Goal: Use online tool/utility: Utilize a website feature to perform a specific function

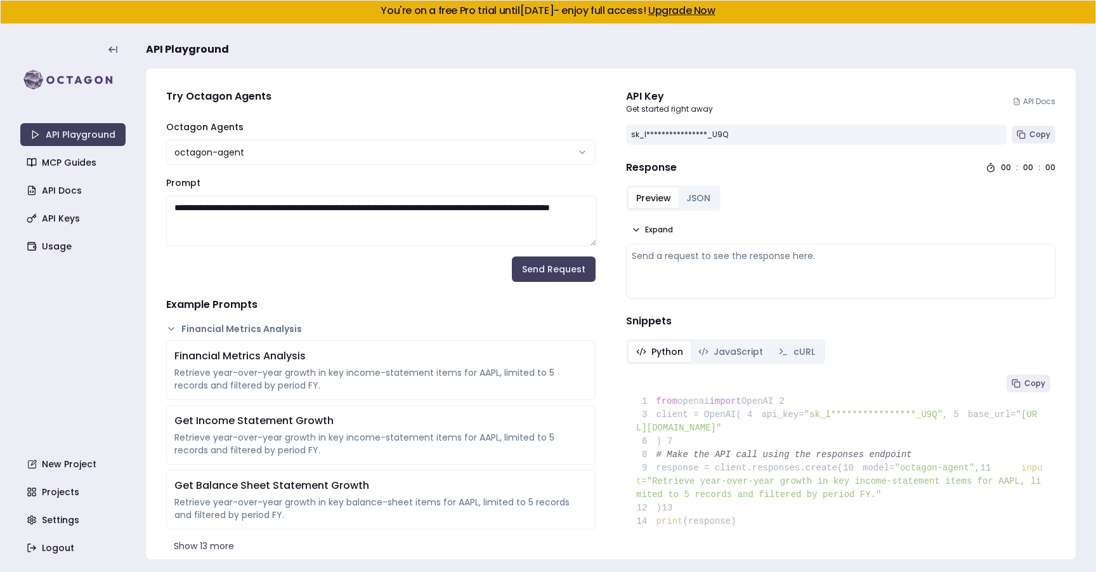
click at [307, 228] on textarea "**********" at bounding box center [381, 220] width 431 height 51
click at [338, 226] on textarea "**********" at bounding box center [381, 220] width 431 height 51
paste textarea "**********"
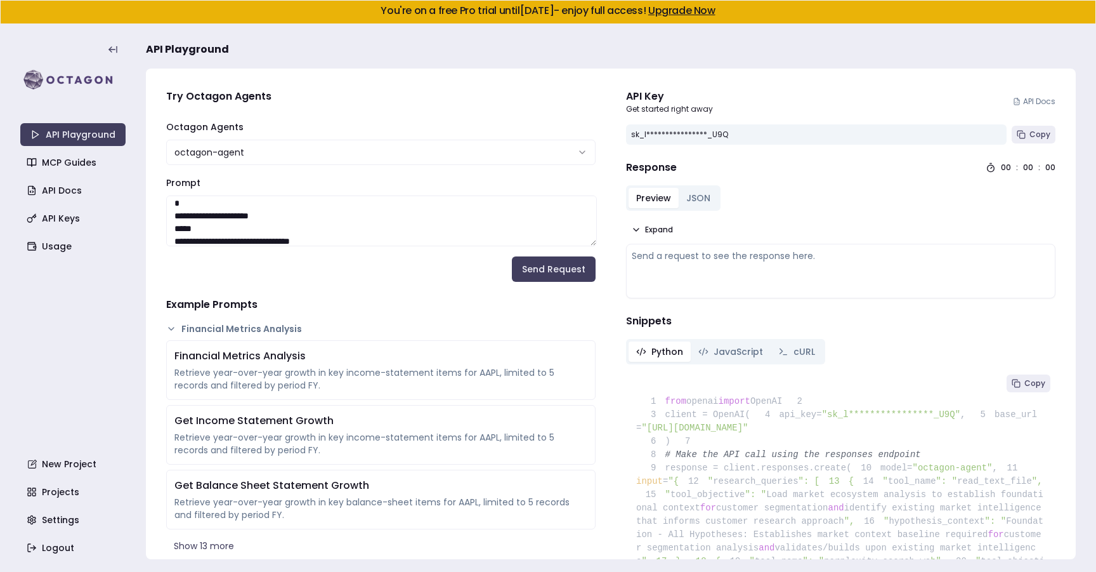
scroll to position [3, 0]
click at [187, 239] on textarea "Prompt" at bounding box center [381, 220] width 431 height 51
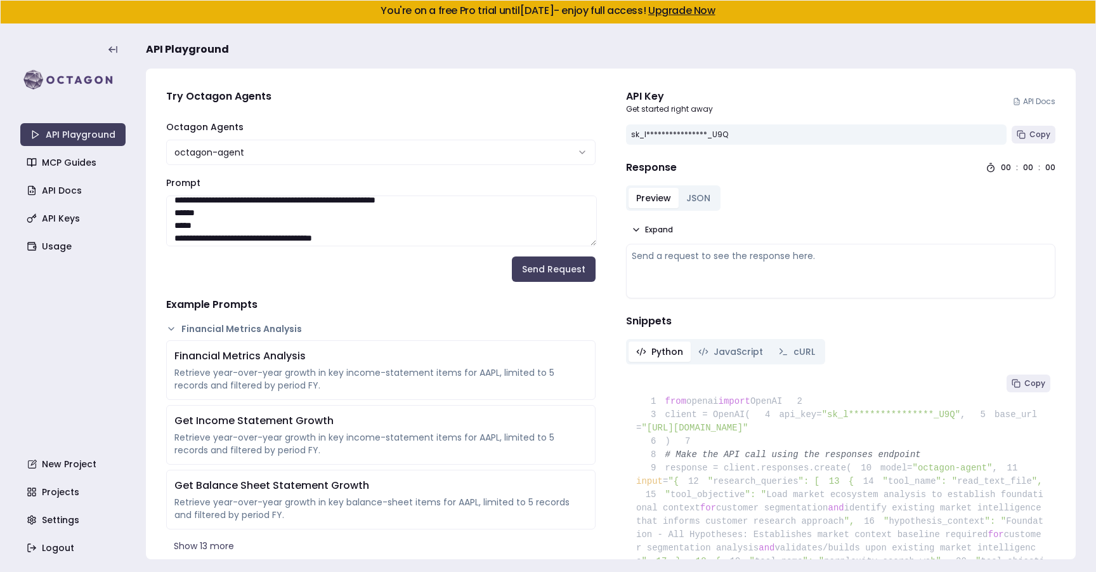
click at [250, 217] on textarea "Prompt" at bounding box center [381, 220] width 431 height 51
click at [249, 221] on textarea "Prompt" at bounding box center [381, 220] width 431 height 51
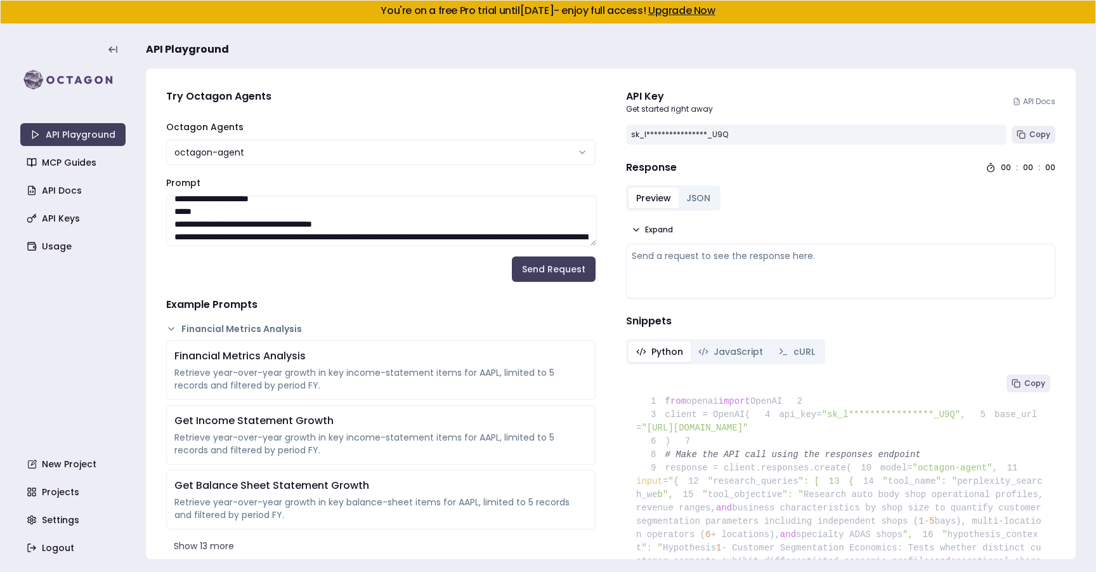
scroll to position [44, 0]
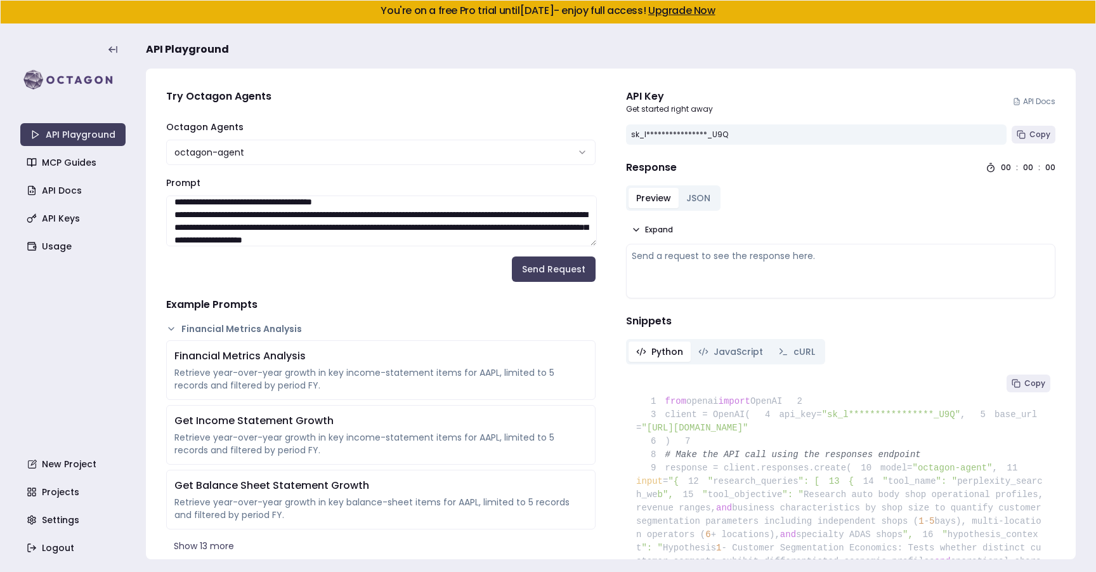
click at [374, 203] on textarea "Prompt" at bounding box center [381, 220] width 431 height 51
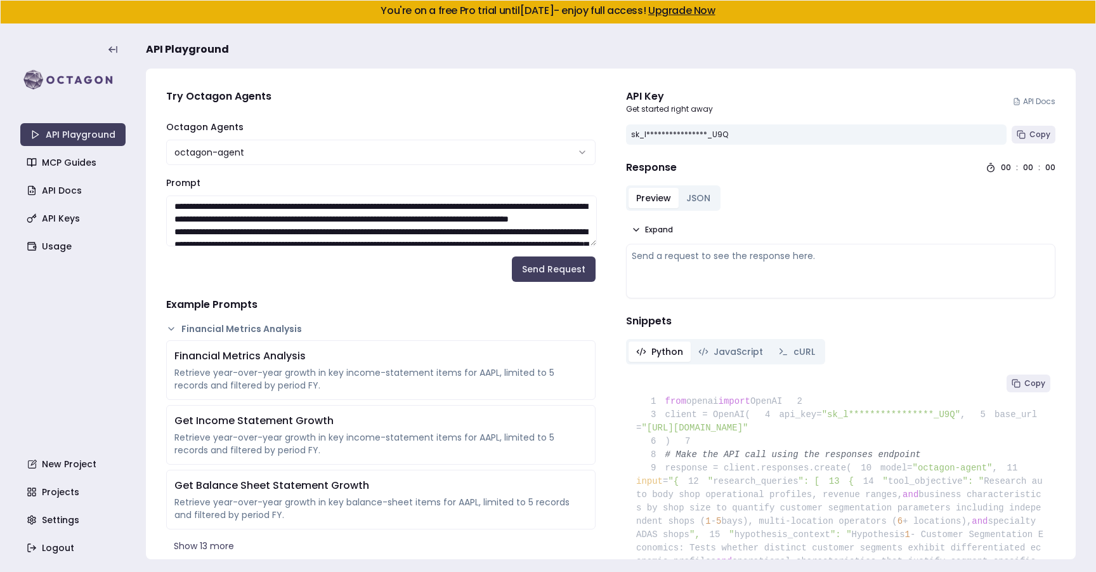
scroll to position [161, 0]
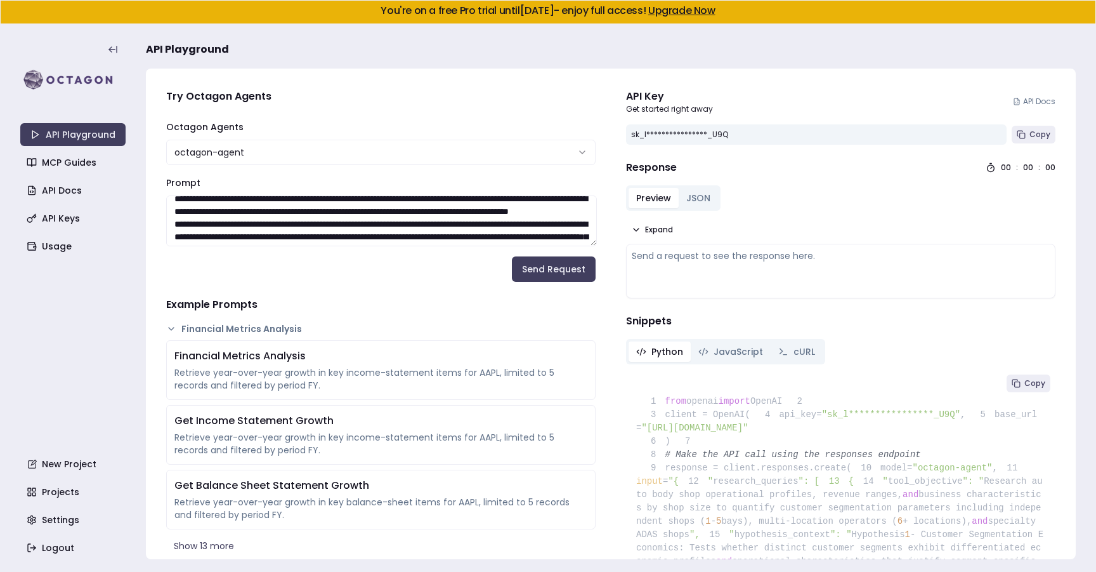
click at [382, 211] on textarea "Prompt" at bounding box center [381, 220] width 431 height 51
click at [382, 199] on textarea "Prompt" at bounding box center [381, 220] width 431 height 51
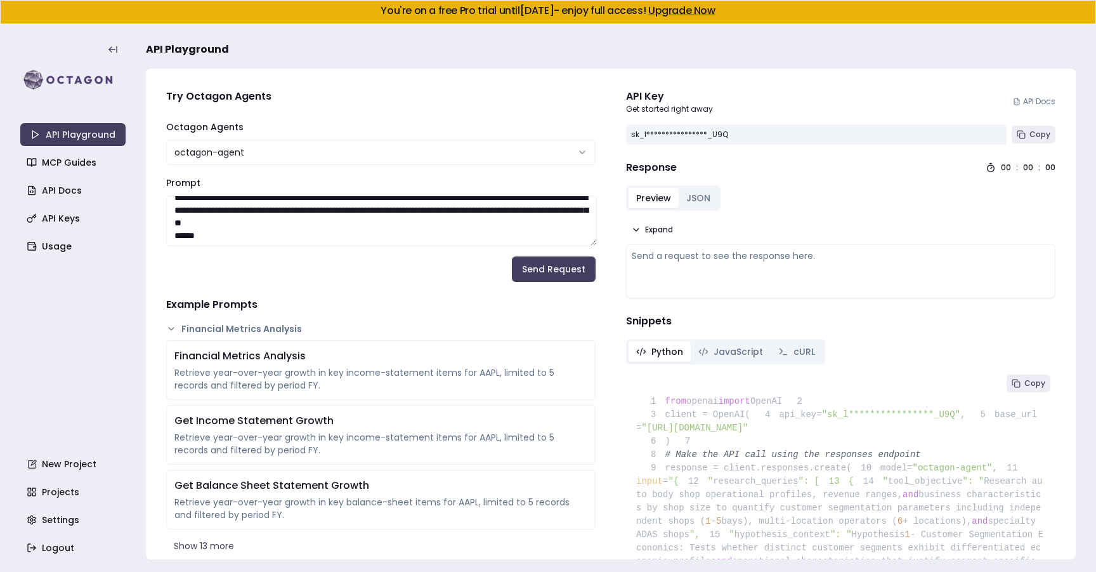
scroll to position [256, 0]
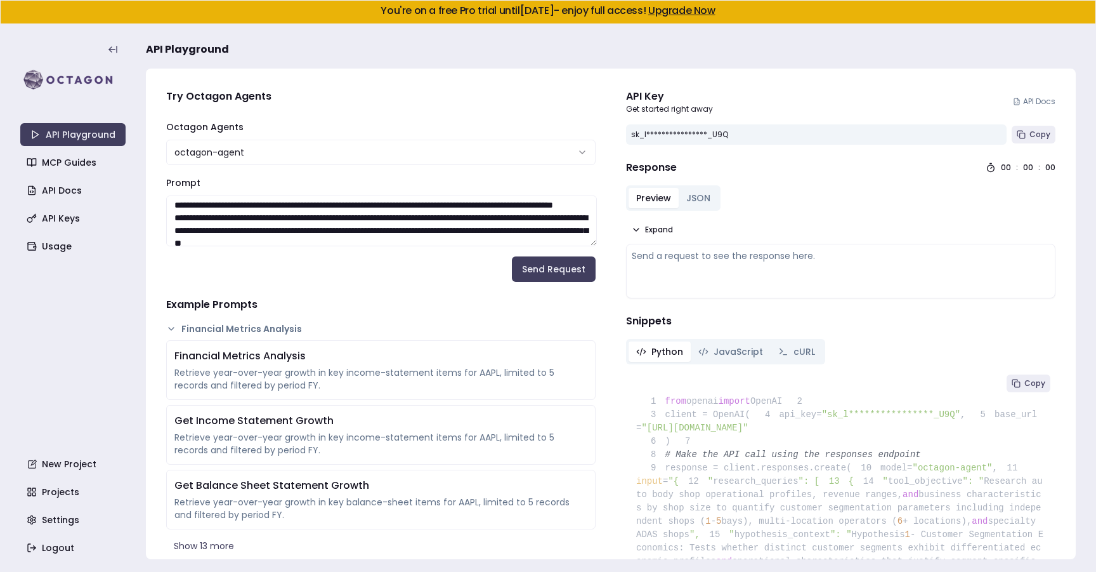
click at [393, 220] on textarea "Prompt" at bounding box center [381, 220] width 431 height 51
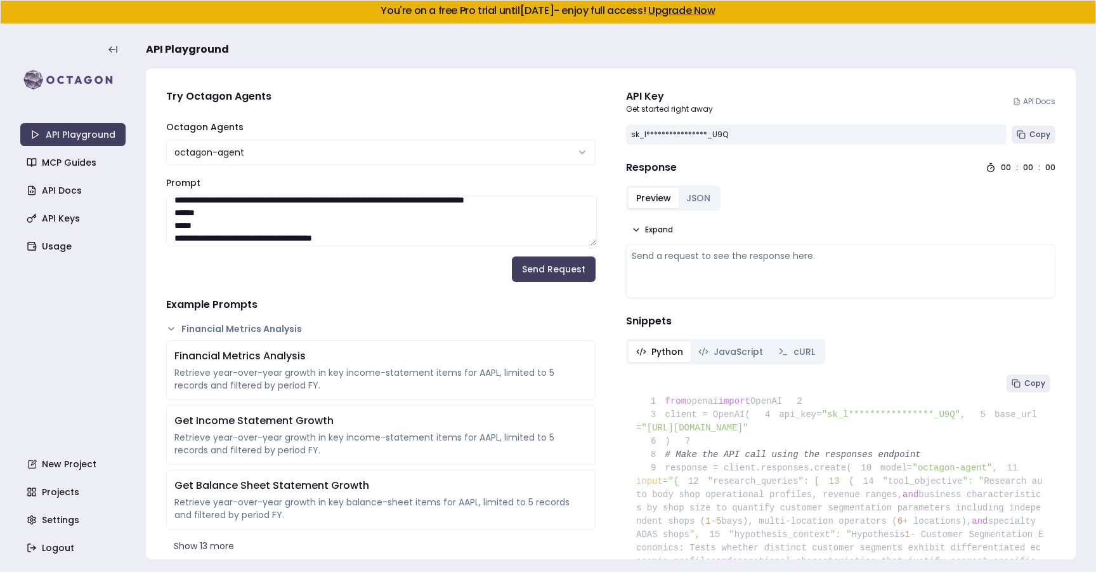
scroll to position [362, 0]
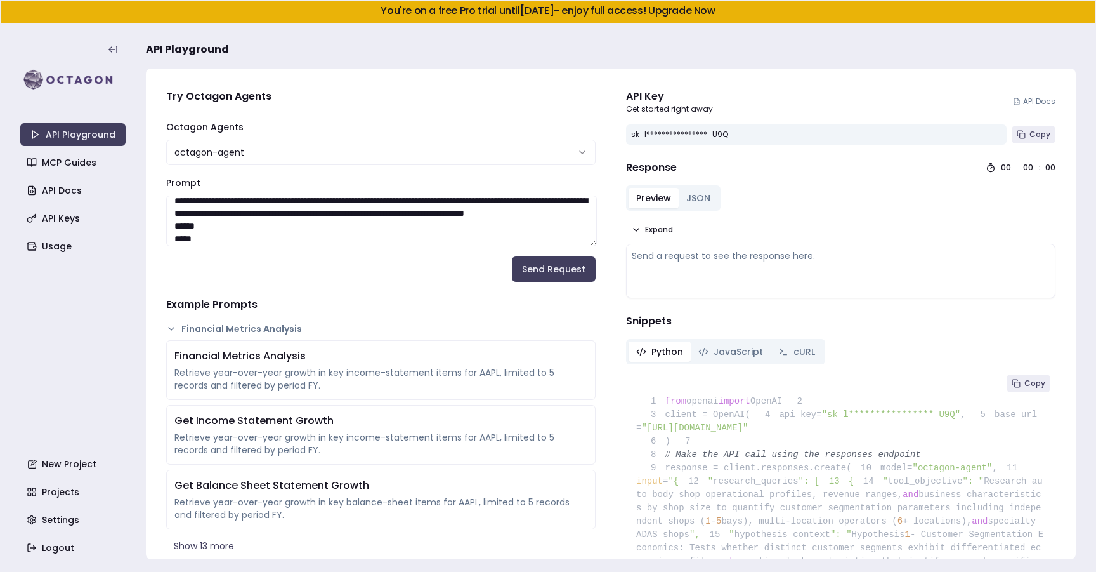
click at [388, 214] on textarea "Prompt" at bounding box center [381, 220] width 431 height 51
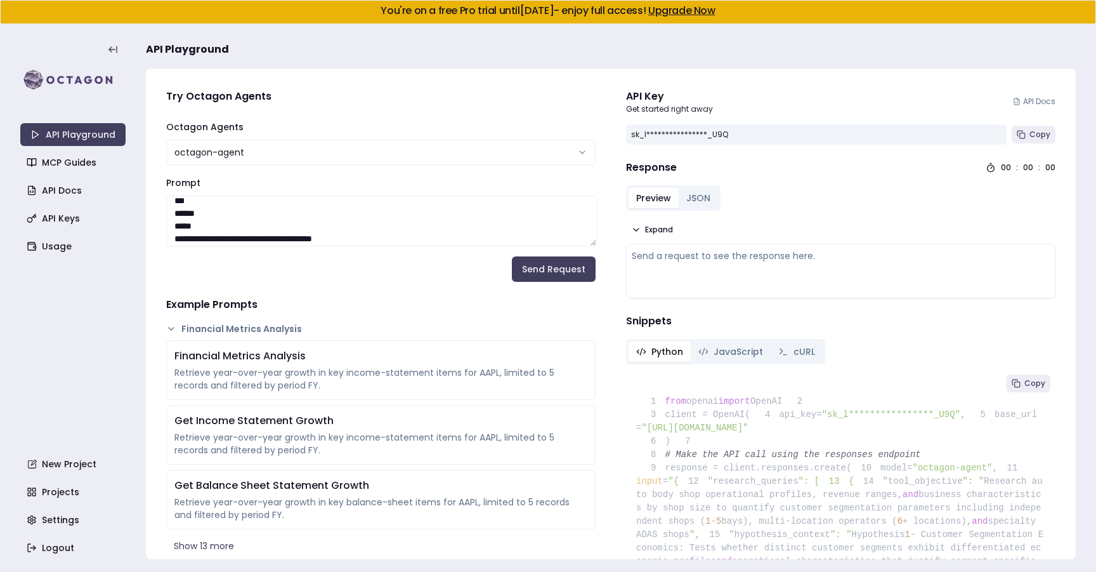
scroll to position [465, 0]
click at [367, 210] on textarea "Prompt" at bounding box center [381, 220] width 431 height 51
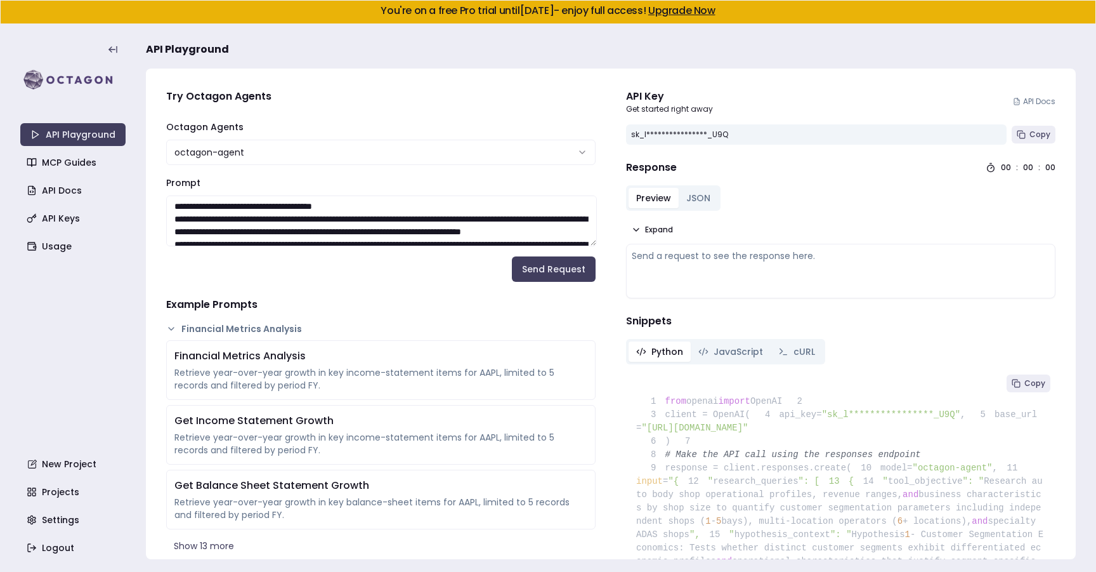
scroll to position [573, 0]
click at [386, 206] on textarea "Prompt" at bounding box center [381, 220] width 431 height 51
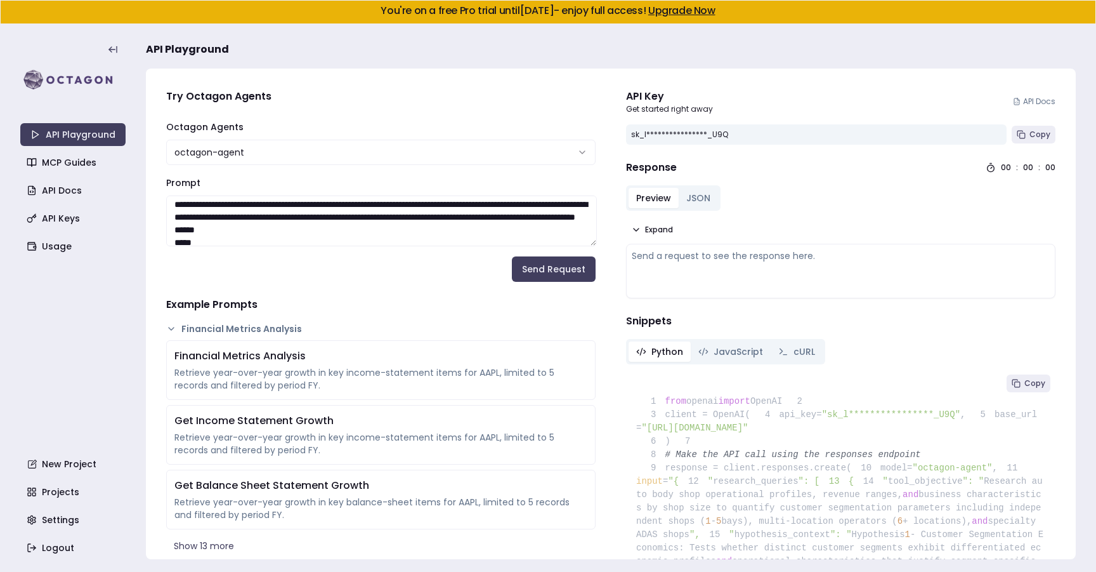
scroll to position [668, 0]
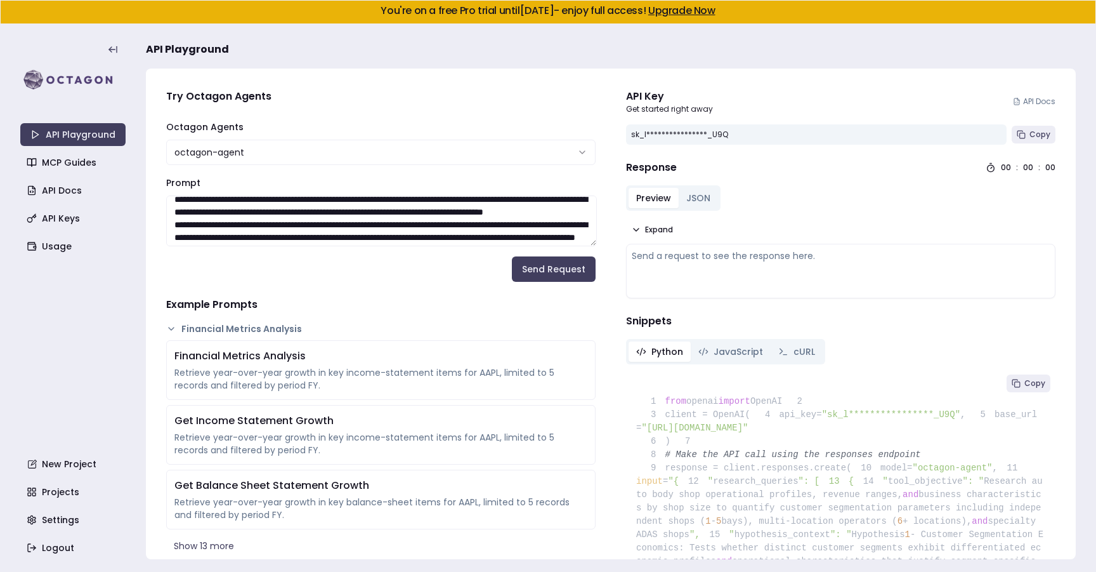
click at [388, 214] on textarea "Prompt" at bounding box center [381, 220] width 431 height 51
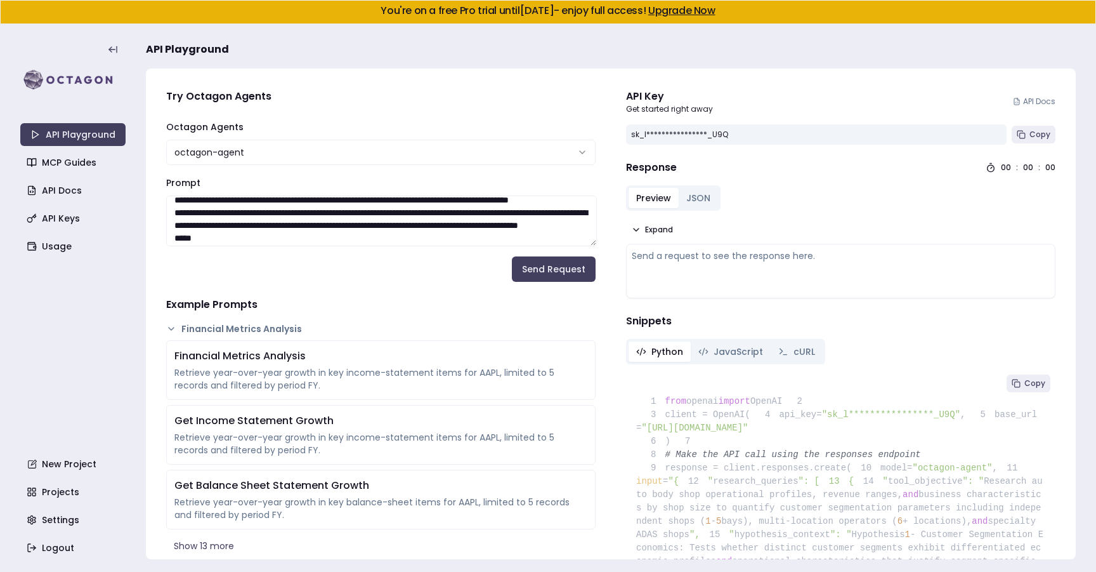
scroll to position [761, 0]
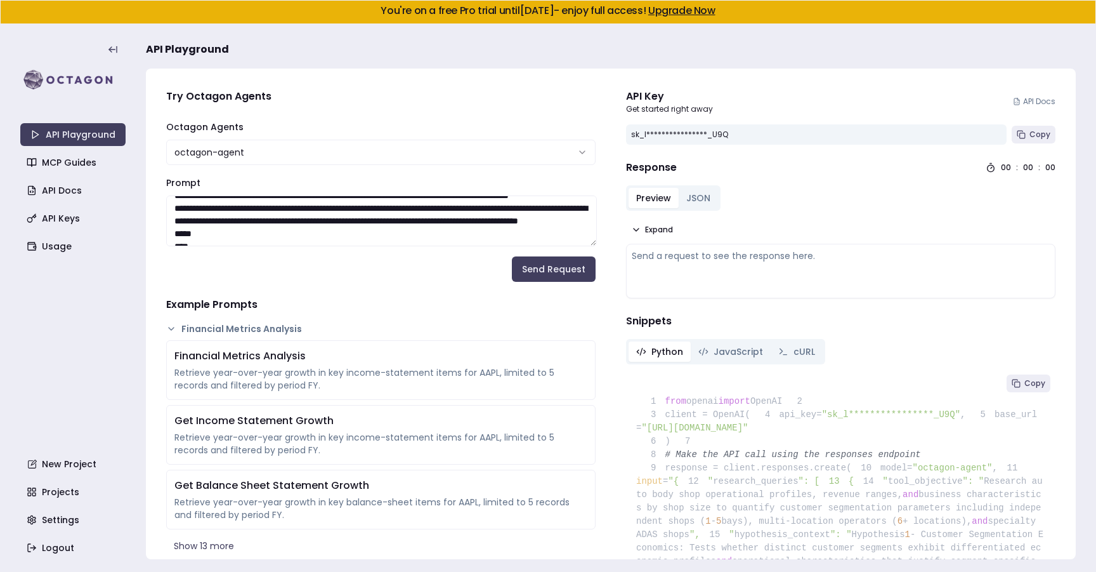
click at [407, 218] on textarea "Prompt" at bounding box center [381, 220] width 431 height 51
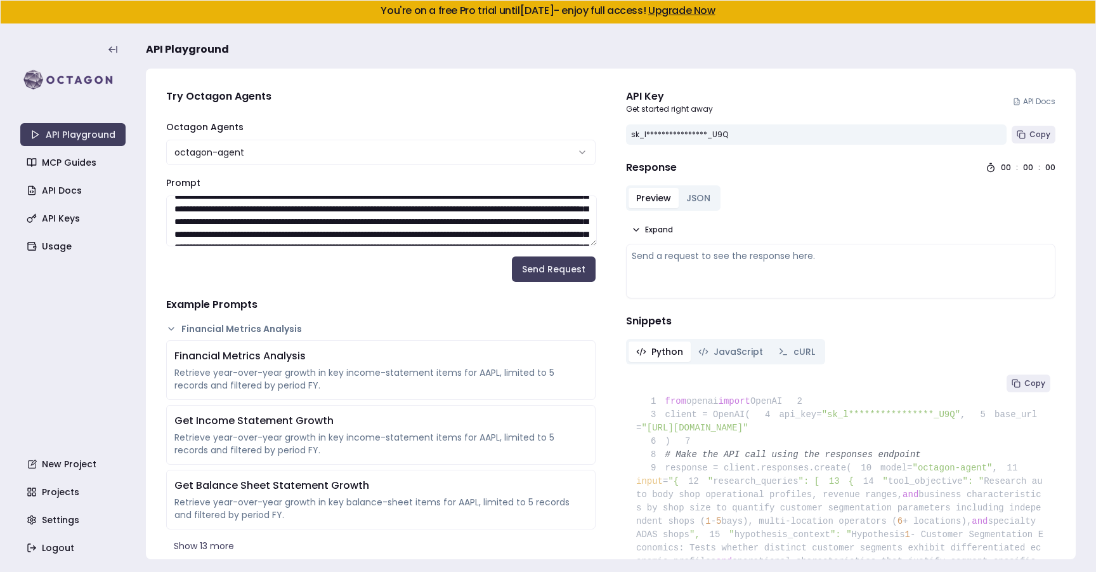
scroll to position [876, 0]
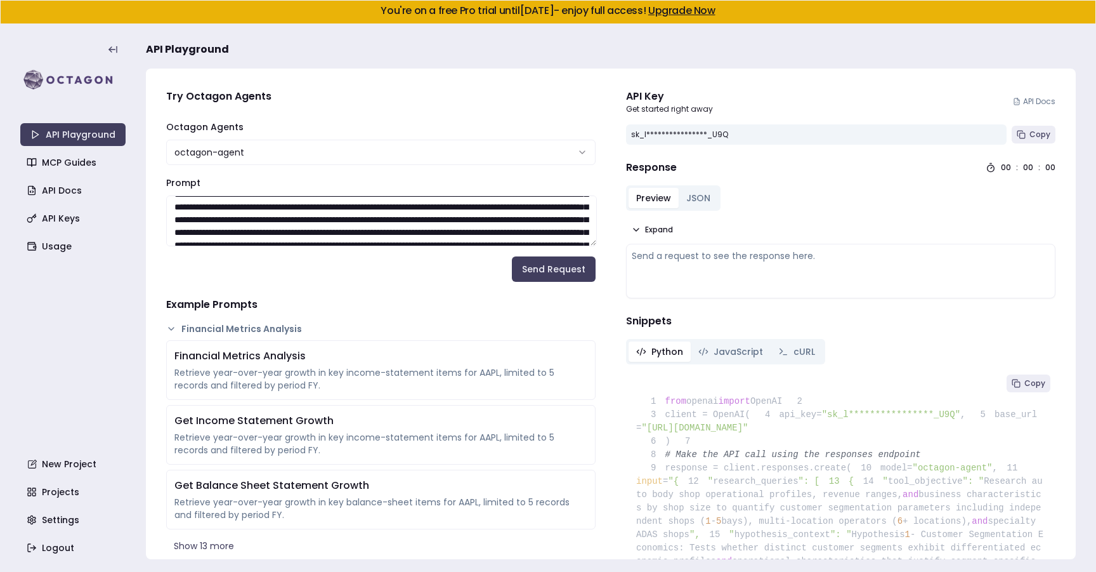
click at [394, 210] on textarea "Prompt" at bounding box center [381, 220] width 431 height 51
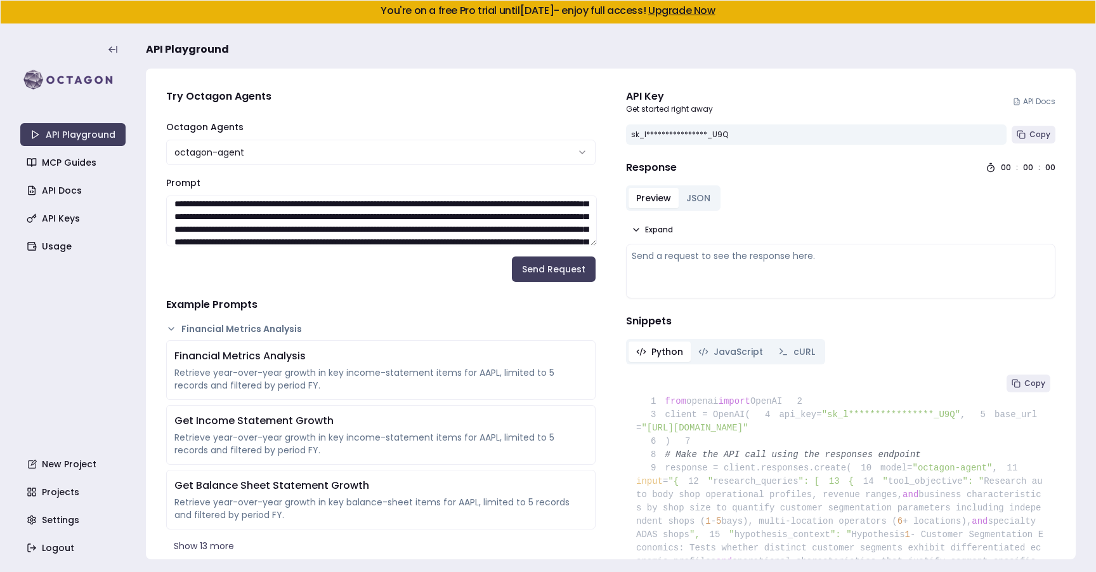
click at [394, 219] on textarea "Prompt" at bounding box center [381, 220] width 431 height 51
type textarea "**********"
click at [369, 228] on textarea "Prompt" at bounding box center [381, 220] width 431 height 51
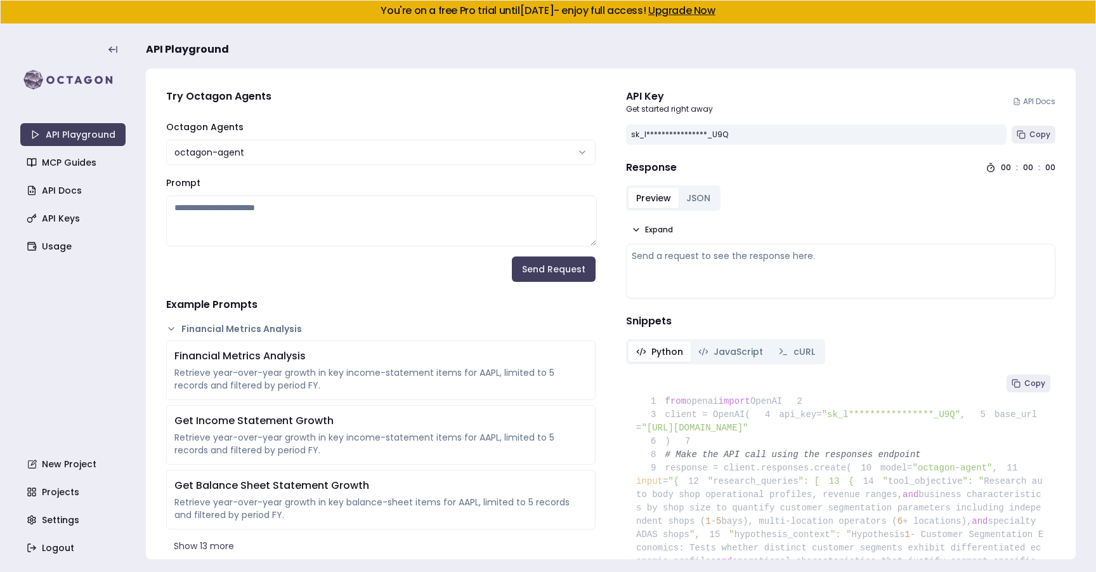
scroll to position [0, 0]
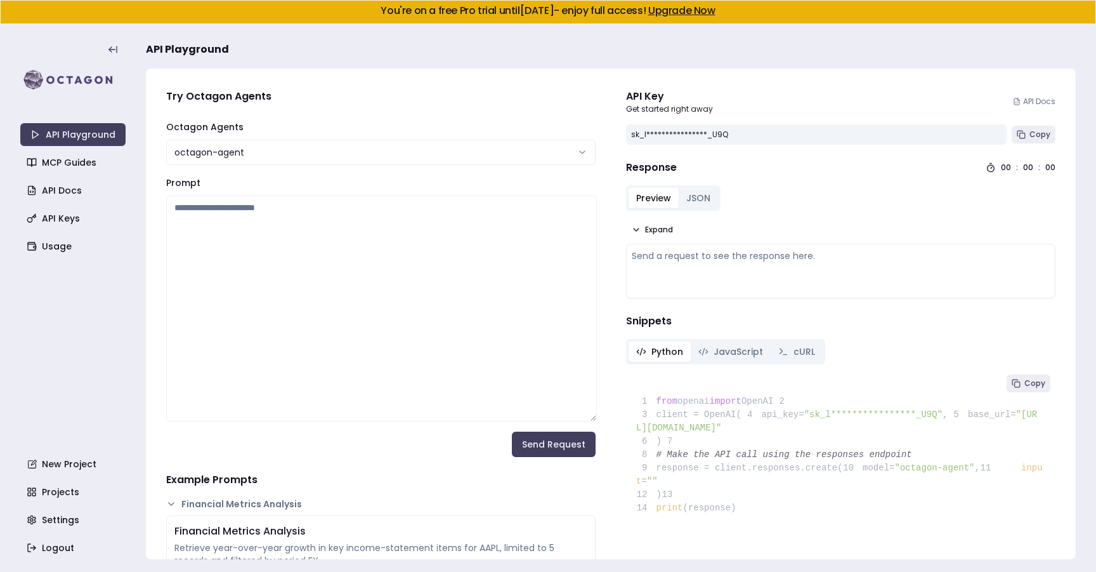
drag, startPoint x: 591, startPoint y: 242, endPoint x: 608, endPoint y: 424, distance: 182.3
click at [608, 424] on div "**********" at bounding box center [611, 314] width 930 height 490
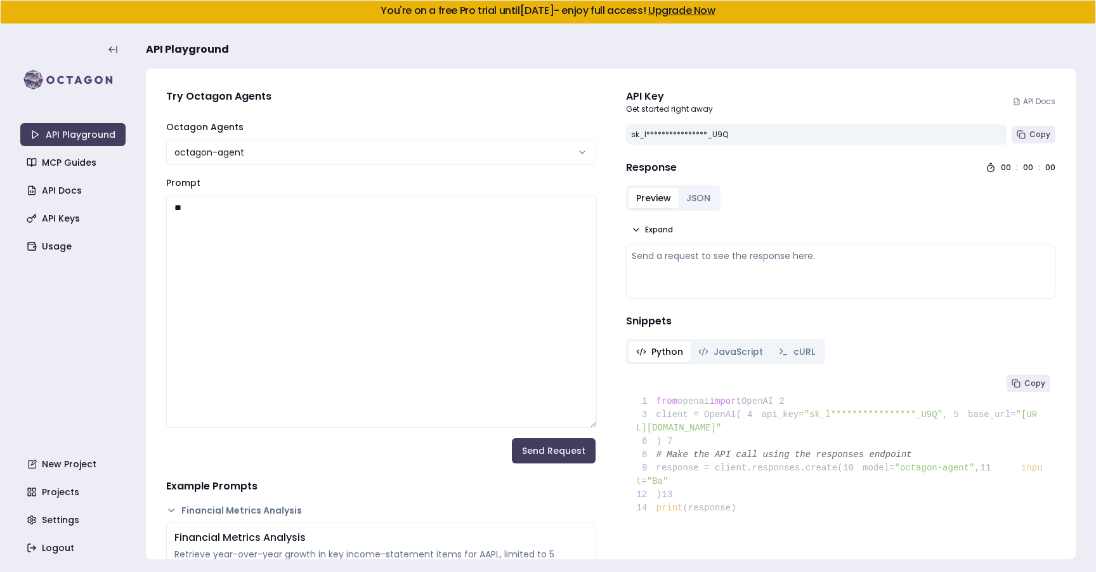
type textarea "*"
drag, startPoint x: 447, startPoint y: 248, endPoint x: 313, endPoint y: 247, distance: 133.2
click at [313, 247] on textarea "**********" at bounding box center [381, 311] width 431 height 232
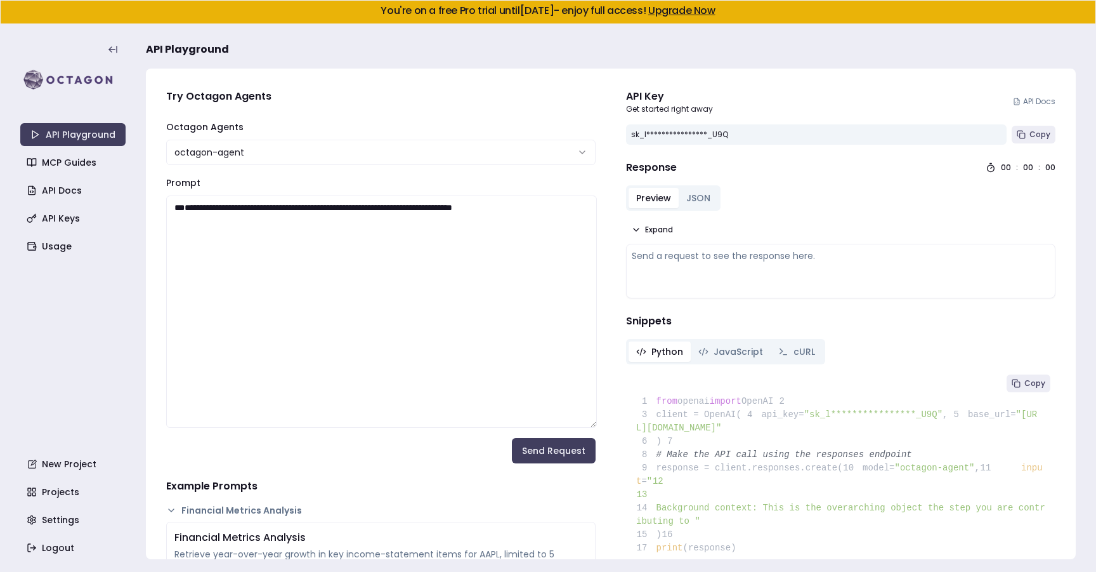
click at [397, 247] on textarea "**********" at bounding box center [381, 311] width 431 height 232
click at [483, 244] on textarea "**********" at bounding box center [381, 311] width 431 height 232
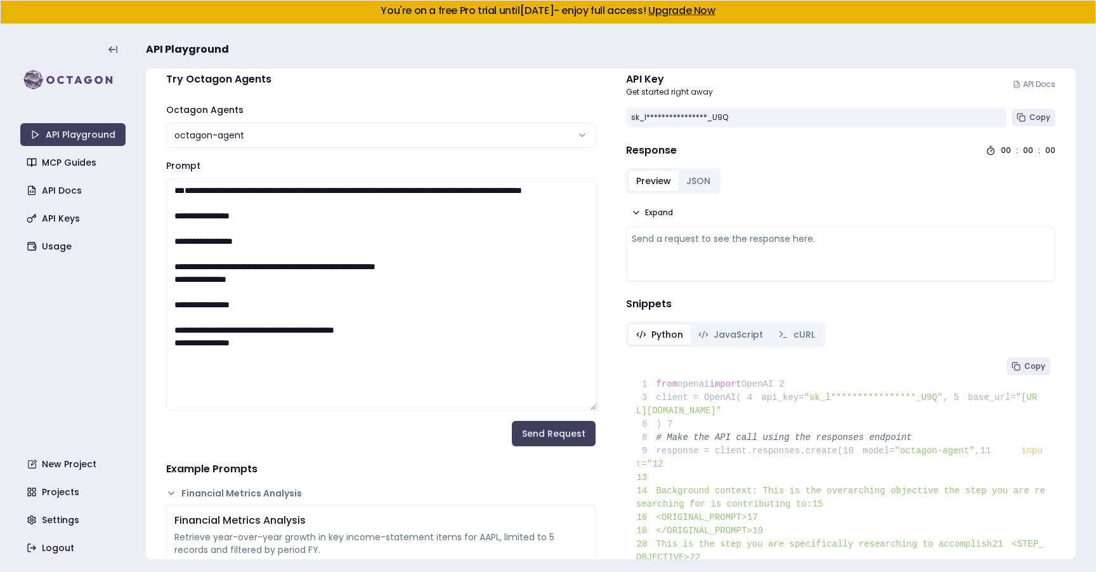
scroll to position [15, 0]
paste textarea "**********"
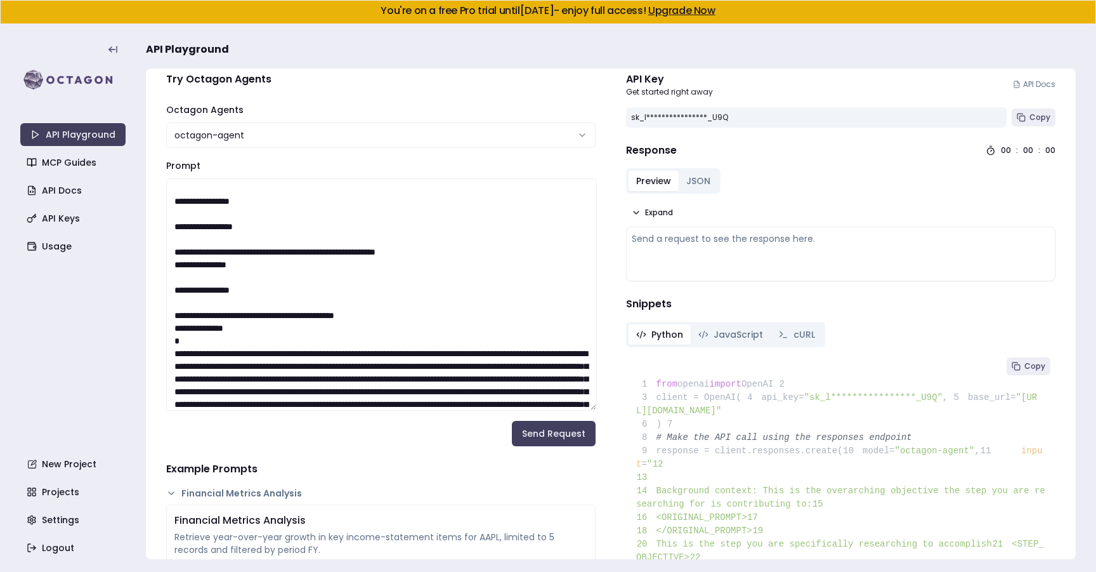
scroll to position [3187, 0]
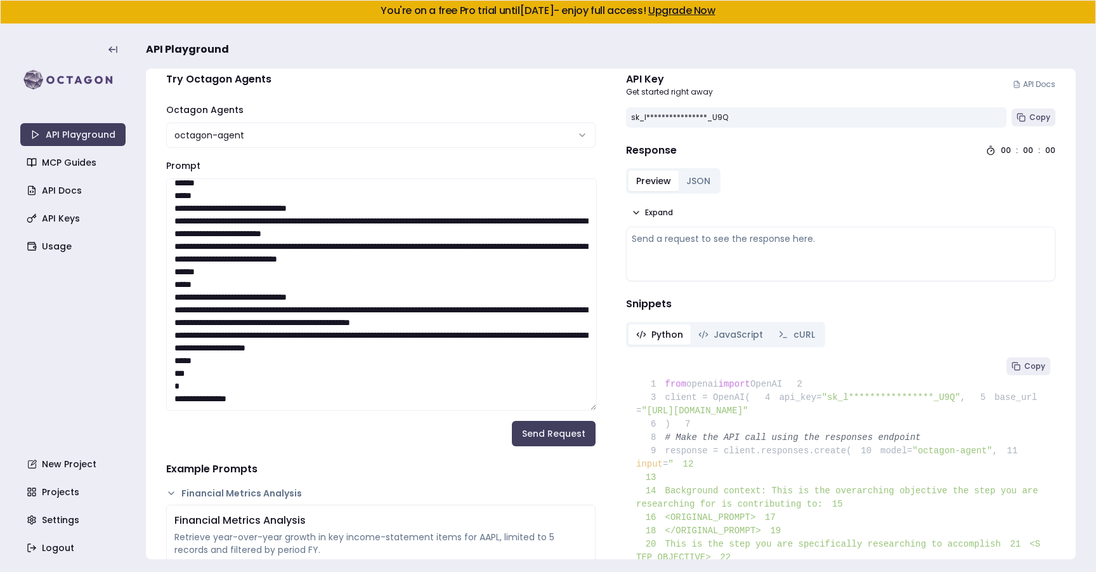
click at [353, 321] on textarea "Prompt" at bounding box center [381, 294] width 431 height 232
click at [337, 317] on textarea "Prompt" at bounding box center [381, 294] width 431 height 232
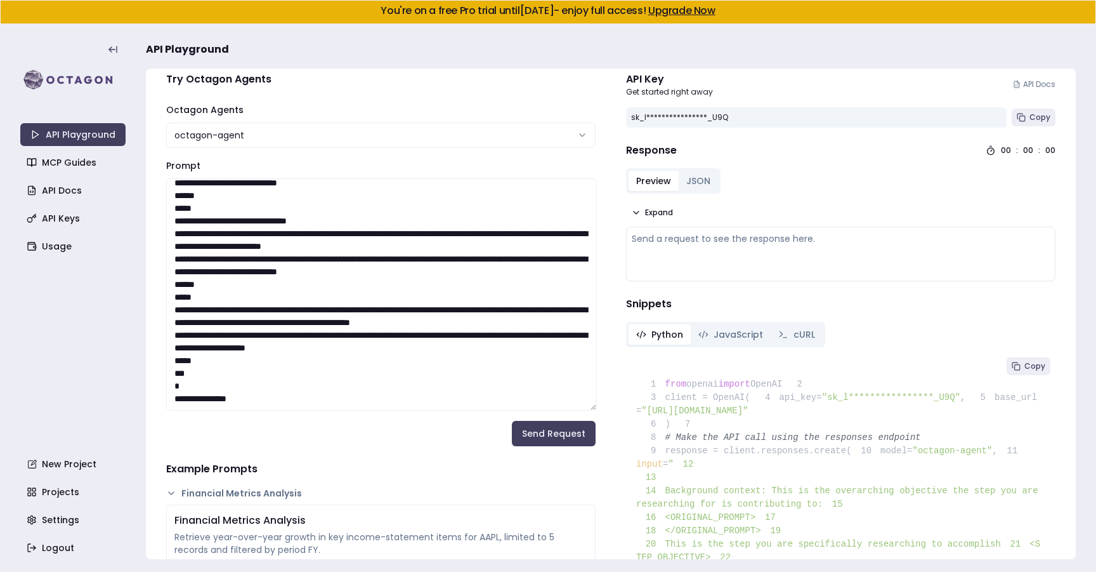
click at [329, 225] on textarea "Prompt" at bounding box center [381, 294] width 431 height 232
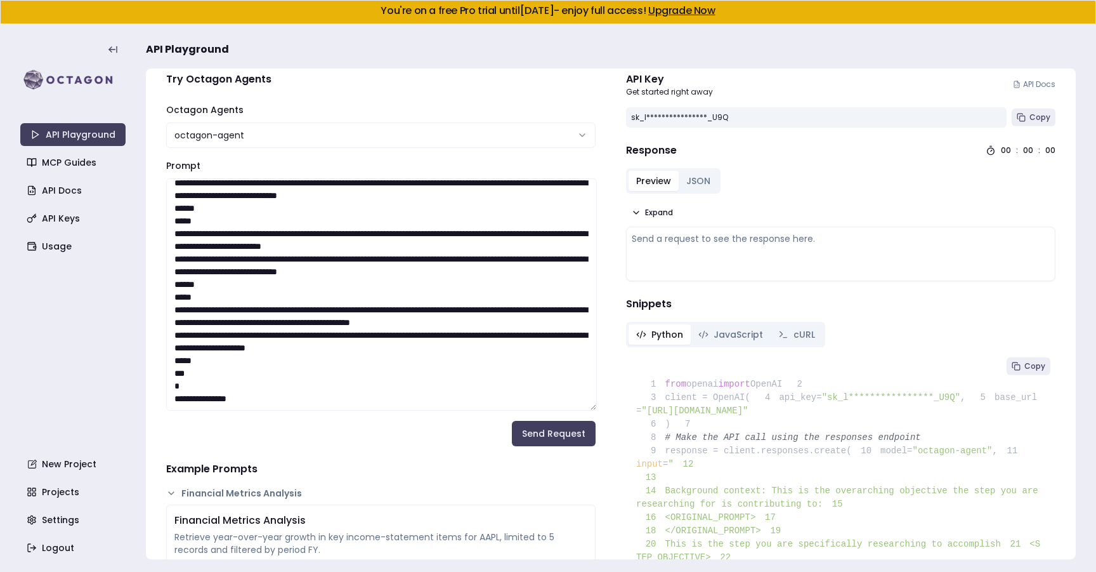
scroll to position [3051, 0]
click at [331, 275] on textarea "Prompt" at bounding box center [381, 294] width 431 height 232
drag, startPoint x: 331, startPoint y: 275, endPoint x: 331, endPoint y: 308, distance: 33.0
click at [331, 299] on textarea "Prompt" at bounding box center [381, 294] width 431 height 232
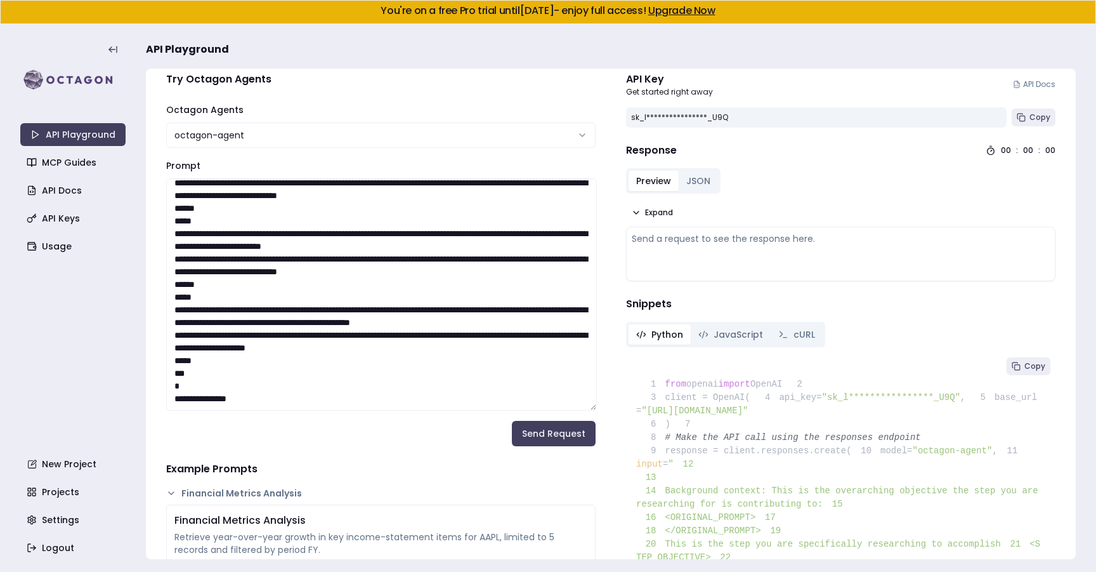
click at [332, 225] on textarea "Prompt" at bounding box center [381, 294] width 431 height 232
click at [324, 280] on textarea "Prompt" at bounding box center [381, 294] width 431 height 232
click at [327, 262] on textarea "Prompt" at bounding box center [381, 294] width 431 height 232
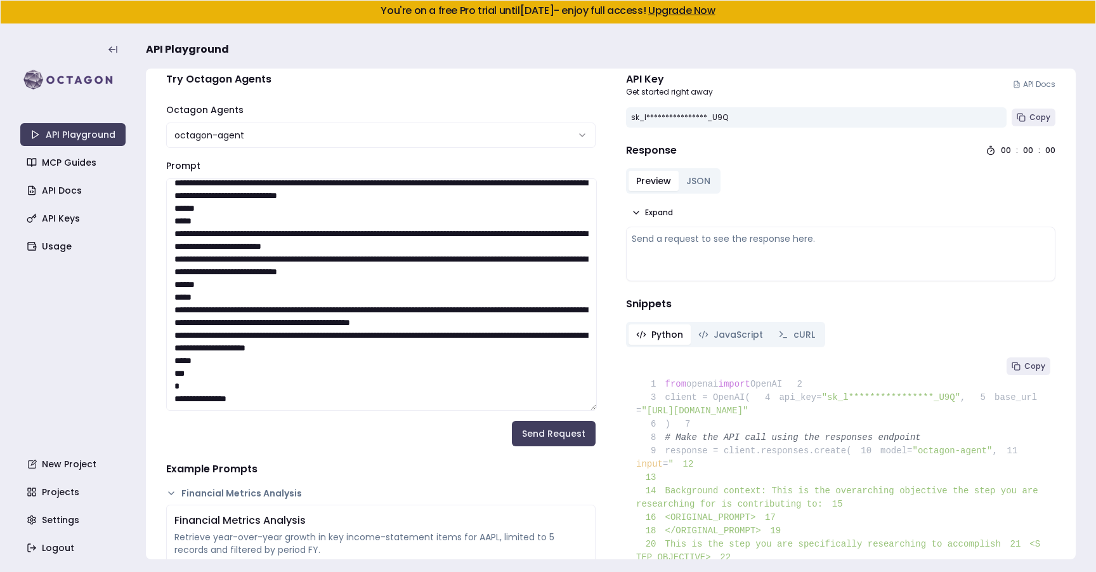
scroll to position [2656, 0]
click at [333, 301] on textarea "Prompt" at bounding box center [381, 294] width 431 height 232
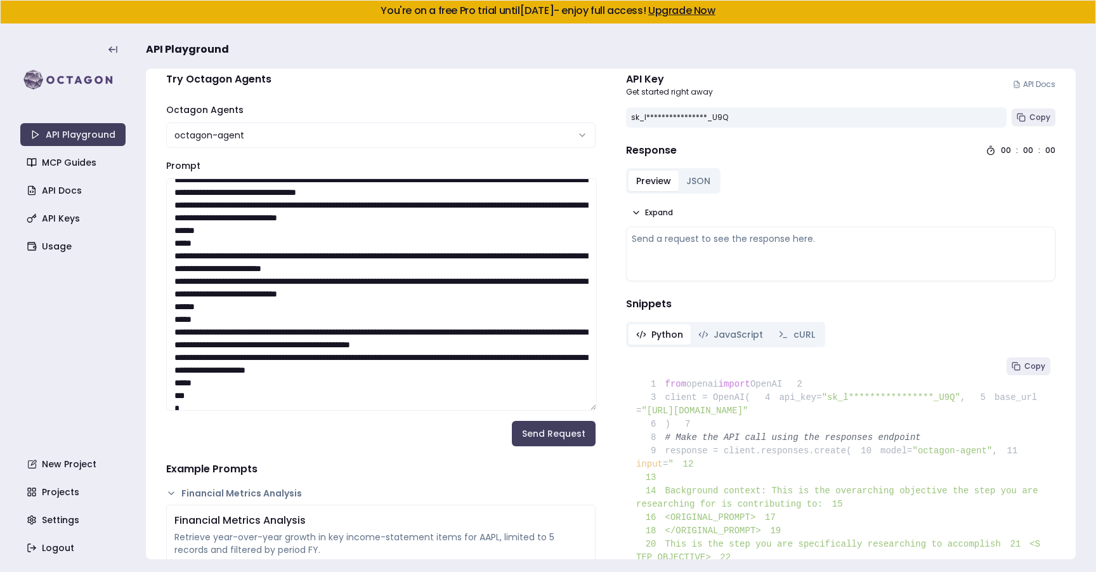
scroll to position [2573, 0]
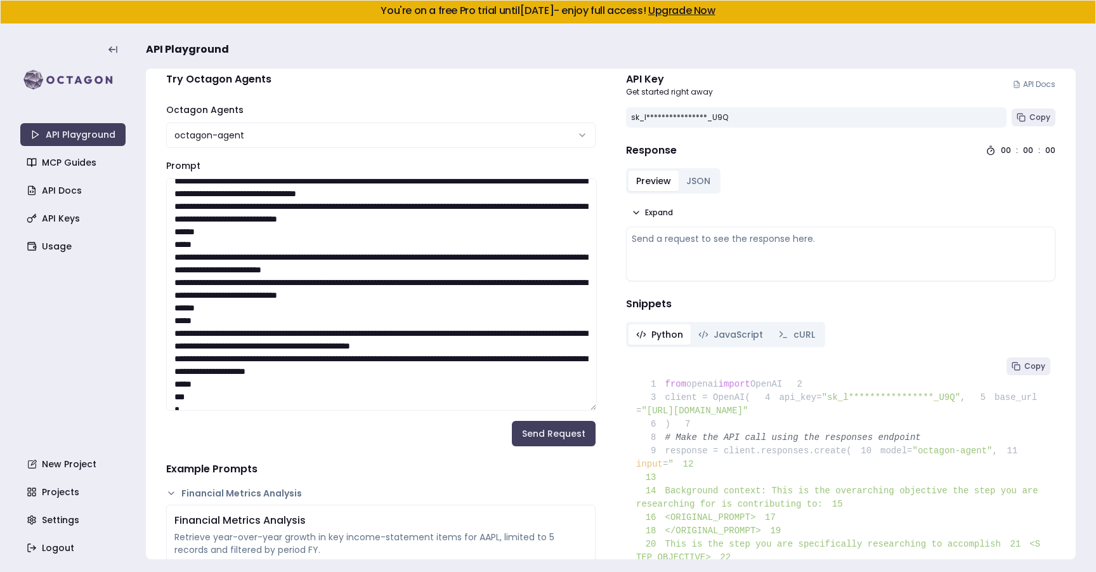
click at [332, 296] on textarea "Prompt" at bounding box center [381, 294] width 431 height 232
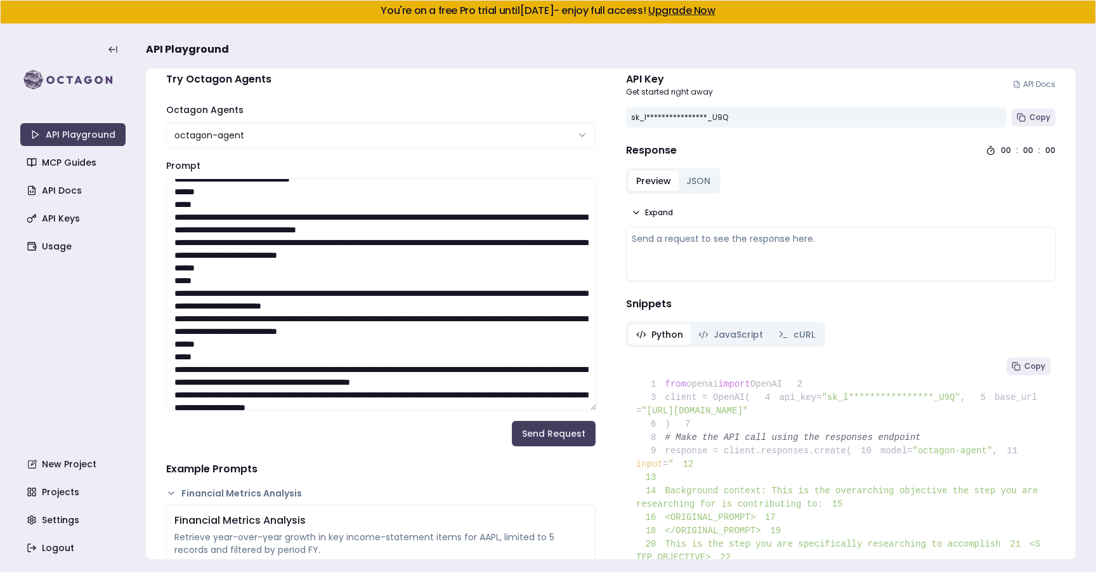
scroll to position [2518, 0]
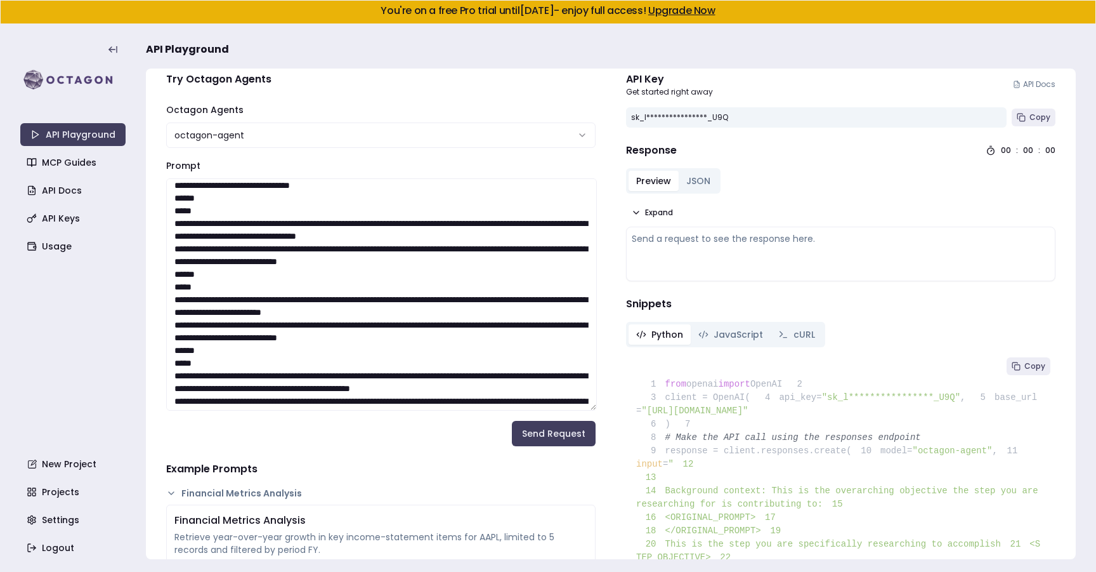
click at [328, 261] on textarea "Prompt" at bounding box center [381, 294] width 431 height 232
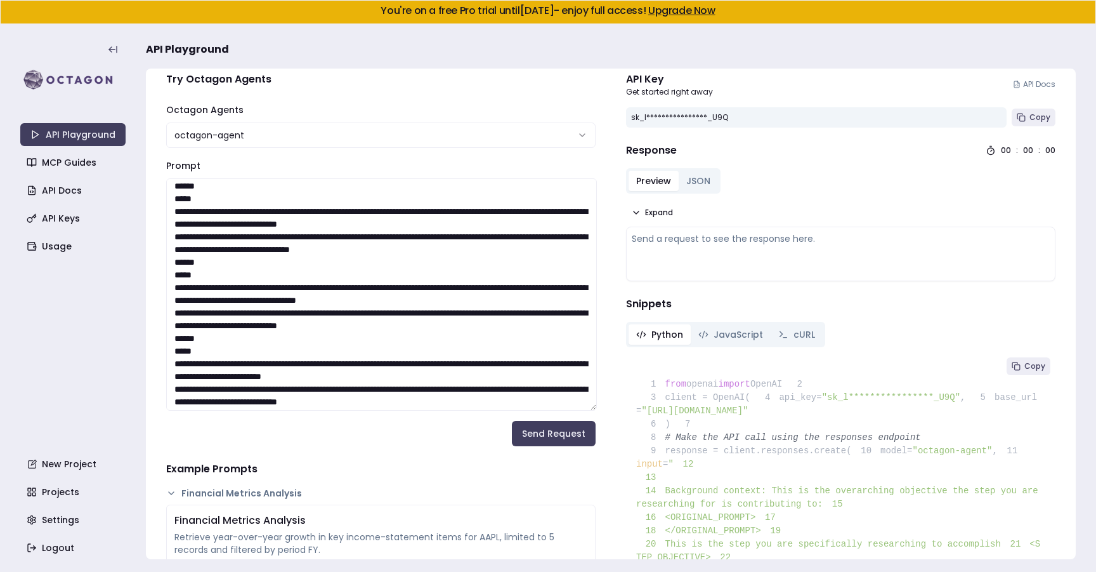
scroll to position [2424, 0]
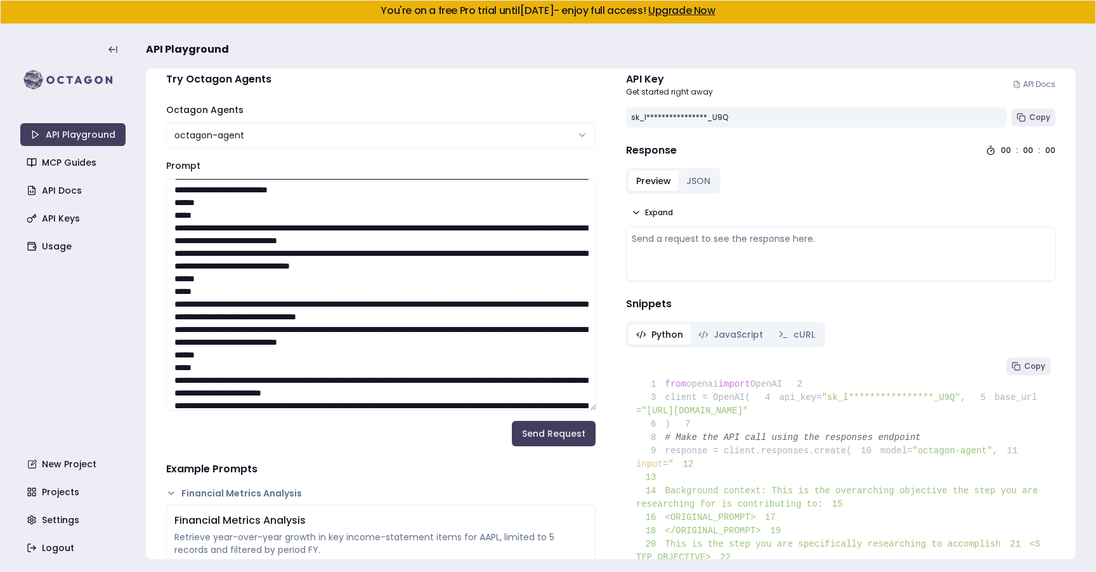
click at [330, 269] on textarea "Prompt" at bounding box center [381, 294] width 431 height 232
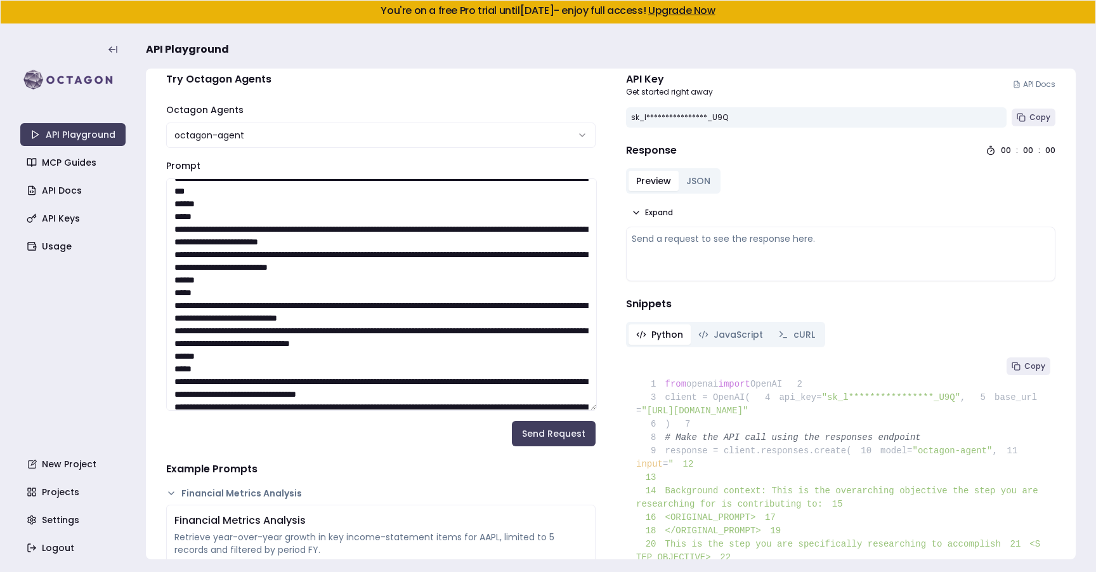
scroll to position [2328, 0]
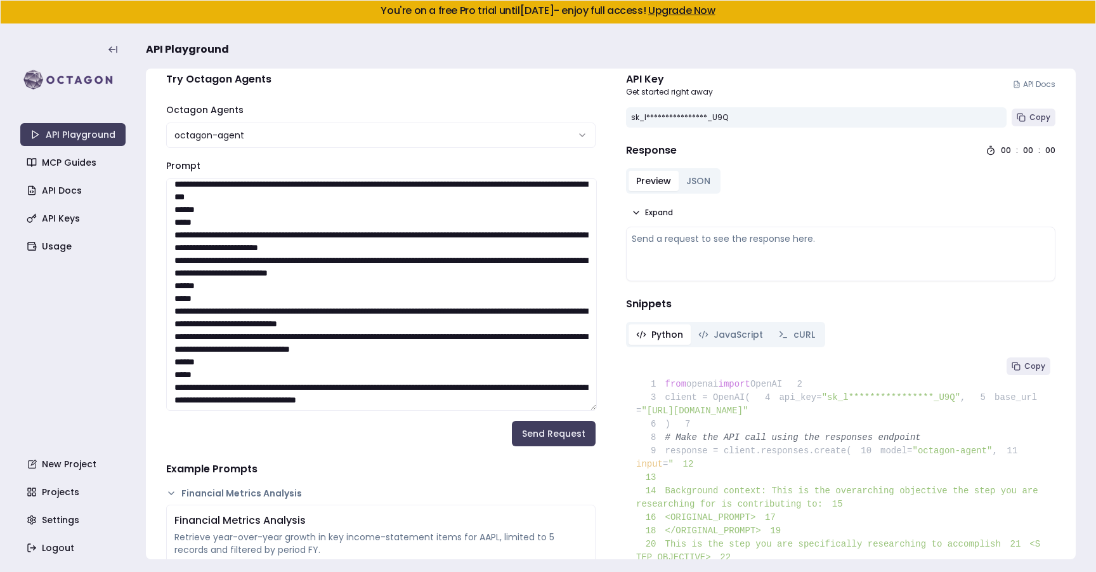
click at [327, 275] on textarea "Prompt" at bounding box center [381, 294] width 431 height 232
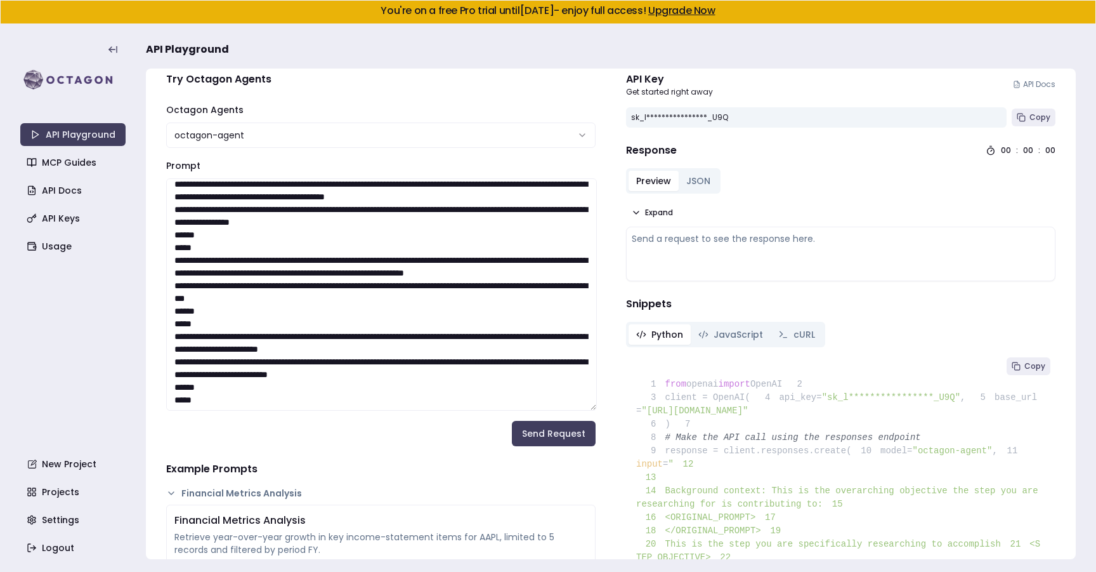
scroll to position [2214, 0]
click at [332, 298] on textarea "Prompt" at bounding box center [381, 294] width 431 height 232
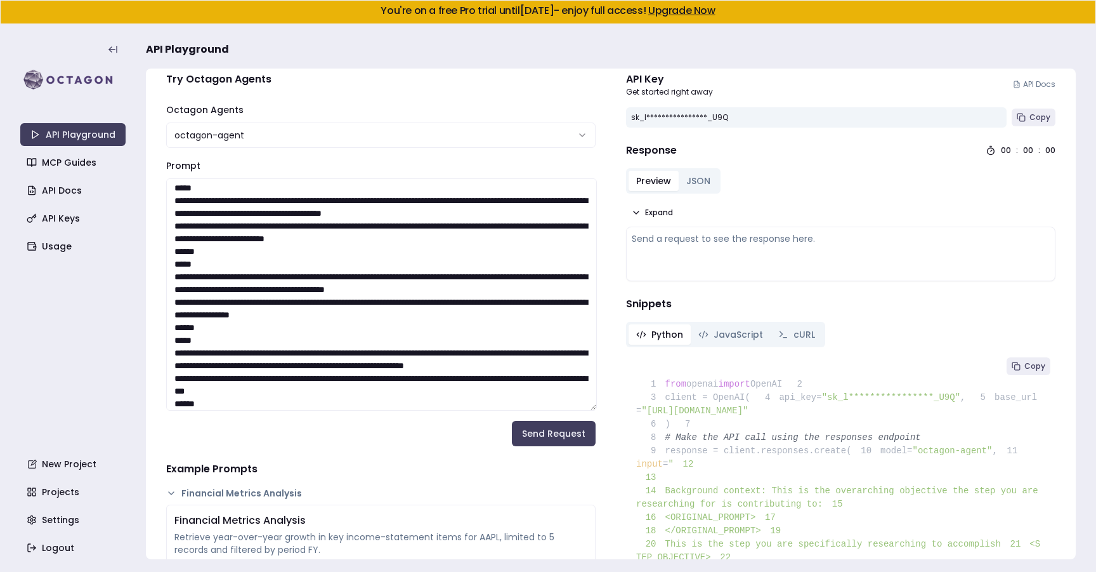
scroll to position [2100, 0]
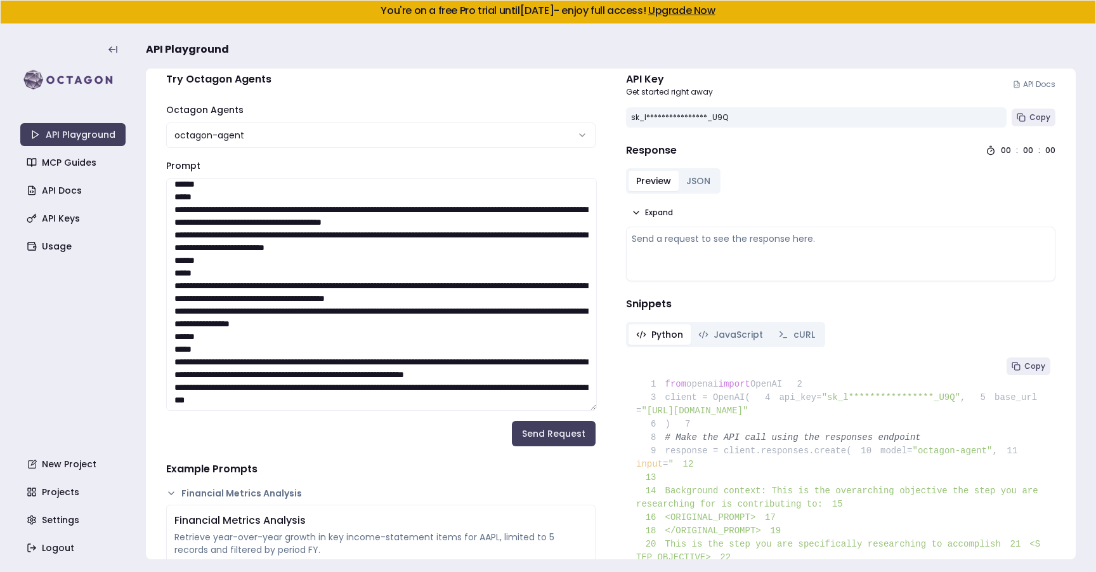
click at [343, 323] on textarea "Prompt" at bounding box center [381, 294] width 431 height 232
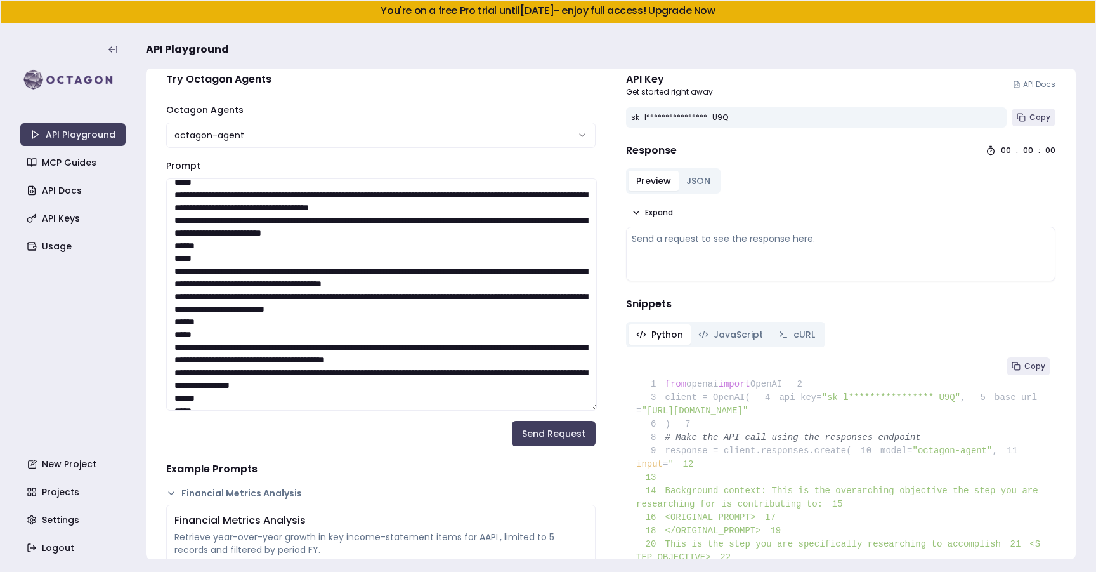
scroll to position [2017, 0]
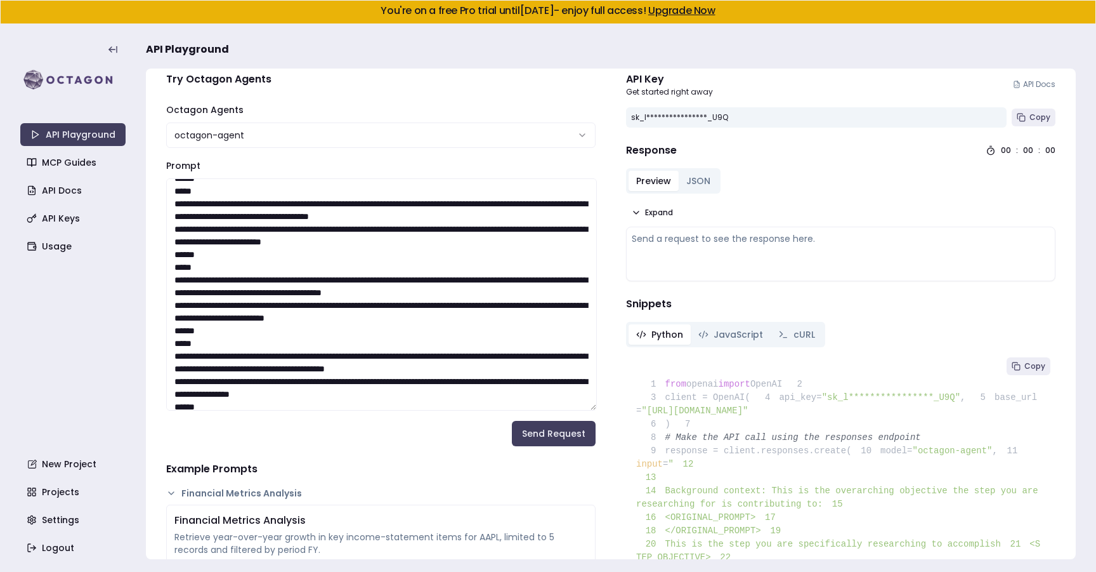
click at [339, 323] on textarea "Prompt" at bounding box center [381, 294] width 431 height 232
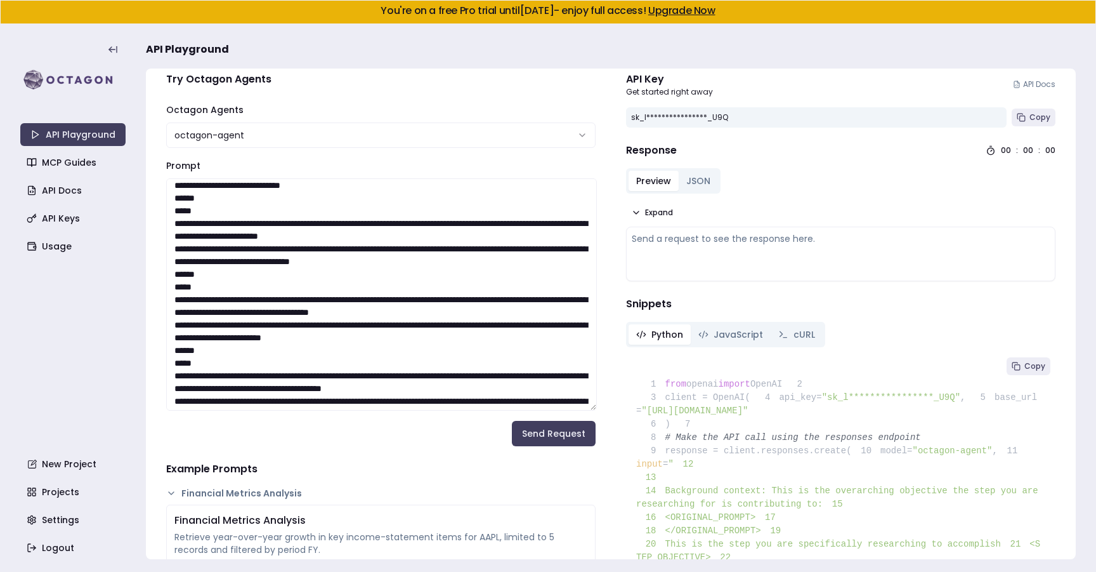
scroll to position [1900, 0]
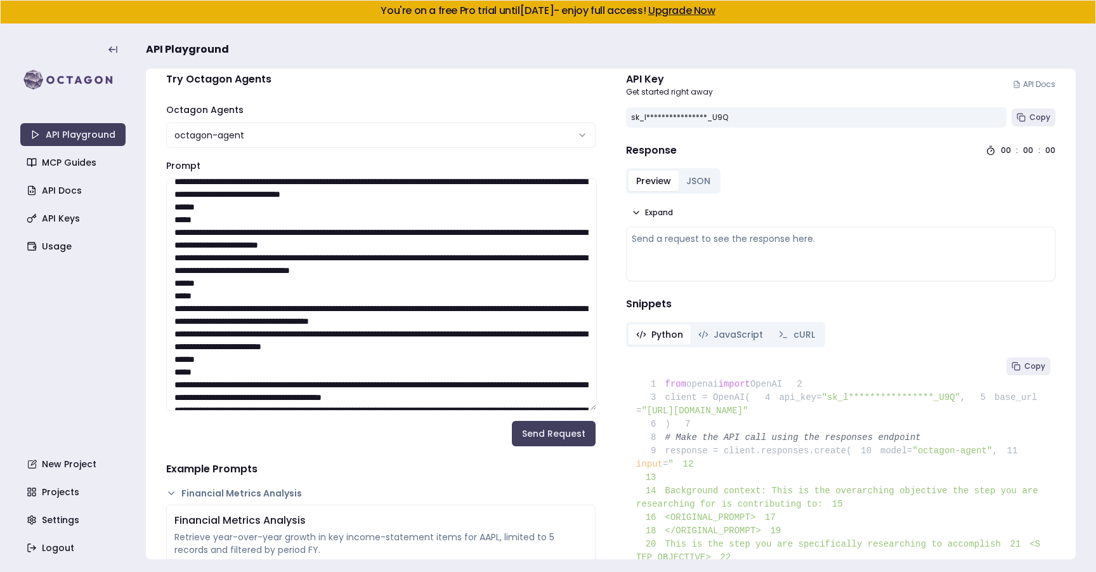
click at [336, 336] on textarea "Prompt" at bounding box center [381, 294] width 431 height 232
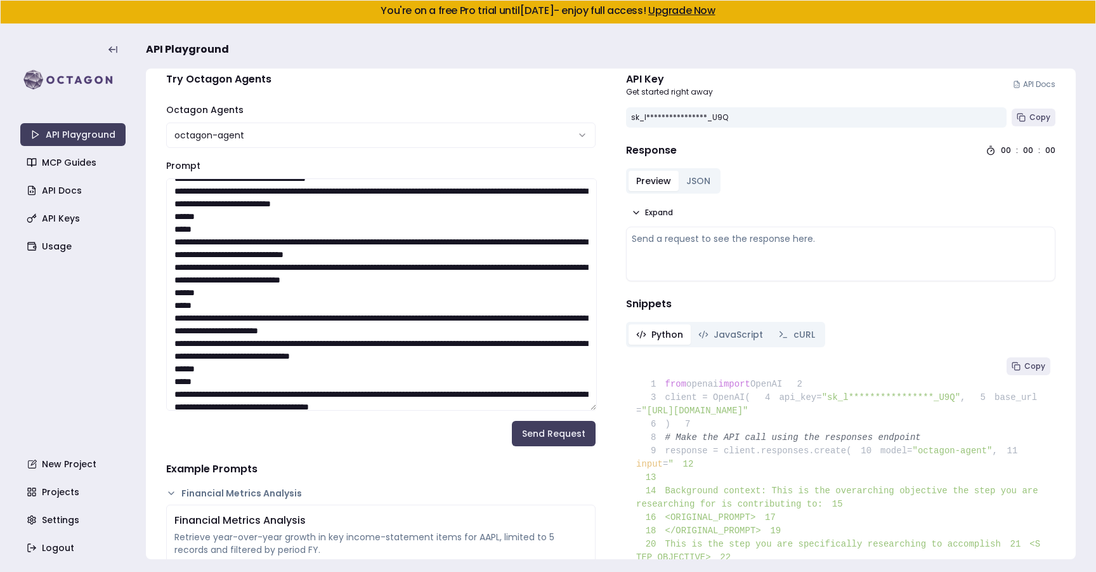
scroll to position [1796, 0]
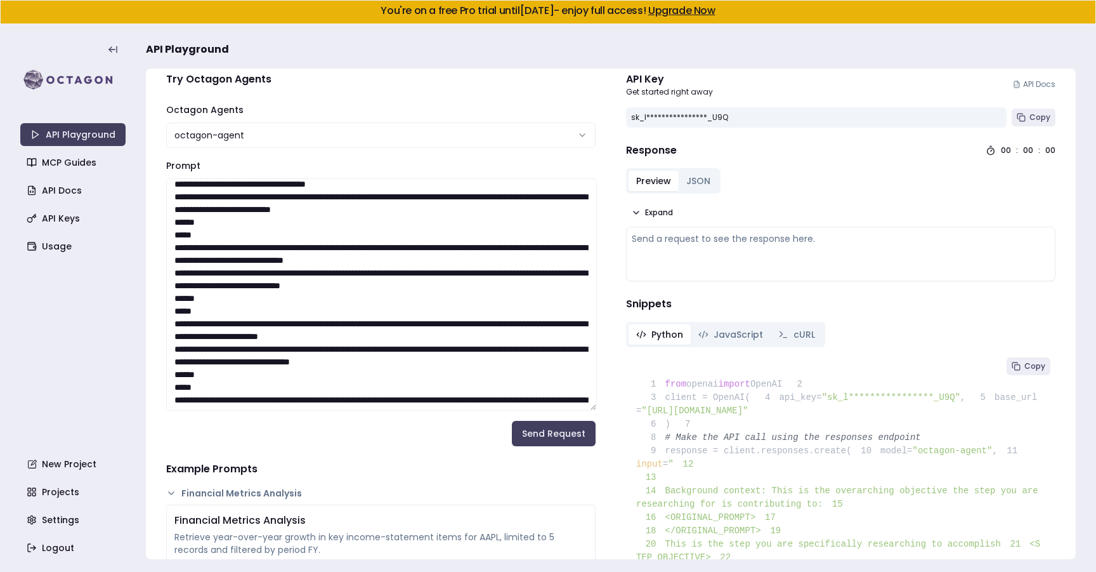
click at [332, 332] on textarea "Prompt" at bounding box center [381, 294] width 431 height 232
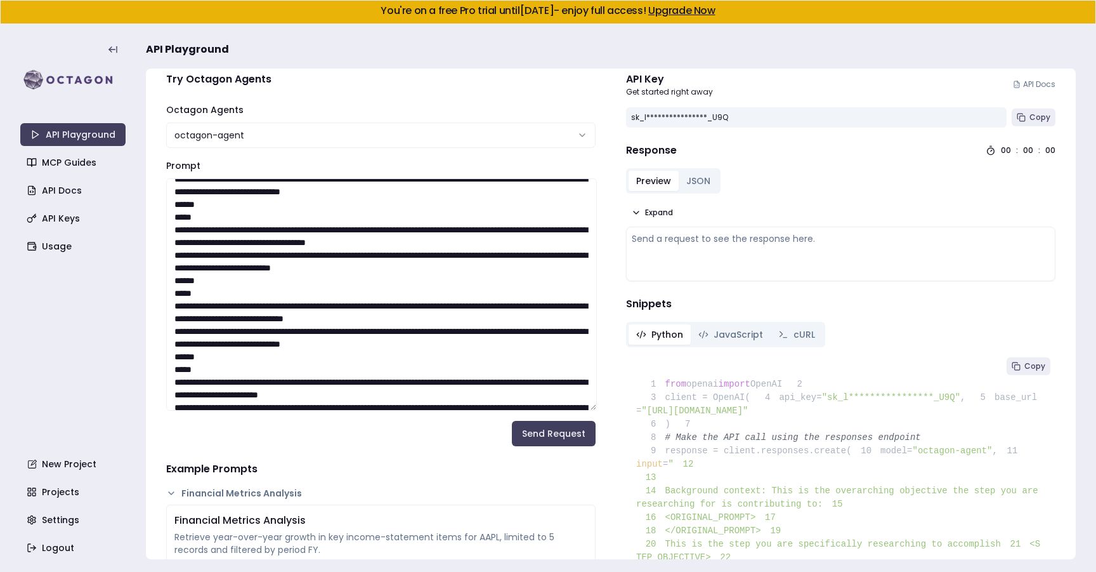
scroll to position [1717, 0]
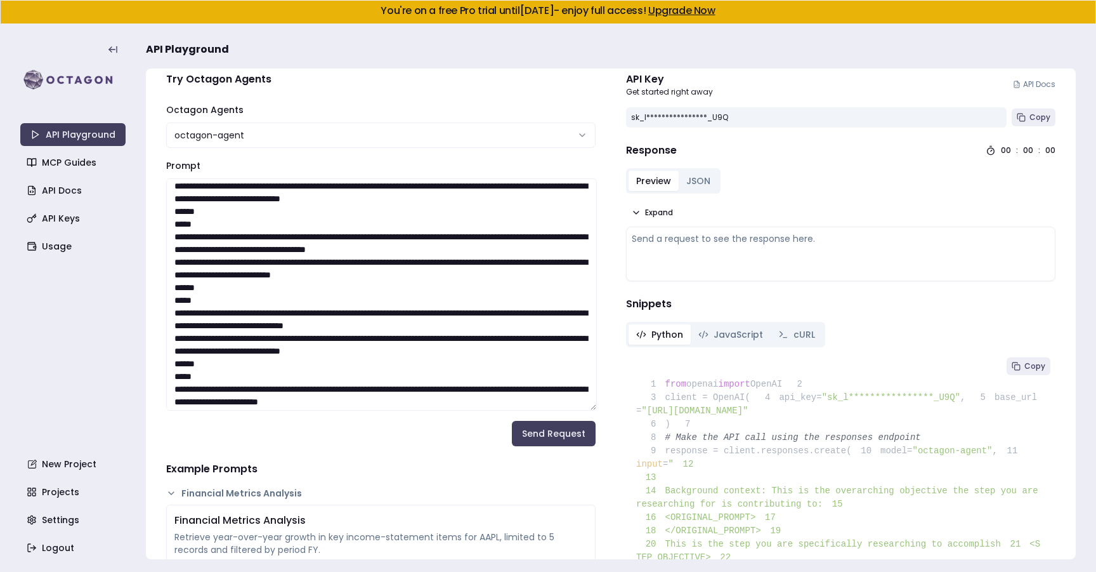
click at [329, 331] on textarea "Prompt" at bounding box center [381, 294] width 431 height 232
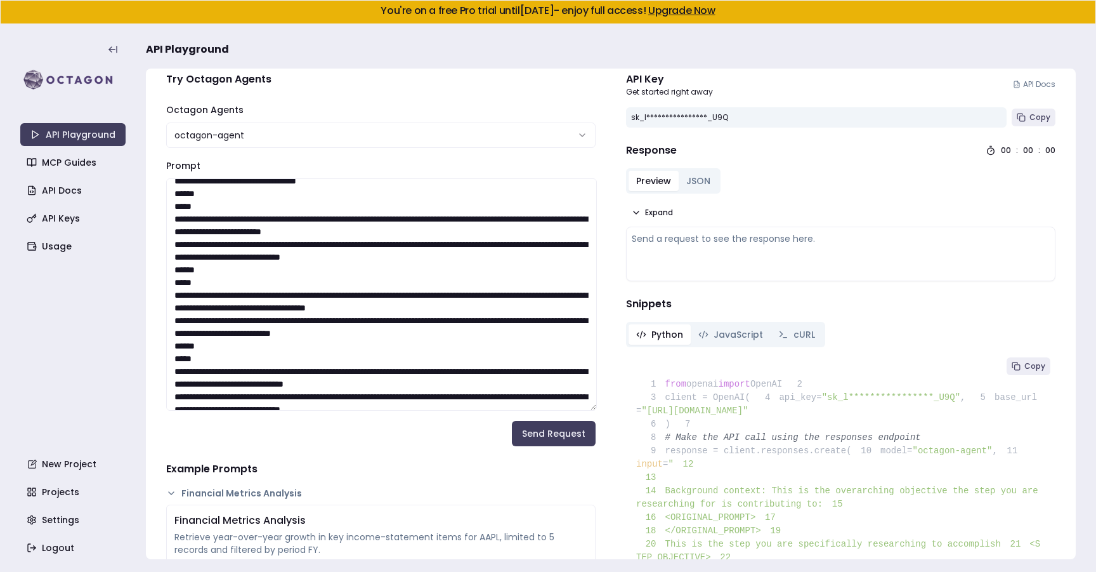
scroll to position [1640, 0]
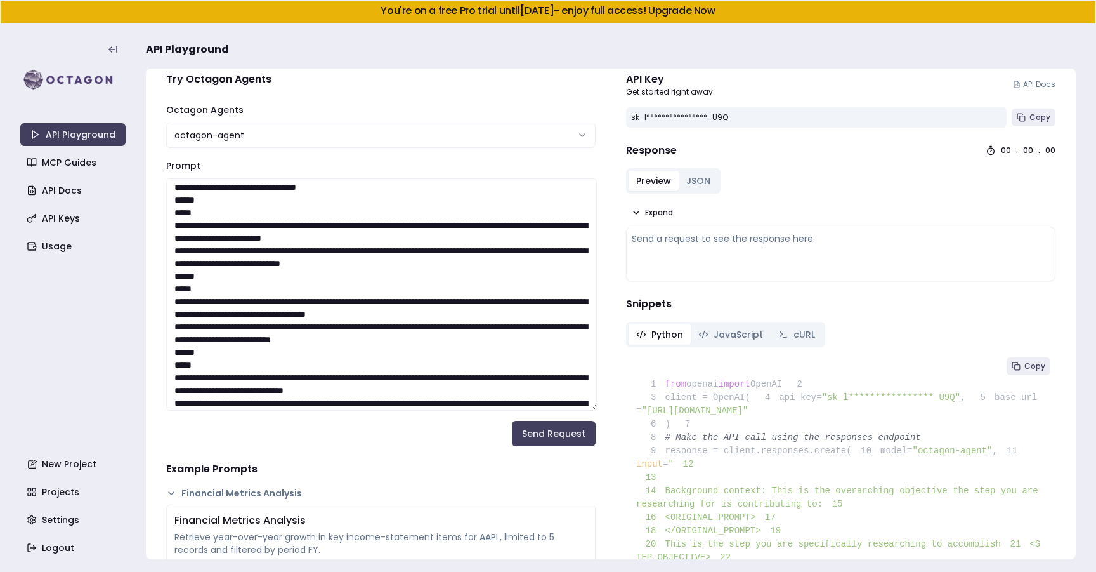
click at [322, 313] on textarea "Prompt" at bounding box center [381, 294] width 431 height 232
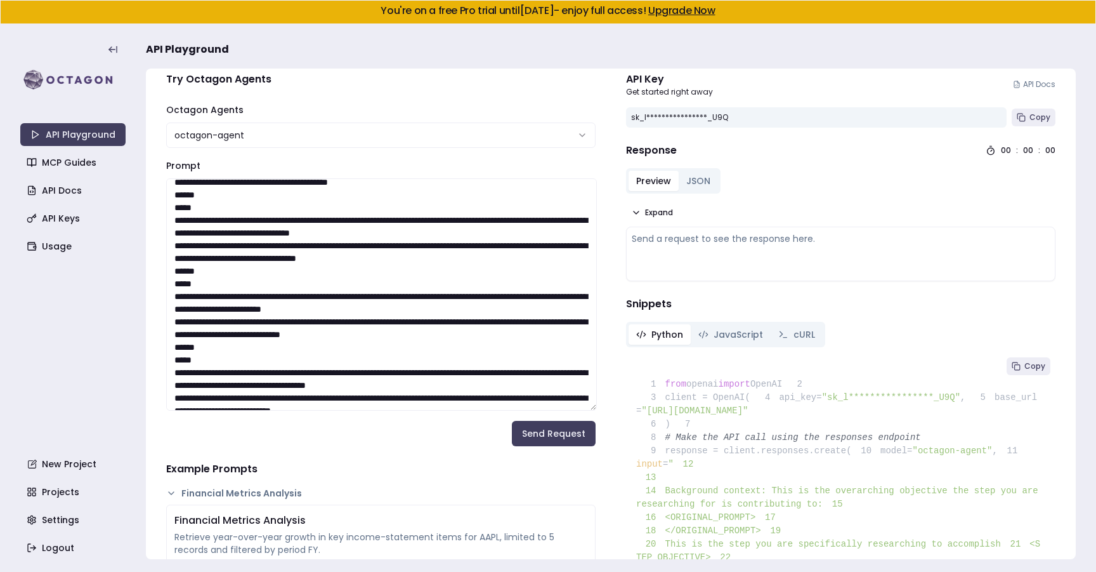
scroll to position [1546, 0]
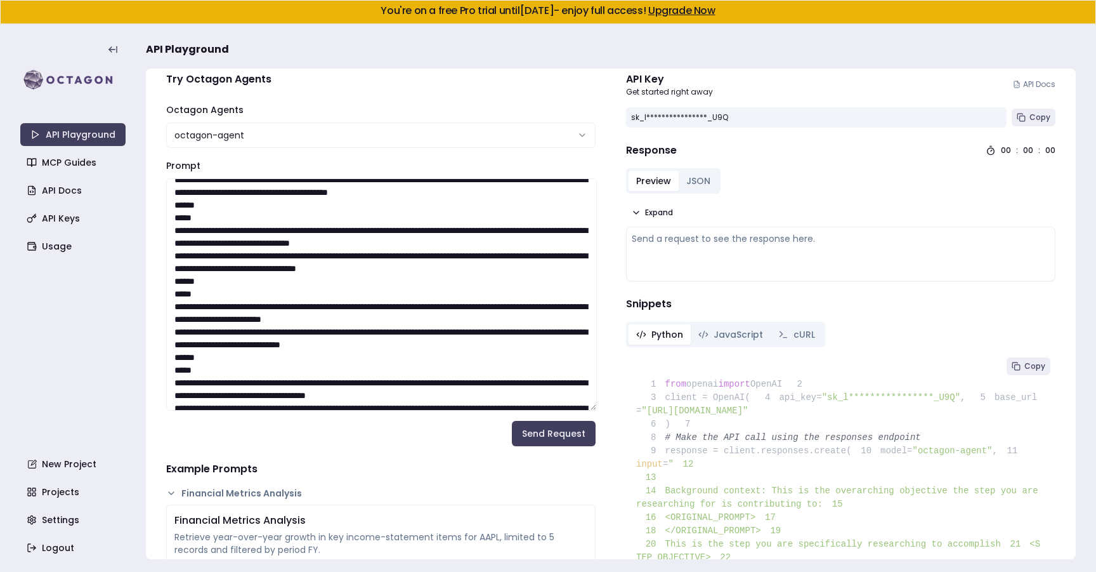
click at [327, 305] on textarea "Prompt" at bounding box center [381, 294] width 431 height 232
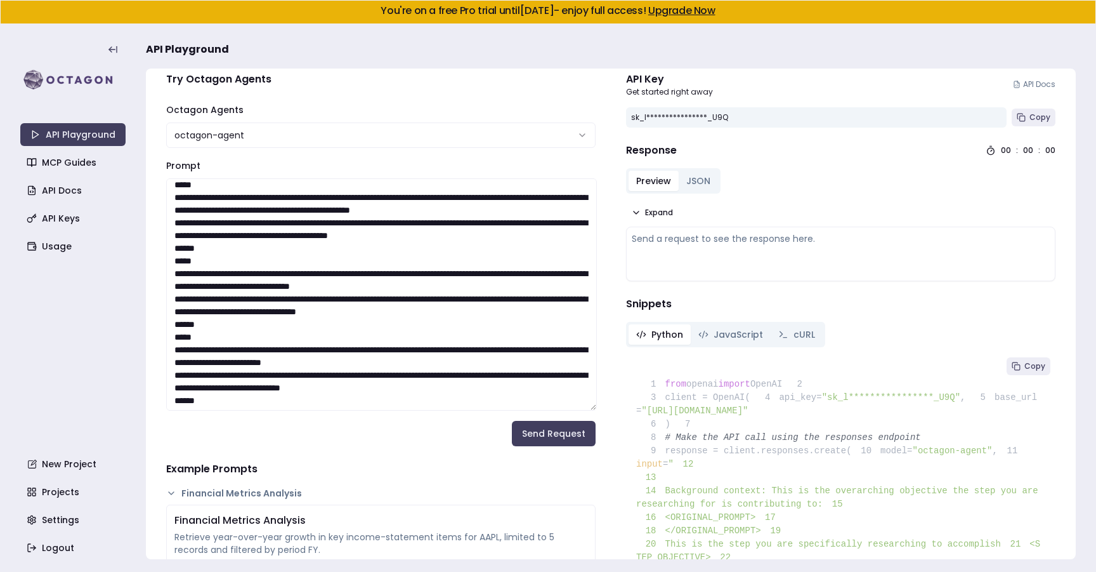
scroll to position [1485, 0]
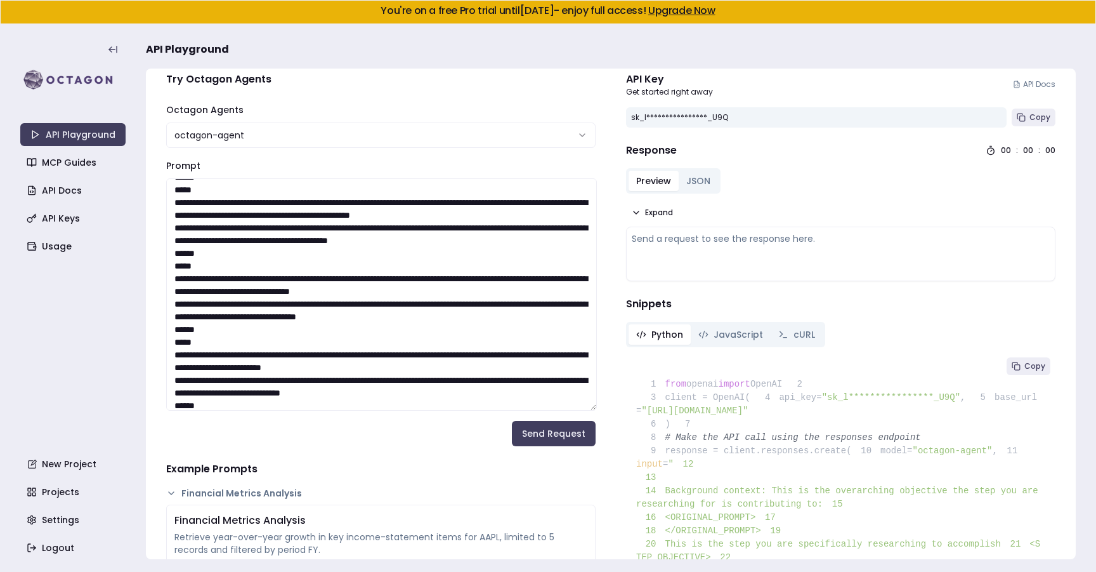
click at [329, 278] on textarea "Prompt" at bounding box center [381, 294] width 431 height 232
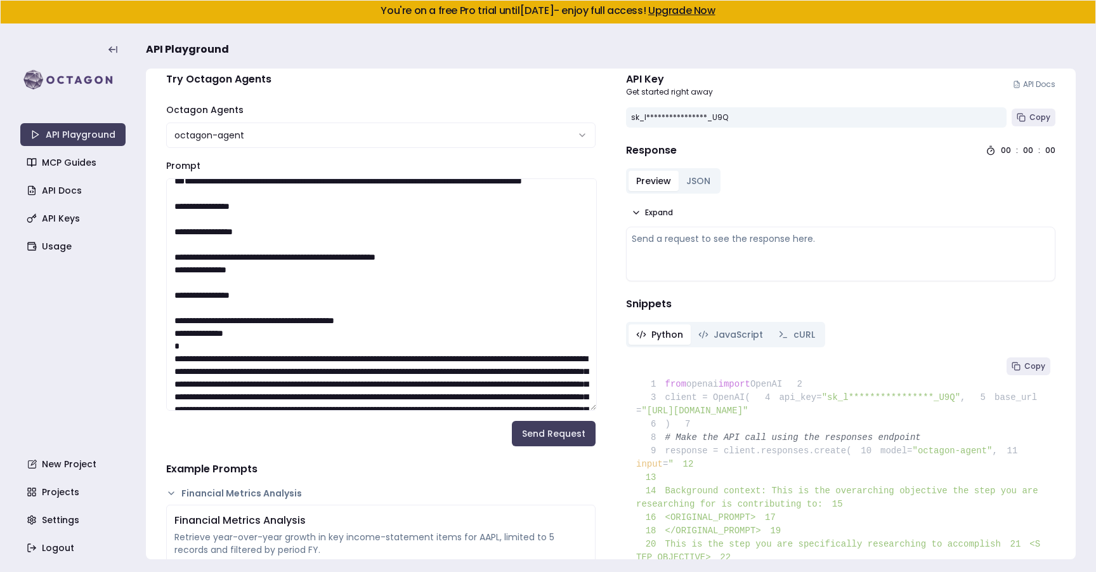
scroll to position [0, 0]
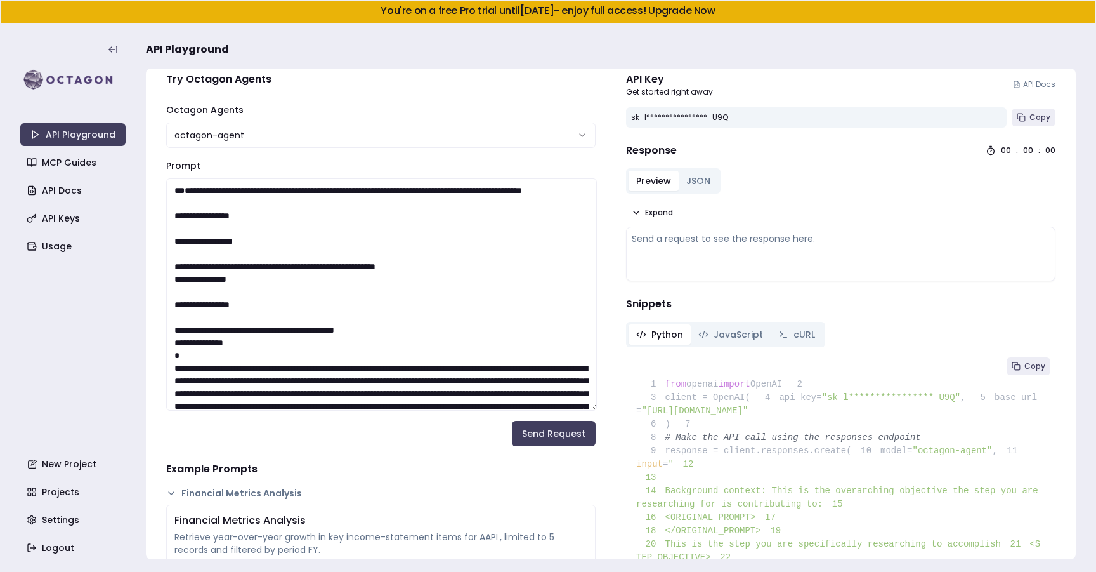
click at [272, 275] on textarea "Prompt" at bounding box center [381, 294] width 431 height 232
paste textarea "**********"
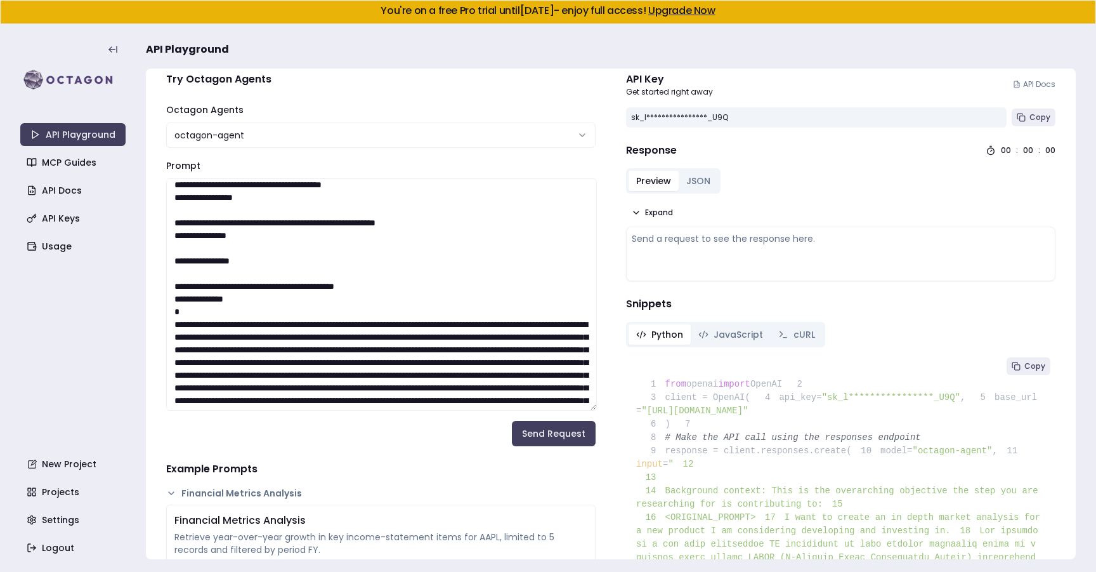
scroll to position [265, 0]
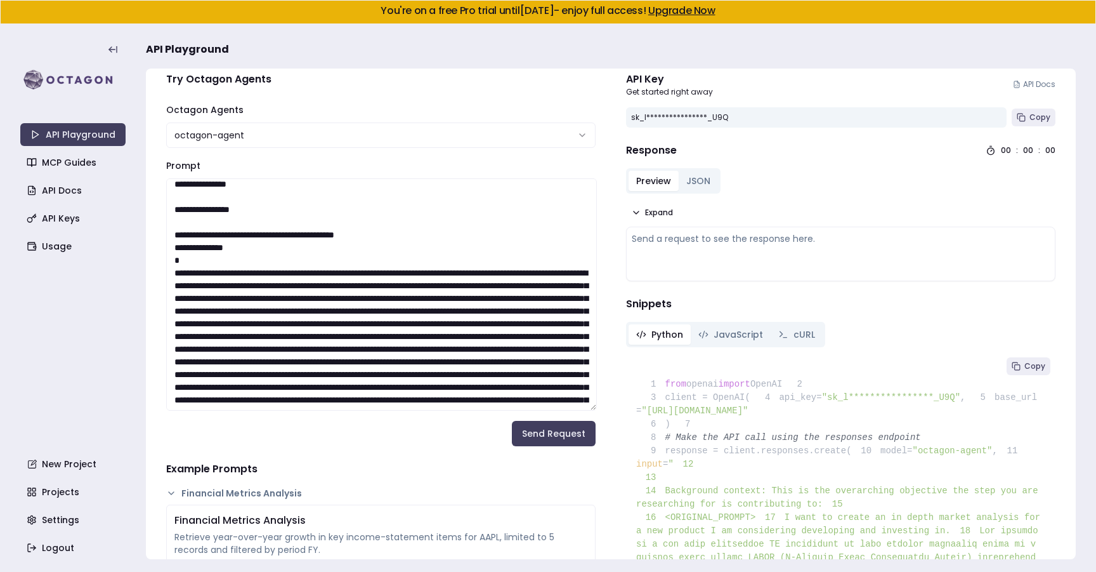
click at [239, 363] on textarea "Prompt" at bounding box center [381, 294] width 431 height 232
paste textarea "**********"
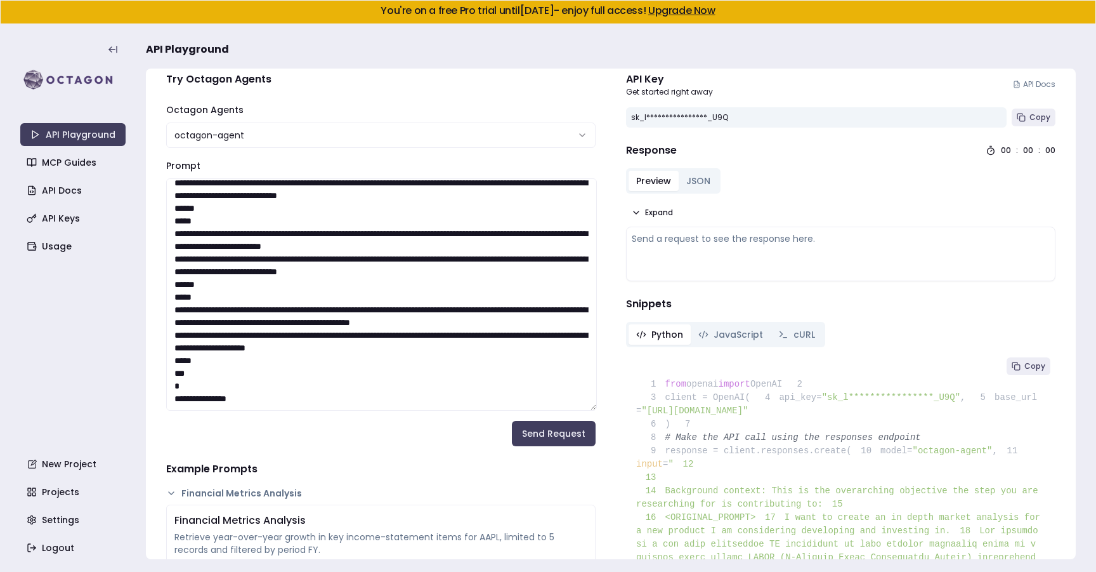
scroll to position [25, 0]
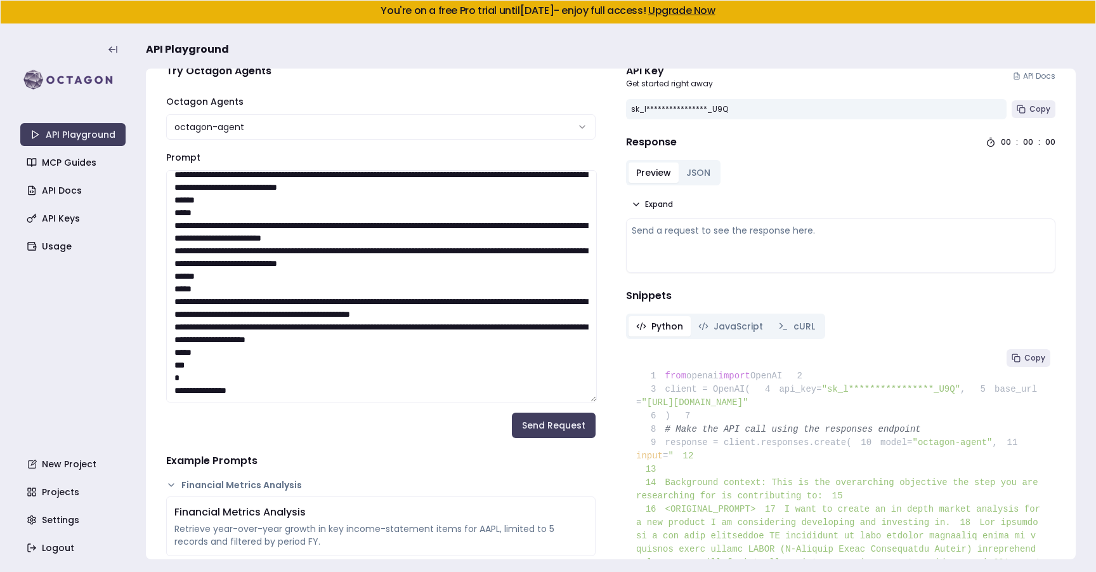
type textarea "**********"
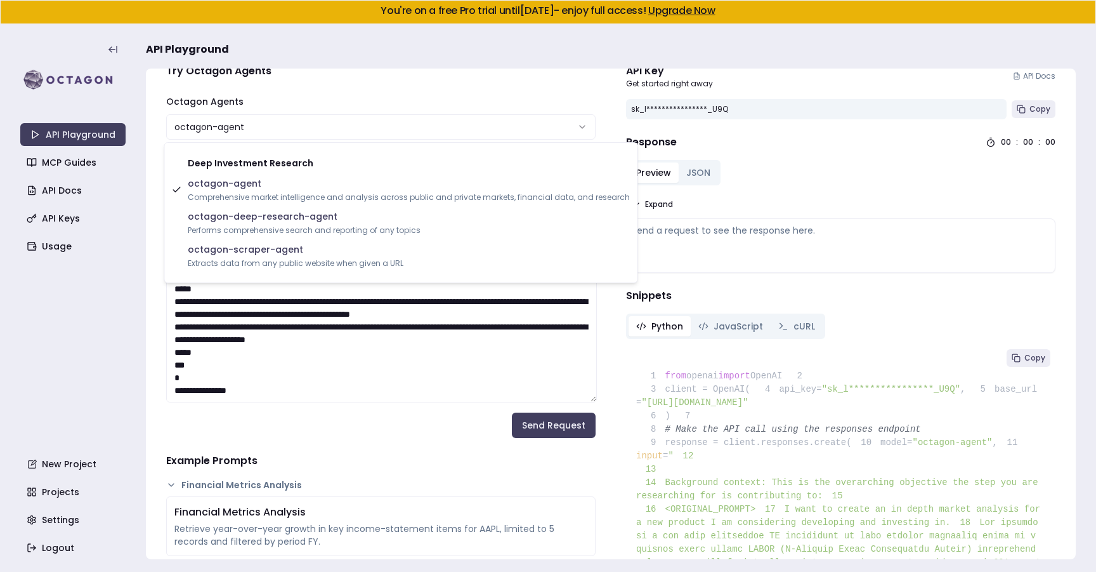
click at [478, 137] on html "**********" at bounding box center [548, 286] width 1096 height 572
select select "**********"
type textarea "**********"
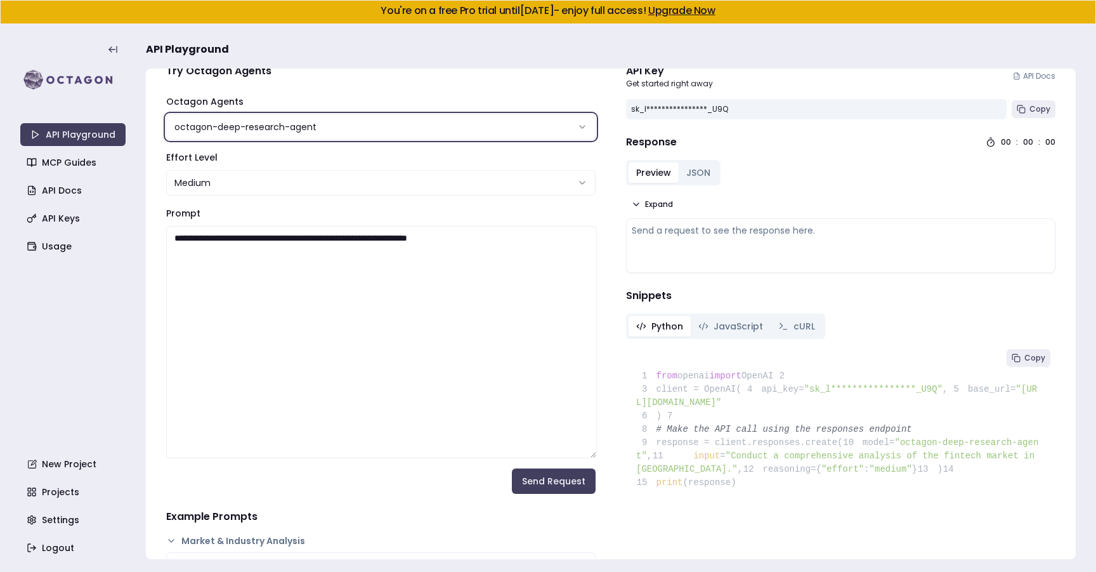
scroll to position [0, 0]
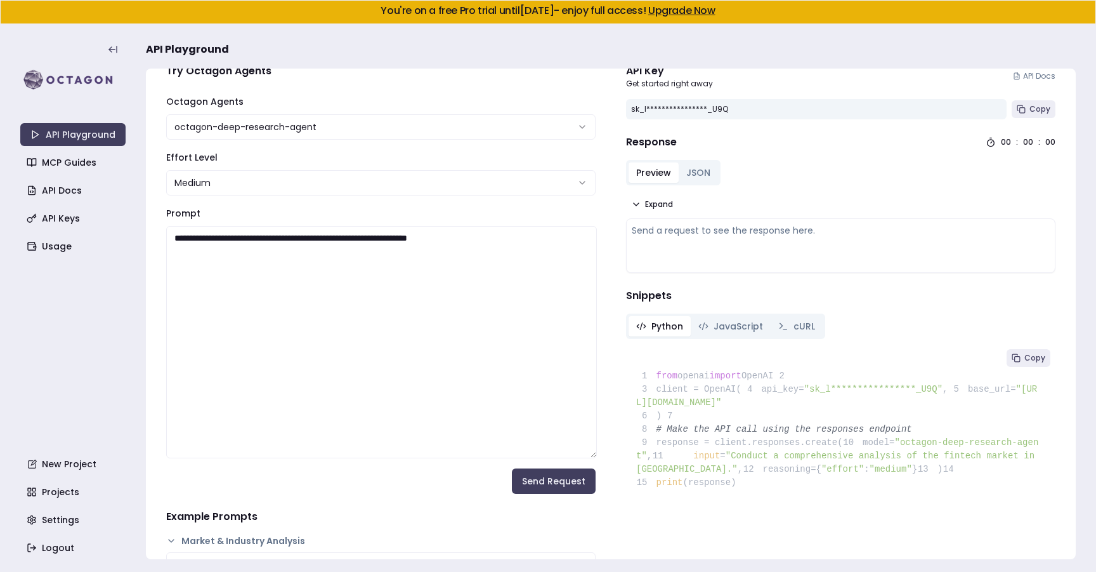
click at [468, 275] on textarea "**********" at bounding box center [381, 342] width 431 height 232
click at [443, 187] on html "**********" at bounding box center [548, 286] width 1096 height 572
select select "****"
click at [449, 270] on textarea "**********" at bounding box center [381, 343] width 431 height 232
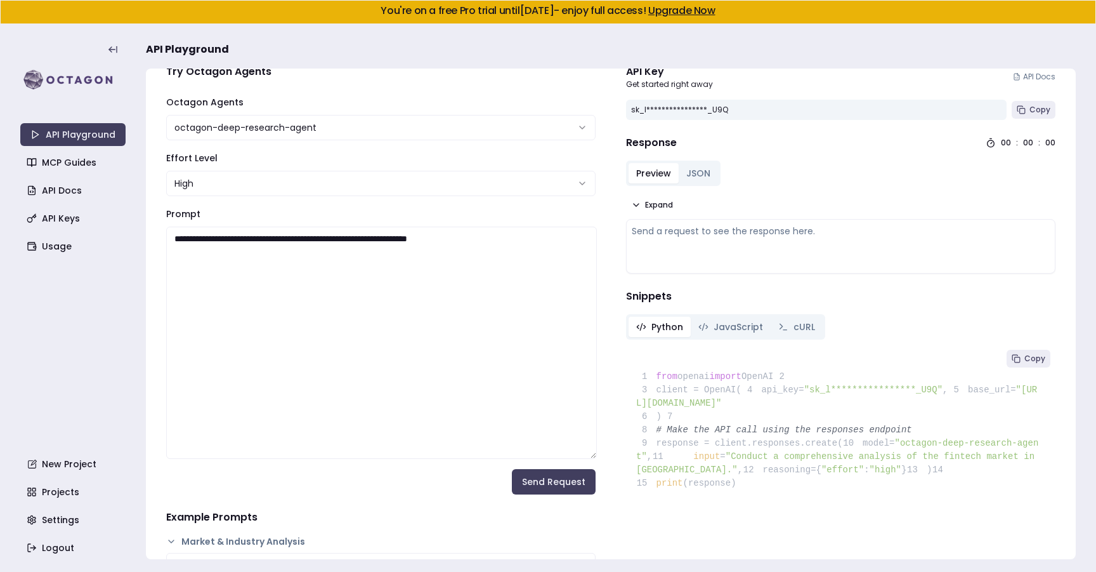
click at [449, 270] on textarea "**********" at bounding box center [381, 343] width 431 height 232
type textarea "**********"
type textarea "*******"
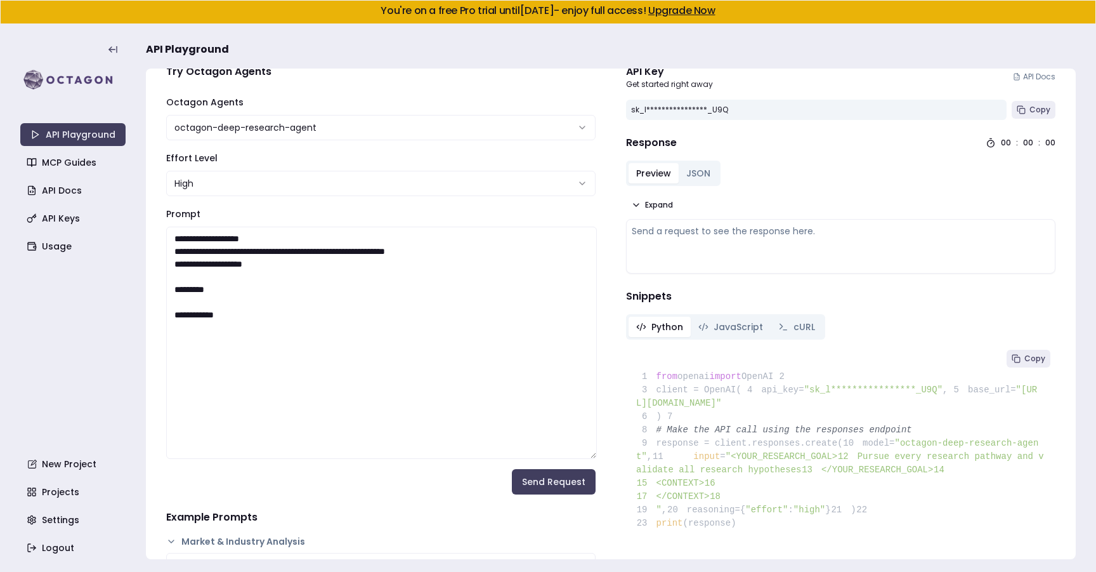
click at [360, 250] on textarea "**********" at bounding box center [381, 343] width 431 height 232
click at [537, 255] on textarea "**********" at bounding box center [381, 343] width 431 height 232
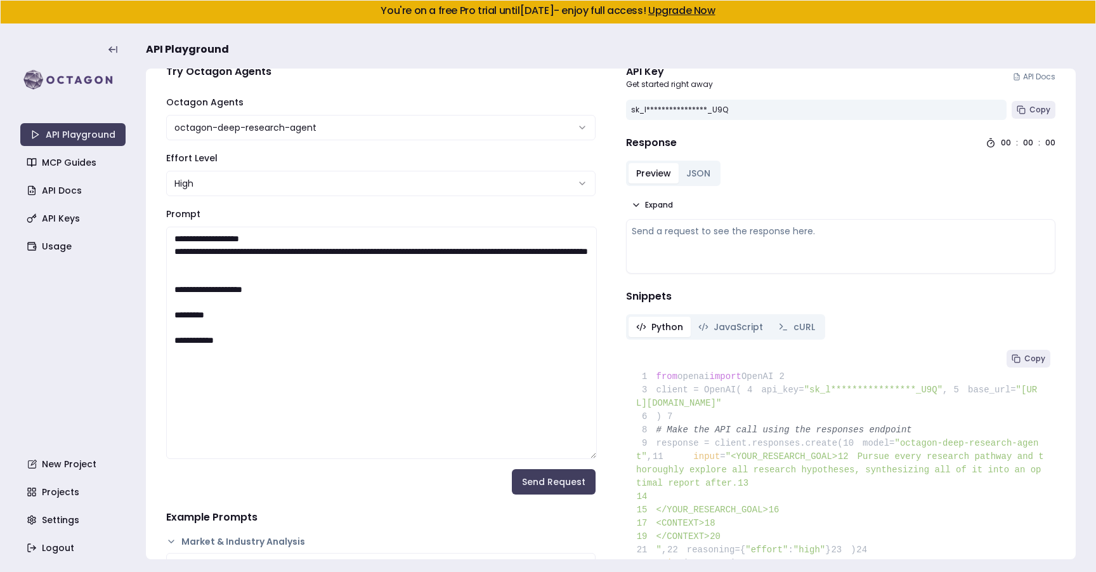
click at [208, 343] on textarea "**********" at bounding box center [381, 343] width 431 height 232
click at [242, 284] on textarea "**********" at bounding box center [381, 343] width 431 height 232
paste textarea "**********"
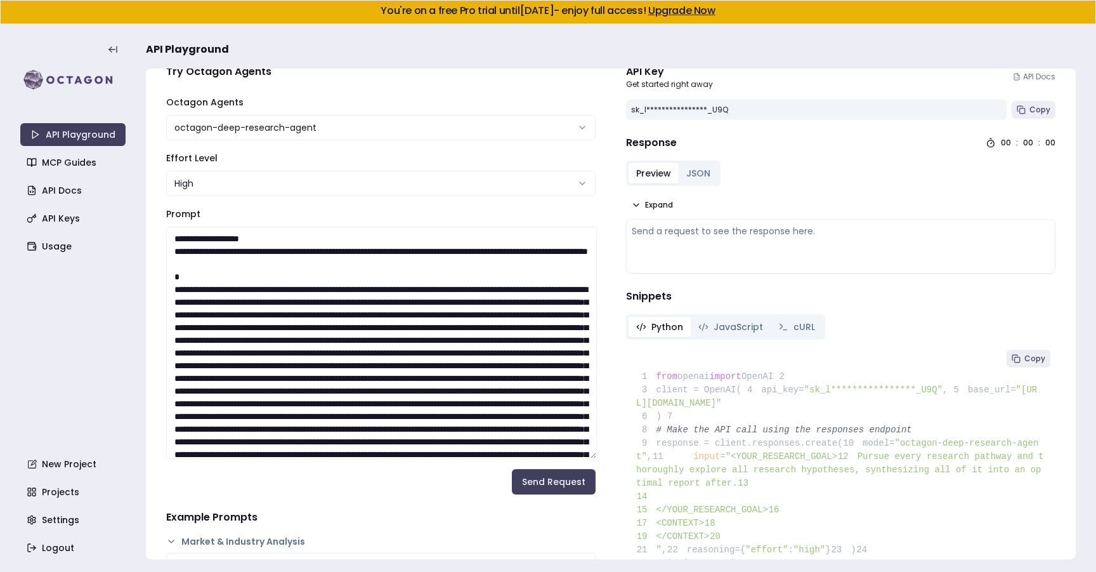
scroll to position [3022, 0]
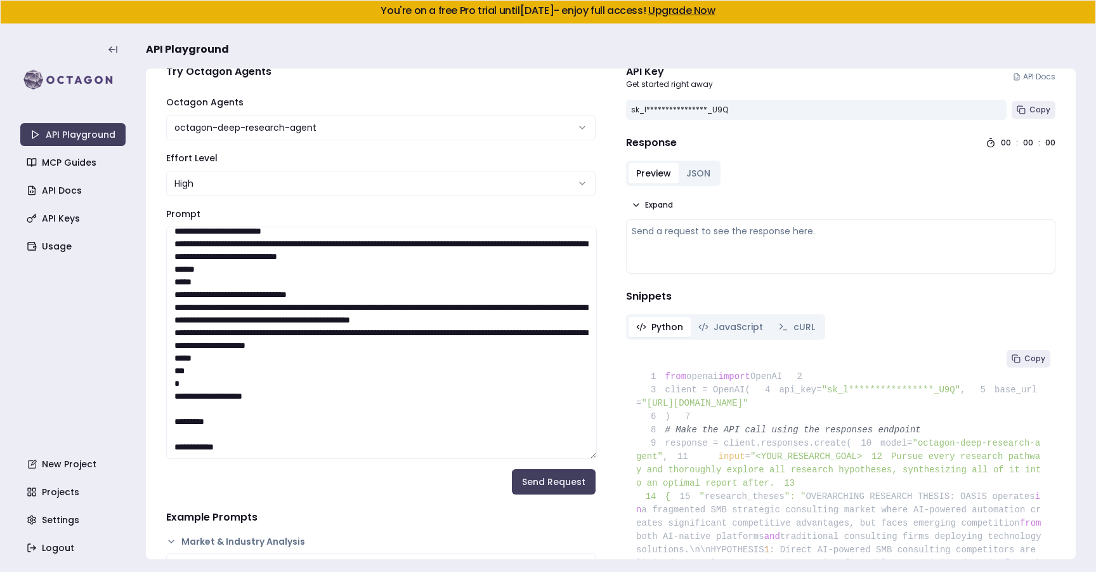
click at [335, 365] on textarea "Prompt" at bounding box center [381, 343] width 431 height 232
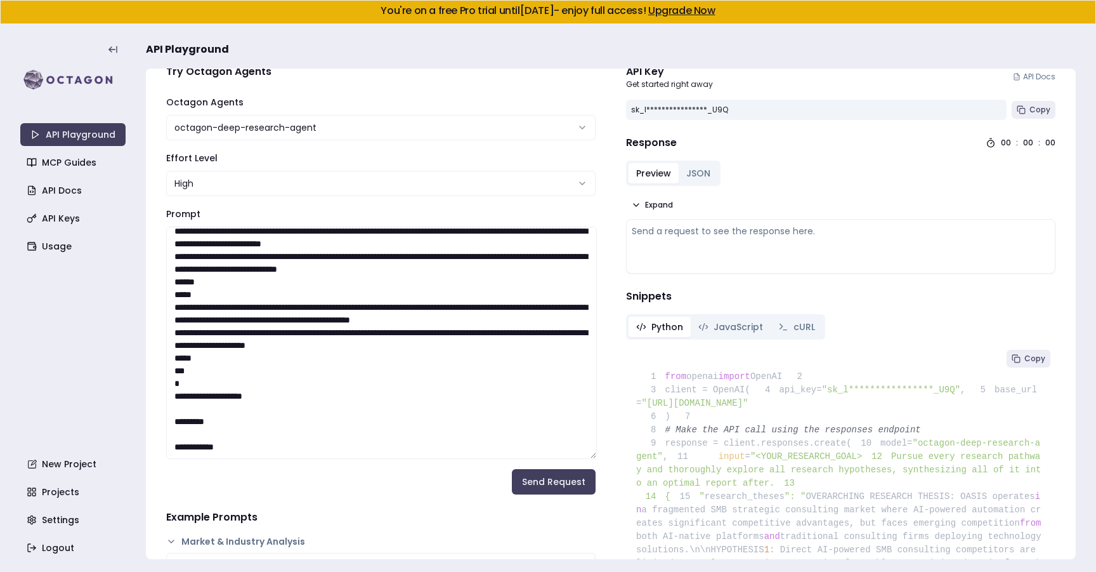
click at [349, 277] on textarea "Prompt" at bounding box center [381, 343] width 431 height 232
click at [316, 307] on textarea "Prompt" at bounding box center [381, 343] width 431 height 232
click at [331, 310] on textarea "Prompt" at bounding box center [381, 343] width 431 height 232
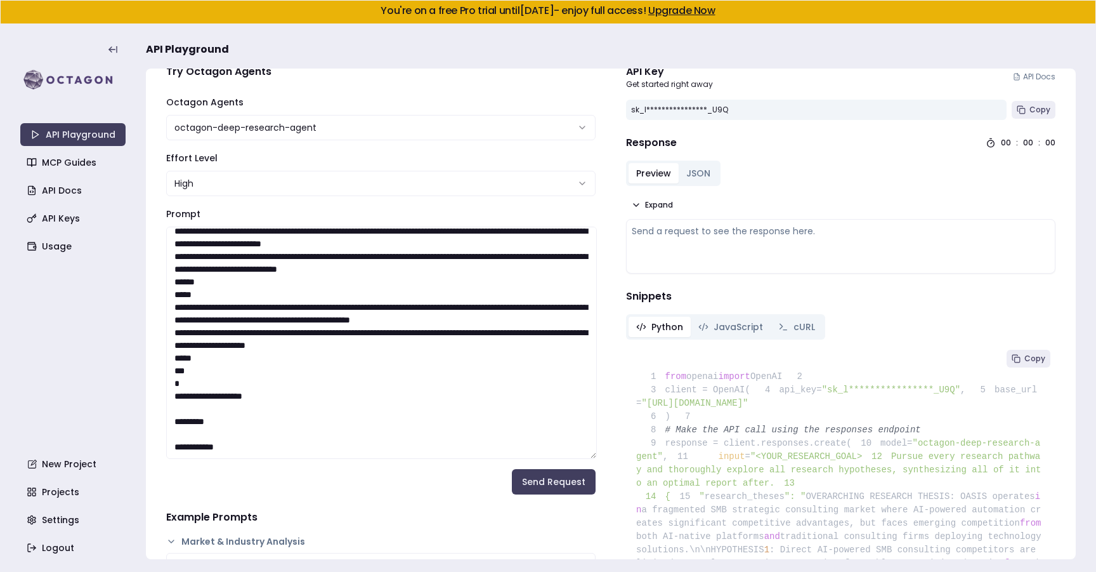
click at [331, 323] on textarea "Prompt" at bounding box center [381, 343] width 431 height 232
click at [331, 330] on textarea "Prompt" at bounding box center [381, 343] width 431 height 232
click at [327, 276] on textarea "Prompt" at bounding box center [381, 343] width 431 height 232
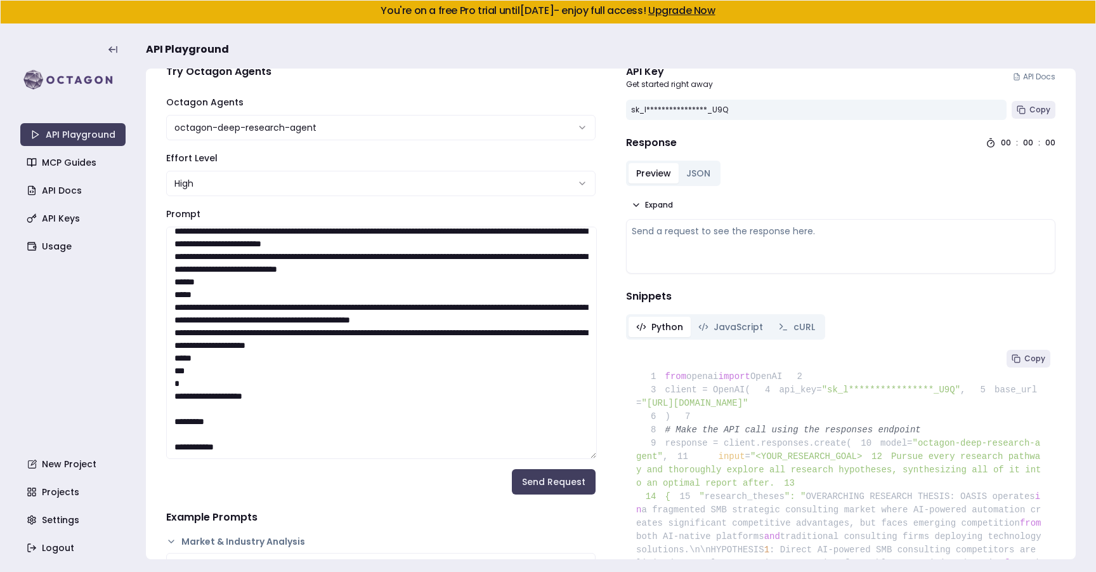
scroll to position [2531, 0]
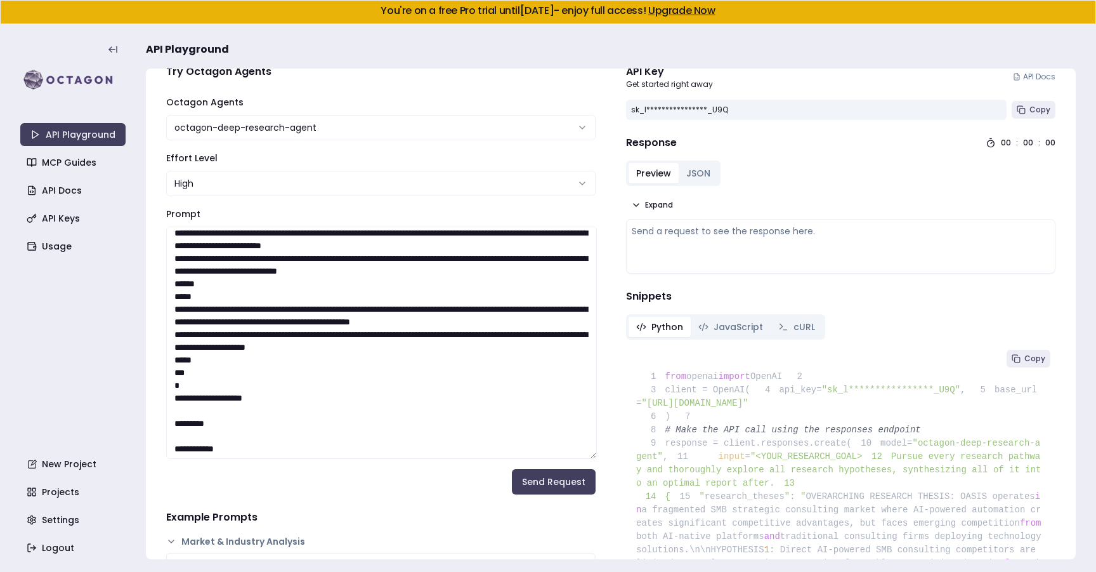
click at [342, 310] on textarea "Prompt" at bounding box center [381, 343] width 431 height 232
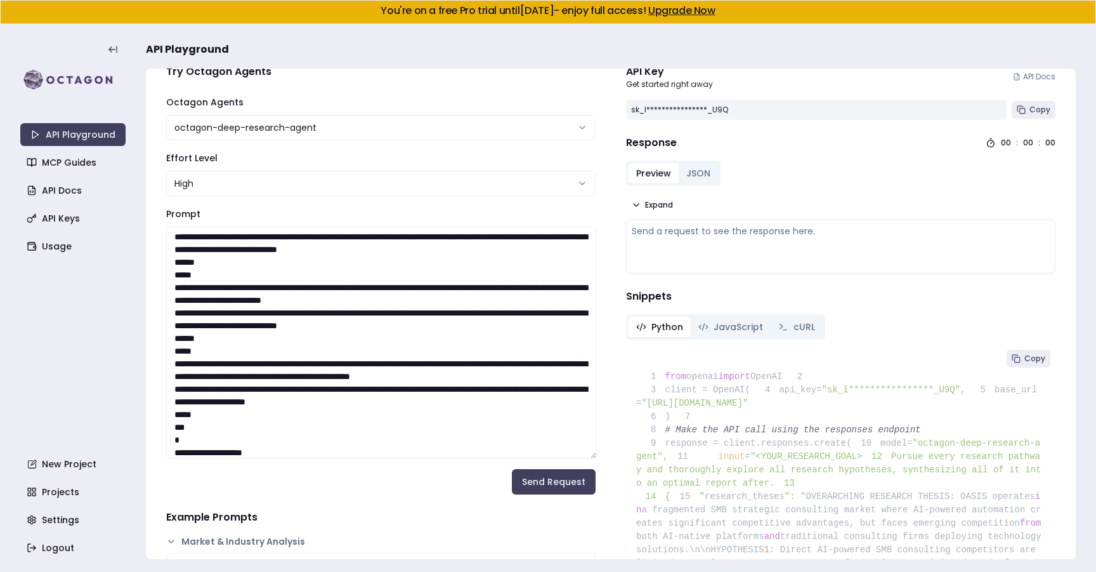
scroll to position [2448, 0]
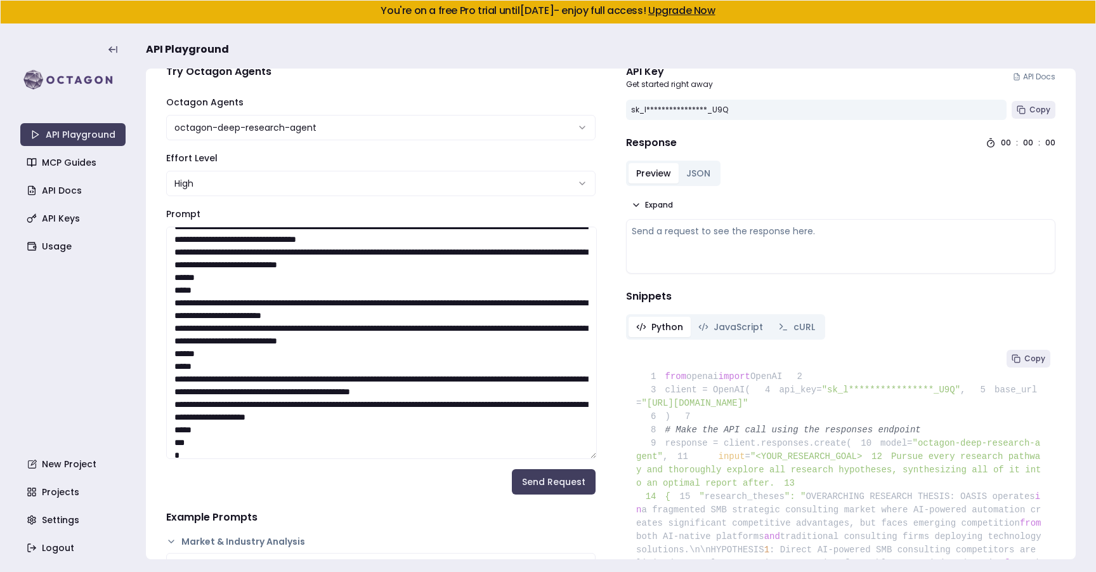
click at [342, 306] on textarea "Prompt" at bounding box center [381, 343] width 431 height 232
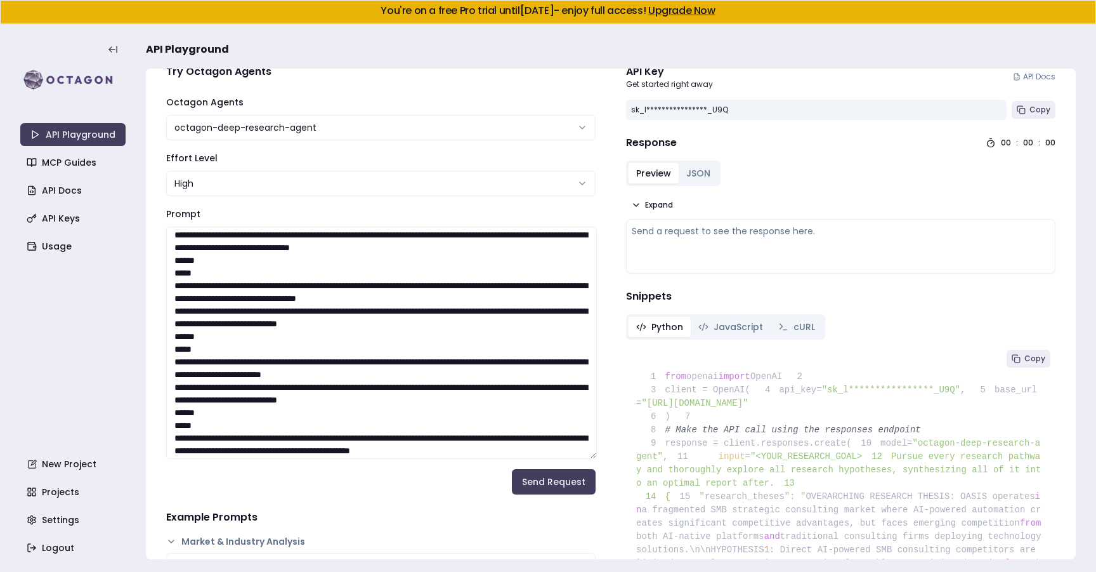
scroll to position [2368, 0]
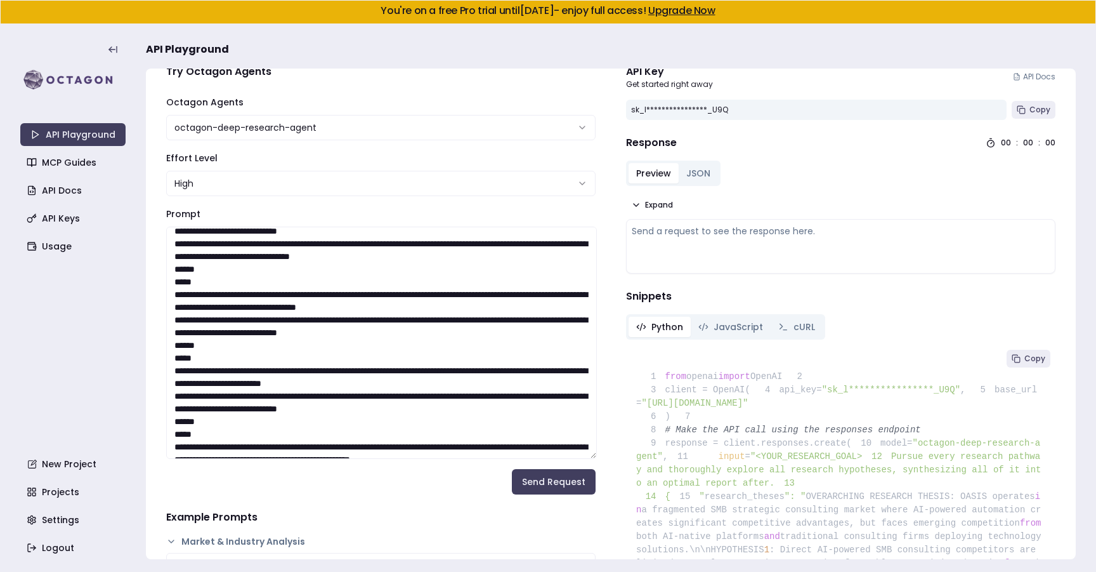
click at [324, 299] on textarea "Prompt" at bounding box center [381, 343] width 431 height 232
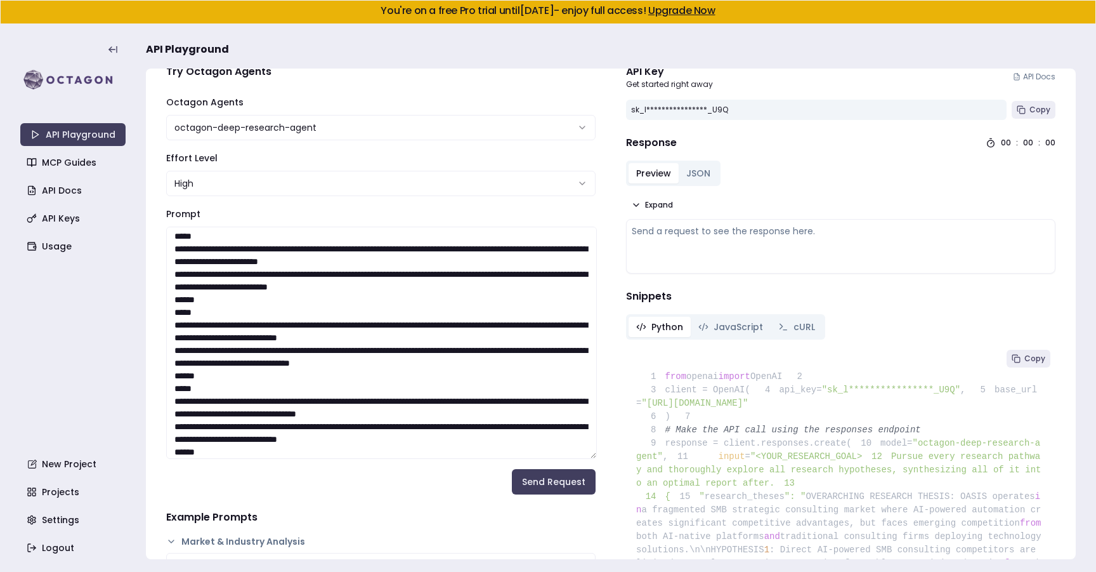
scroll to position [2242, 0]
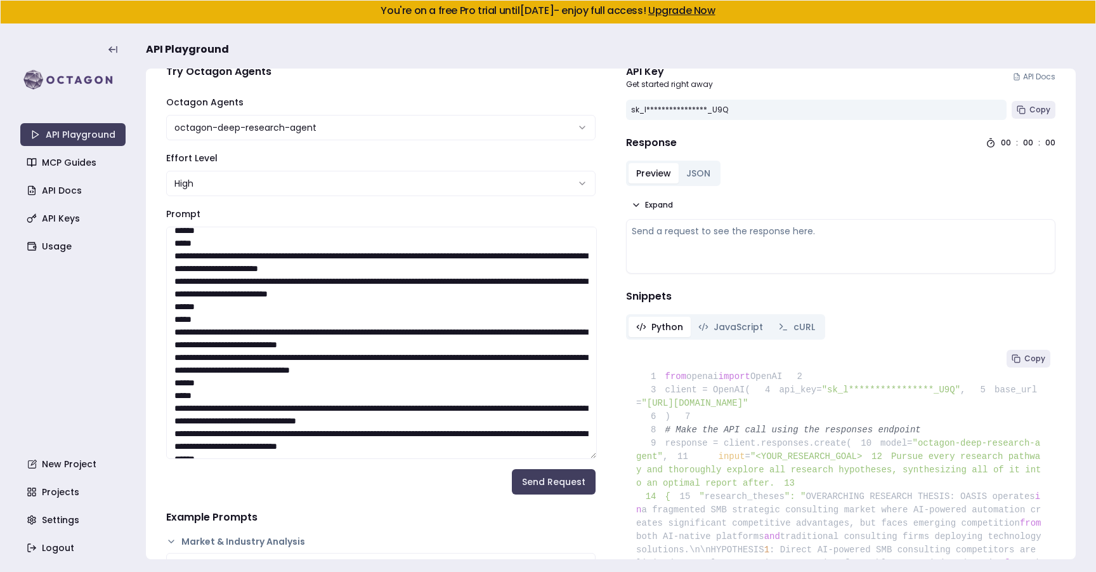
click at [318, 332] on textarea "Prompt" at bounding box center [381, 343] width 431 height 232
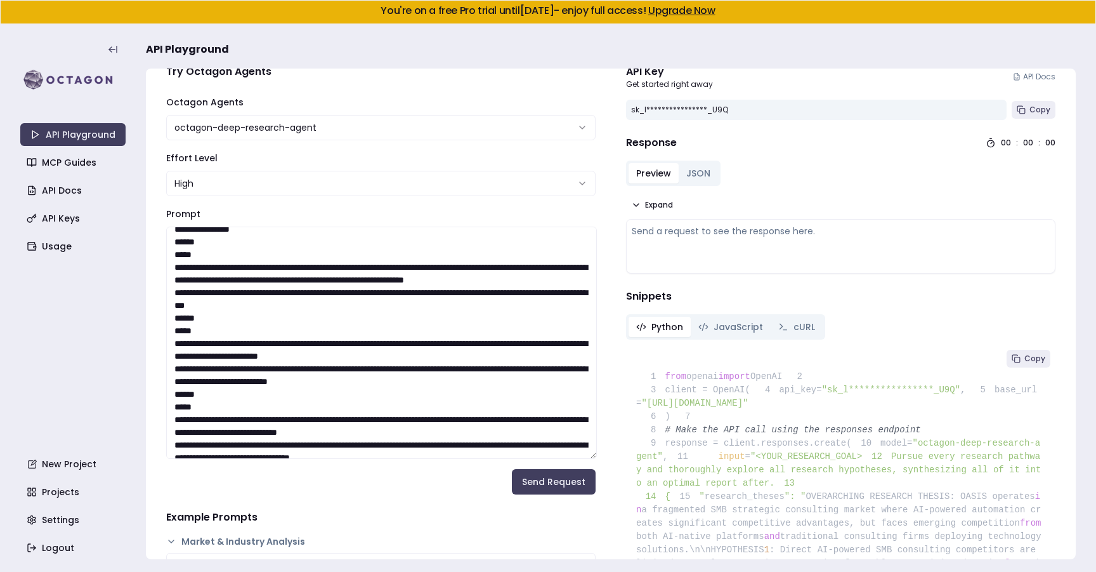
scroll to position [2136, 0]
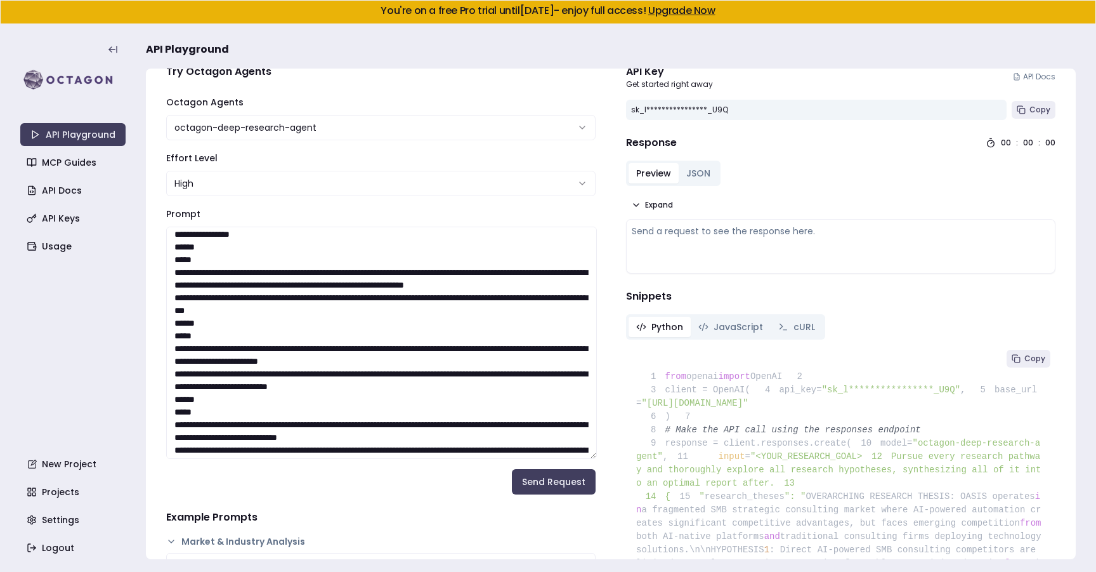
click at [333, 344] on textarea "Prompt" at bounding box center [381, 343] width 431 height 232
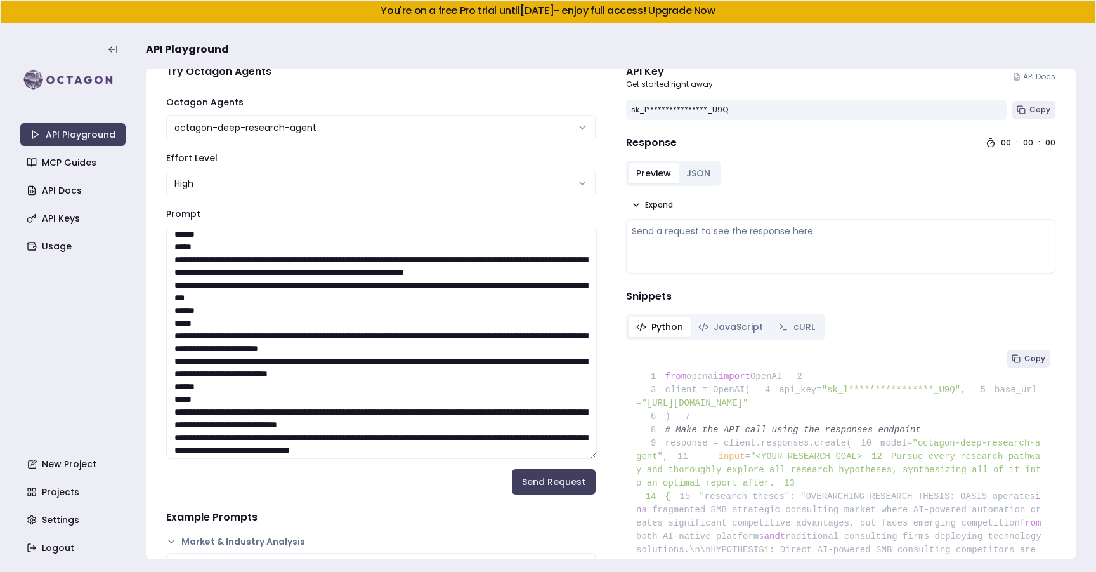
scroll to position [2089, 0]
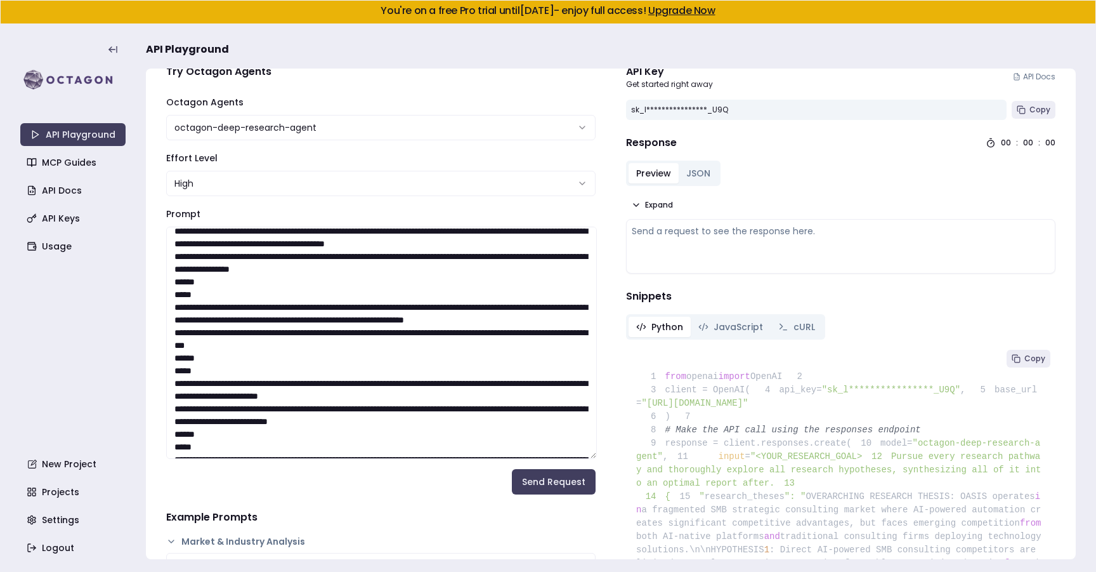
click at [332, 305] on textarea "Prompt" at bounding box center [381, 343] width 431 height 232
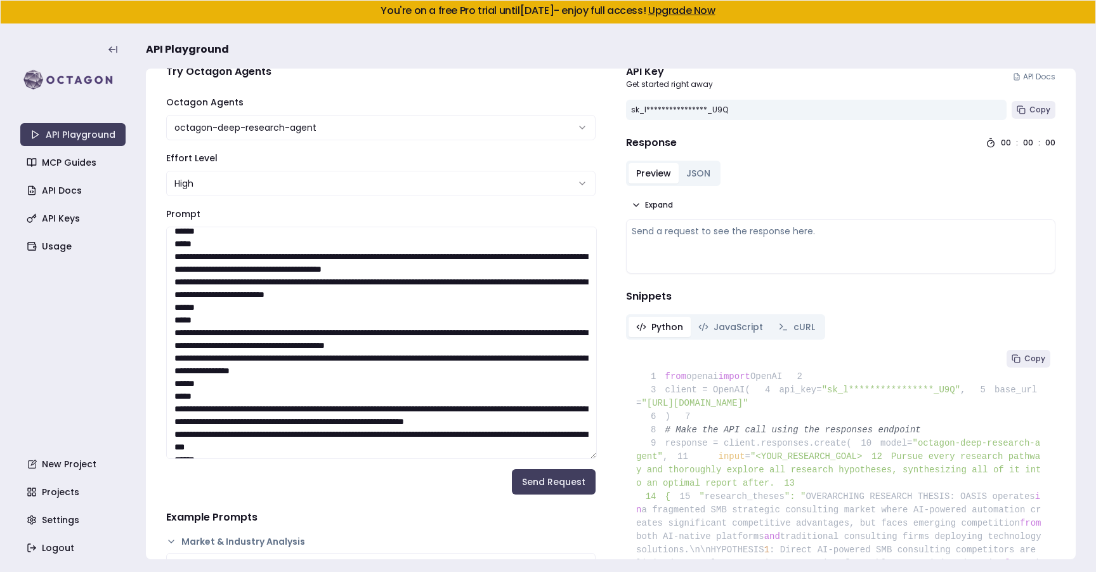
scroll to position [1971, 0]
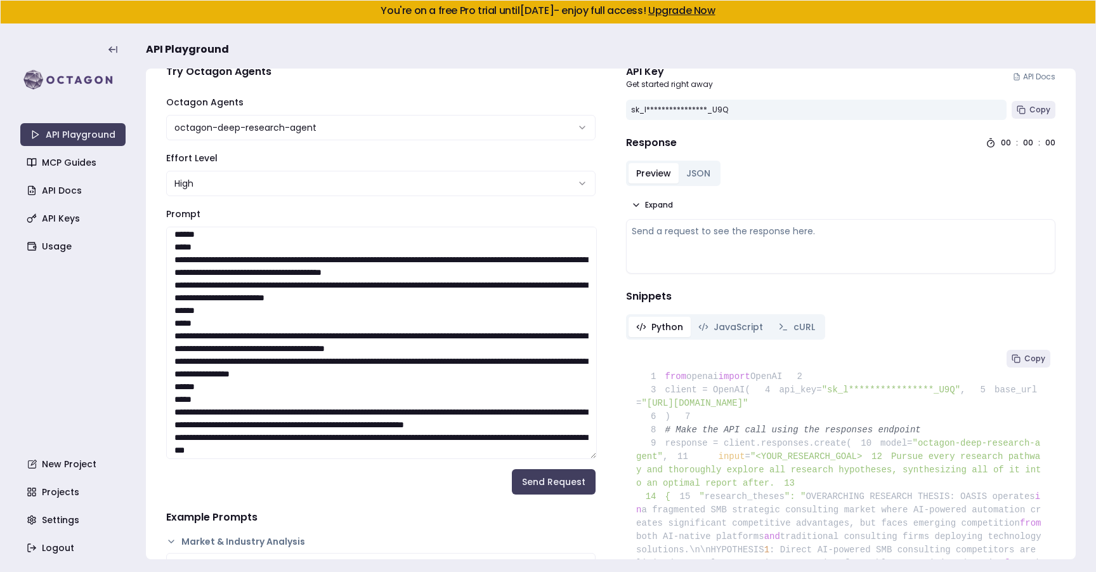
click at [360, 334] on textarea "Prompt" at bounding box center [381, 343] width 431 height 232
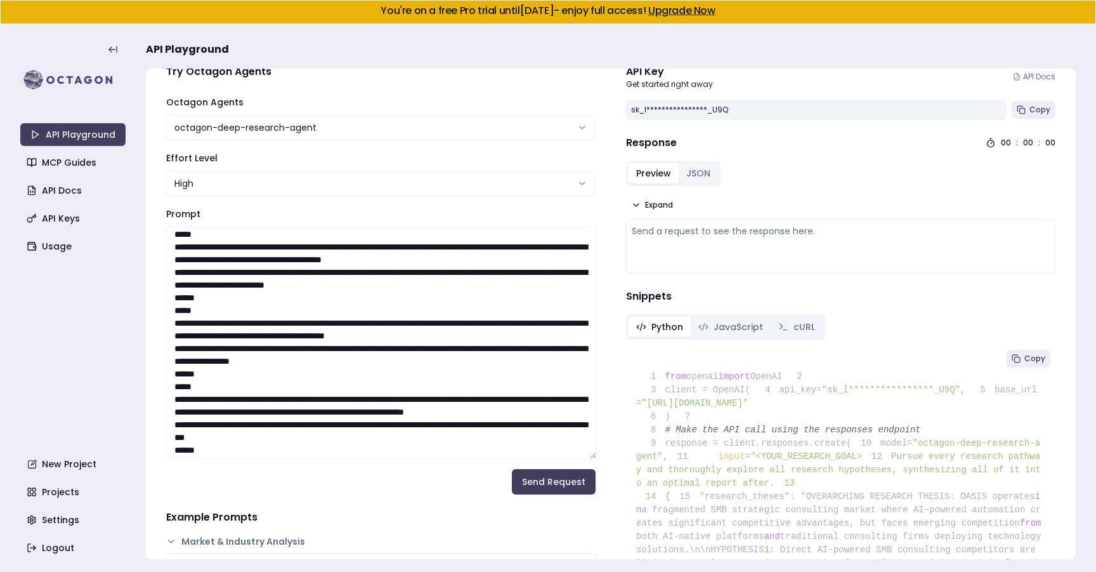
scroll to position [1906, 0]
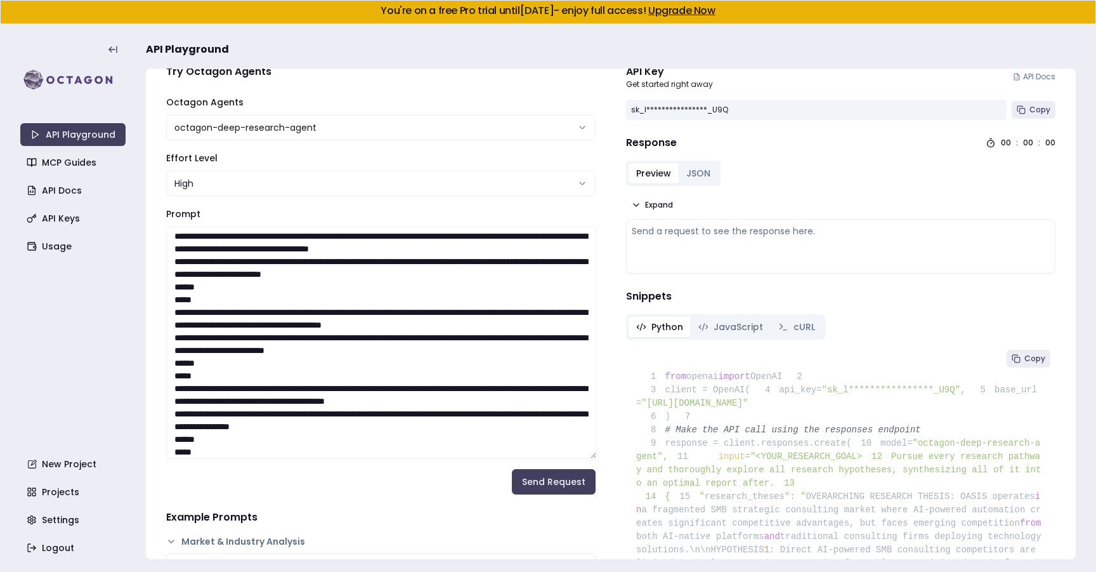
click at [329, 308] on textarea "Prompt" at bounding box center [381, 343] width 431 height 232
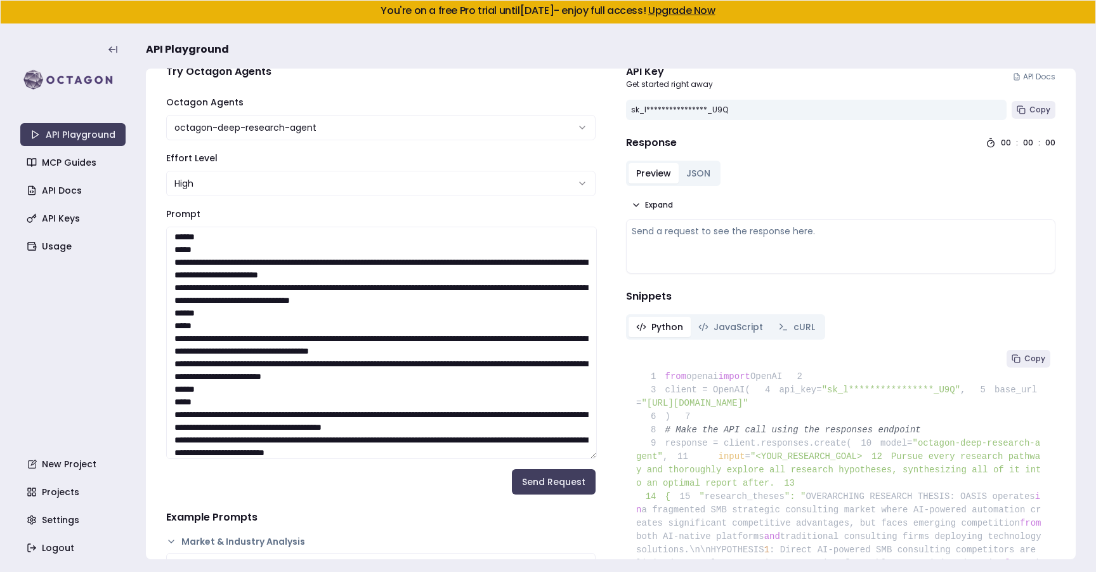
scroll to position [1785, 0]
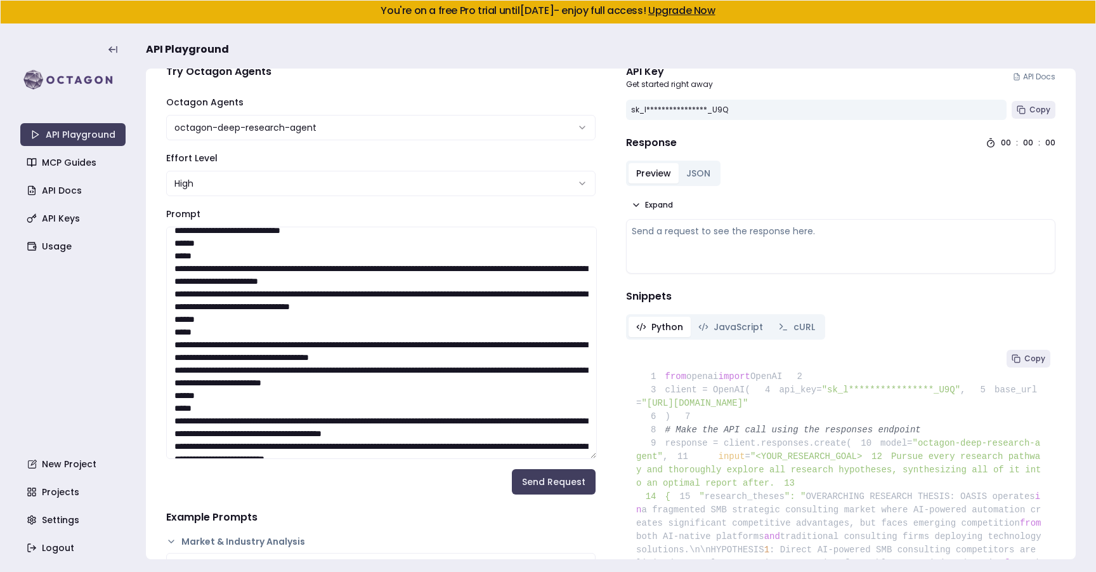
click at [327, 333] on textarea "Prompt" at bounding box center [381, 343] width 431 height 232
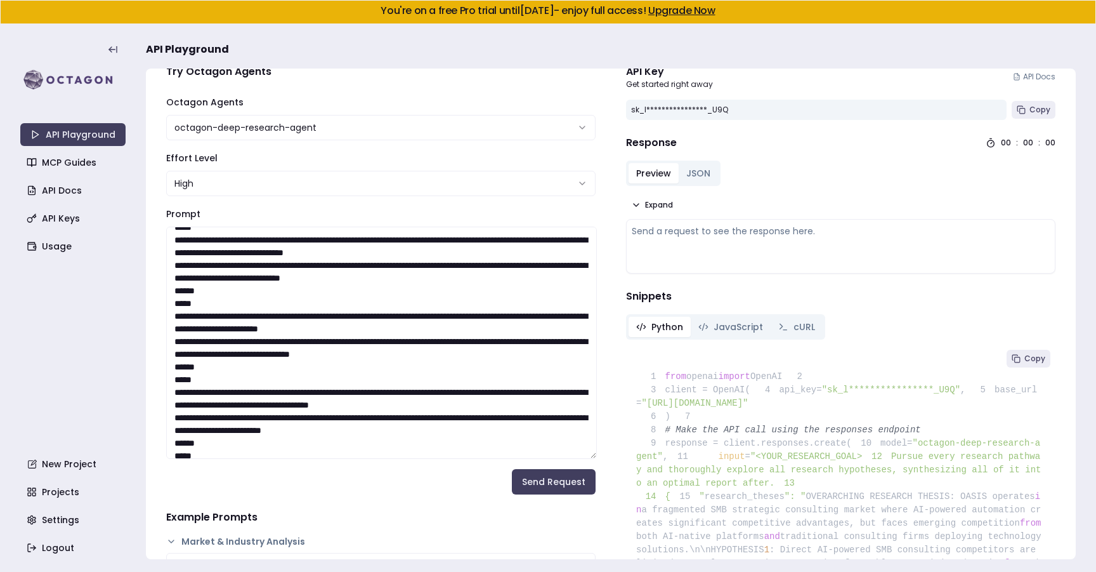
scroll to position [1720, 0]
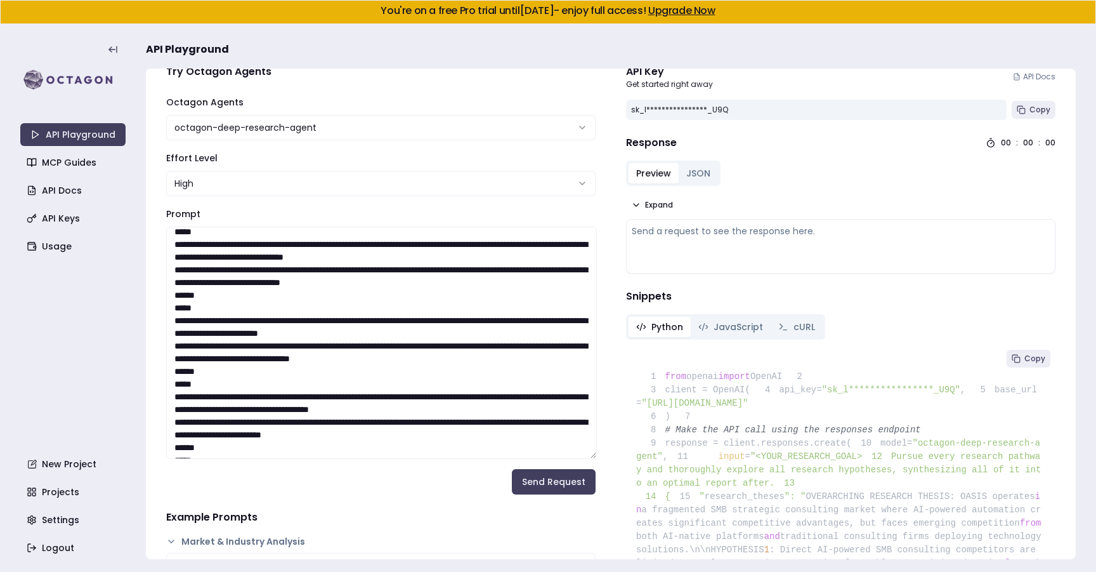
click at [318, 303] on textarea "Prompt" at bounding box center [381, 343] width 431 height 232
click at [320, 287] on textarea "Prompt" at bounding box center [381, 343] width 431 height 232
click at [321, 292] on textarea "Prompt" at bounding box center [381, 343] width 431 height 232
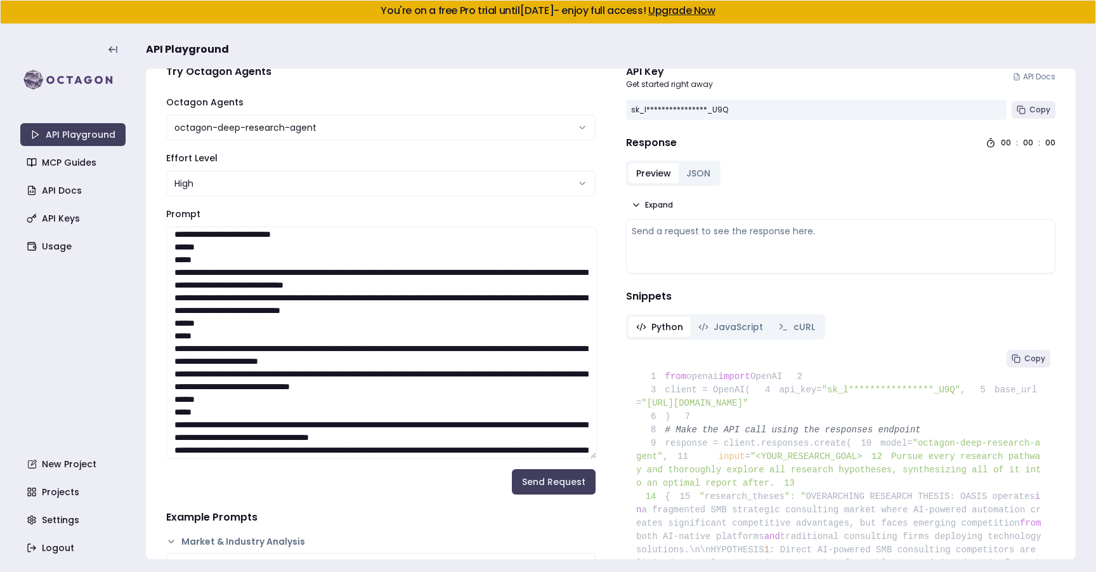
scroll to position [1678, 0]
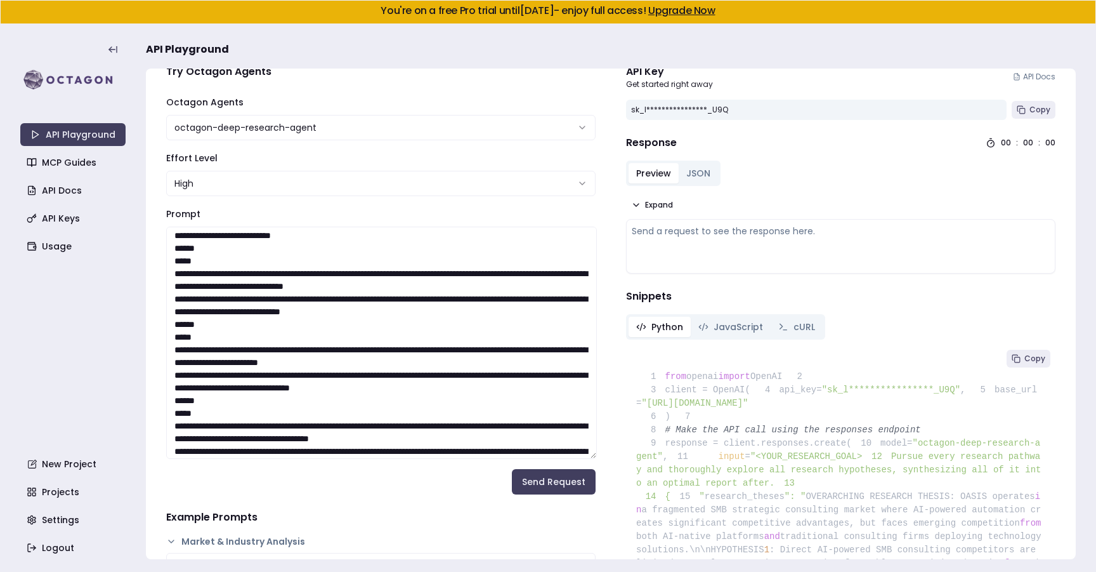
click at [323, 244] on textarea "Prompt" at bounding box center [381, 343] width 431 height 232
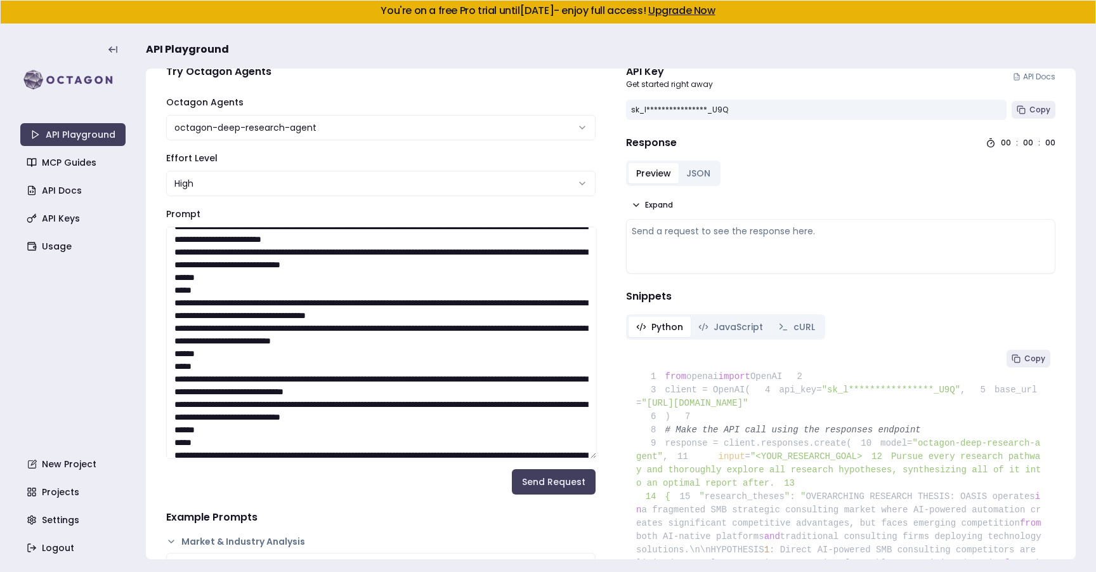
scroll to position [1556, 0]
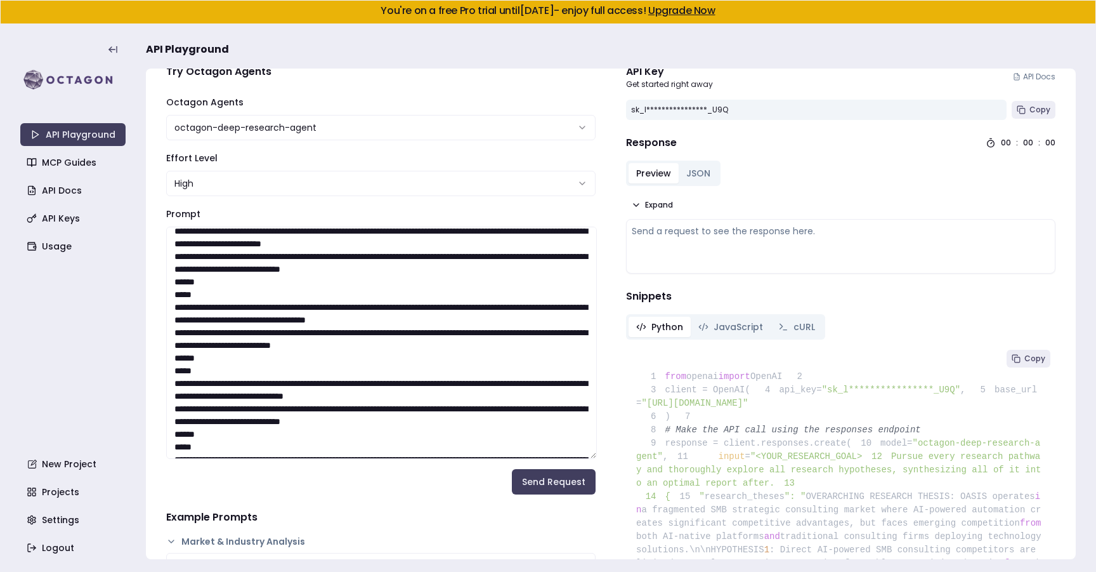
click at [324, 287] on textarea "Prompt" at bounding box center [381, 343] width 431 height 232
click at [325, 279] on textarea "Prompt" at bounding box center [381, 343] width 431 height 232
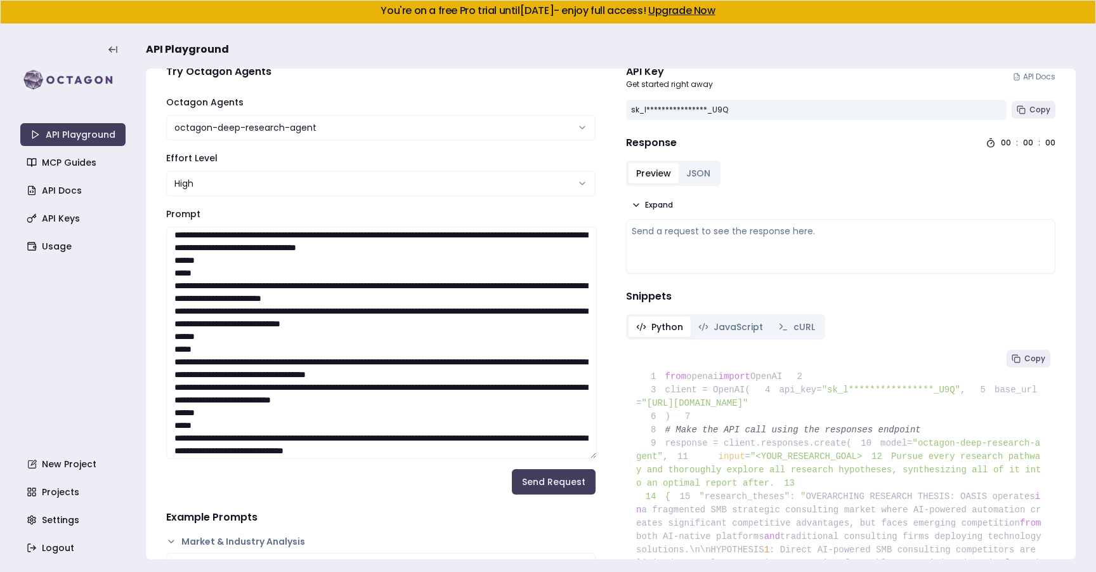
scroll to position [1482, 0]
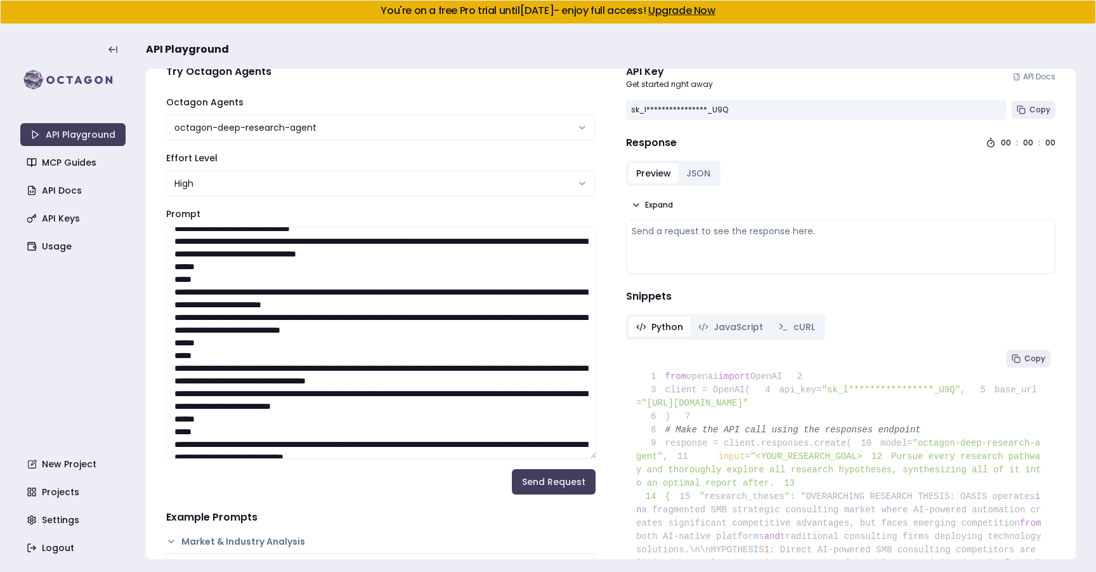
click at [324, 252] on textarea "Prompt" at bounding box center [381, 343] width 431 height 232
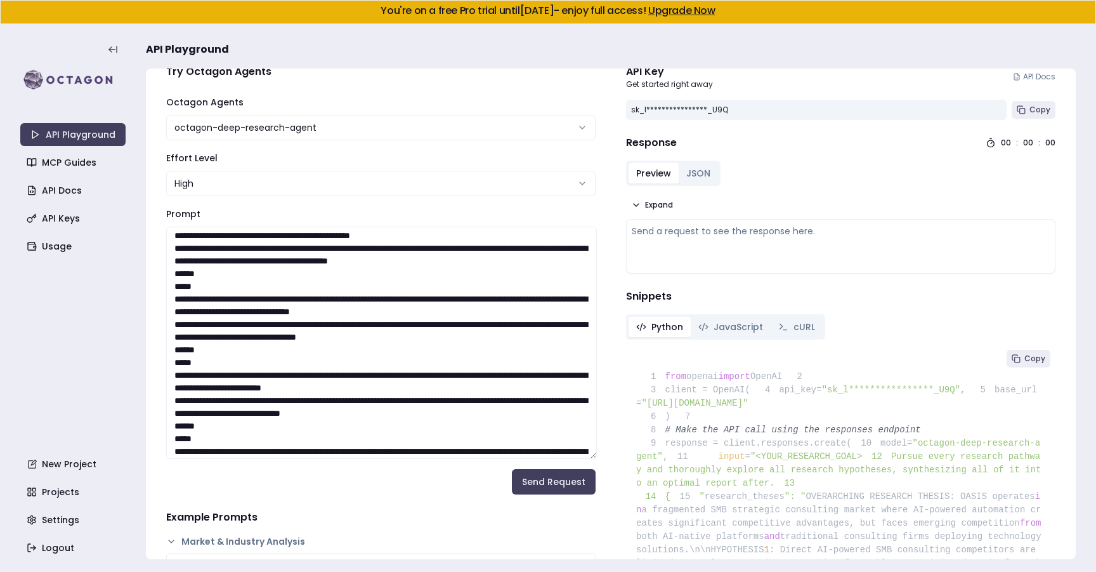
scroll to position [1363, 0]
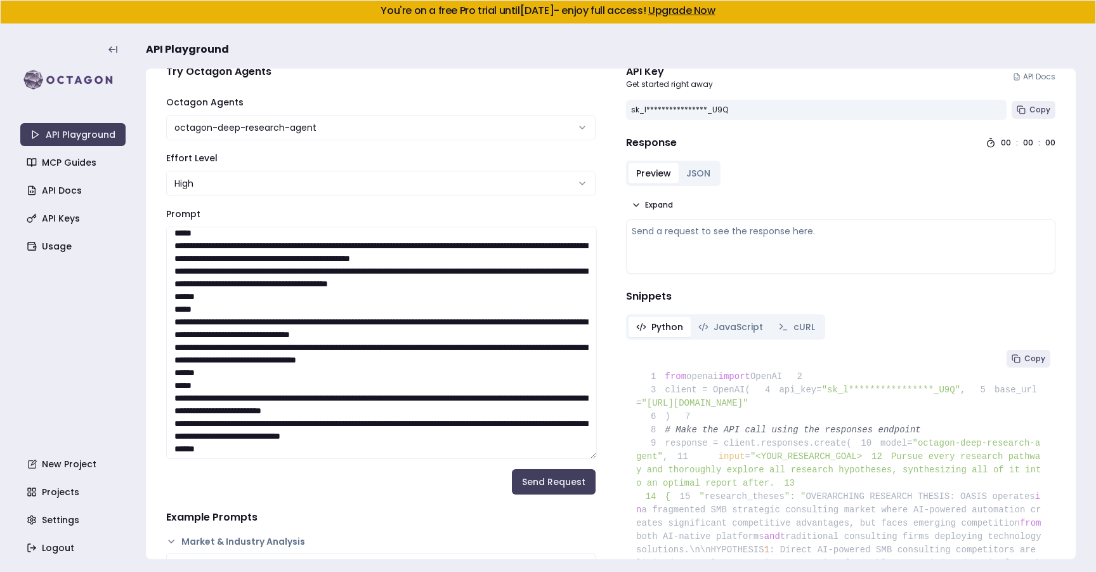
click at [318, 286] on textarea "Prompt" at bounding box center [381, 343] width 431 height 232
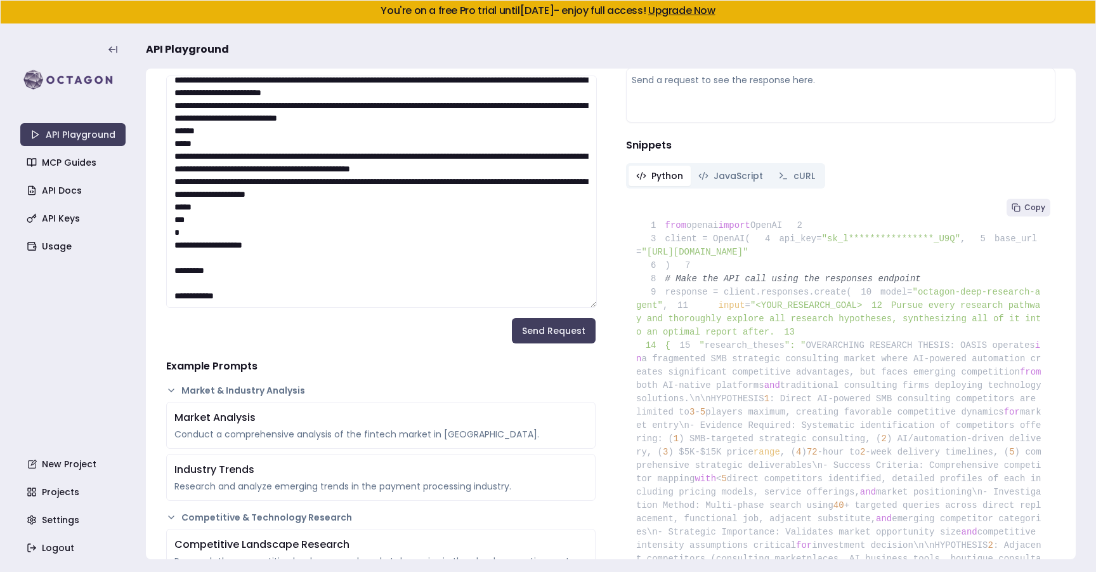
scroll to position [2863, 0]
click at [227, 259] on textarea "Prompt" at bounding box center [381, 192] width 431 height 232
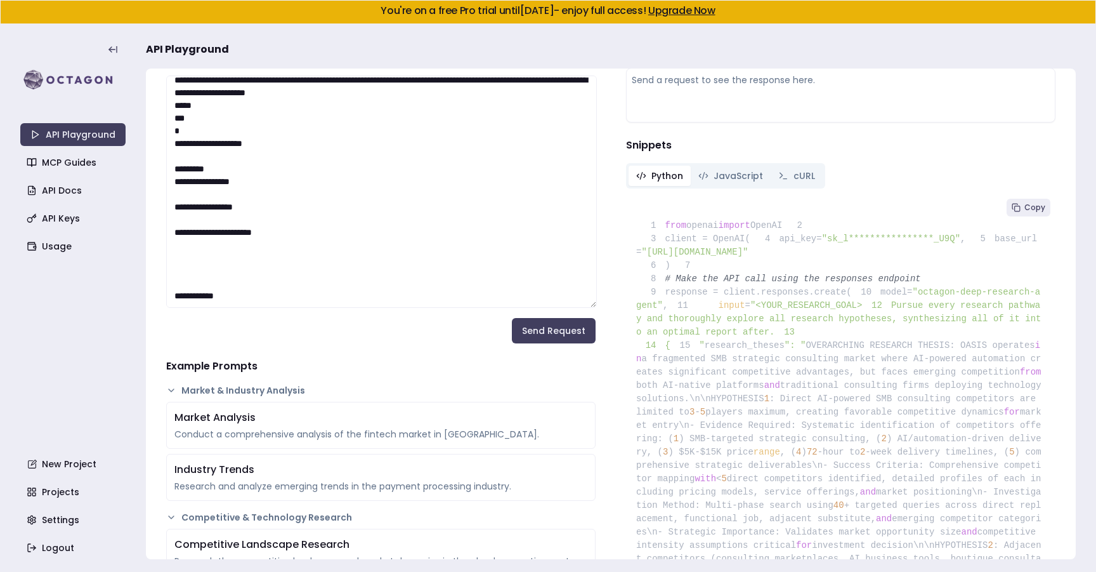
scroll to position [2895, 0]
click at [261, 290] on textarea "Prompt" at bounding box center [381, 192] width 431 height 232
paste textarea "**********"
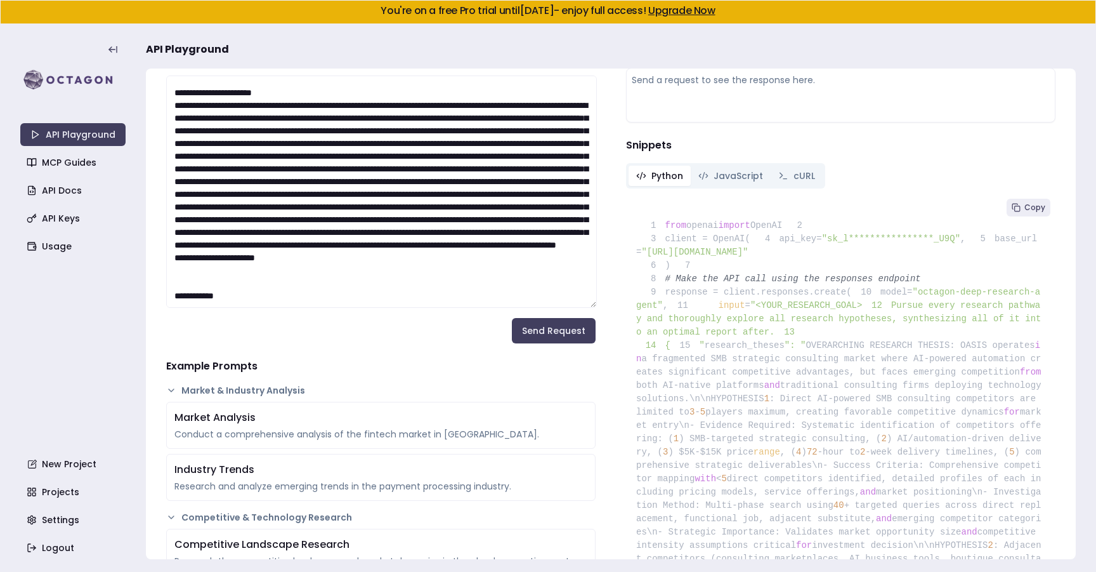
scroll to position [2931, 0]
click at [285, 206] on textarea "Prompt" at bounding box center [381, 192] width 431 height 232
paste textarea "**********"
click at [476, 289] on textarea "Prompt" at bounding box center [381, 192] width 431 height 232
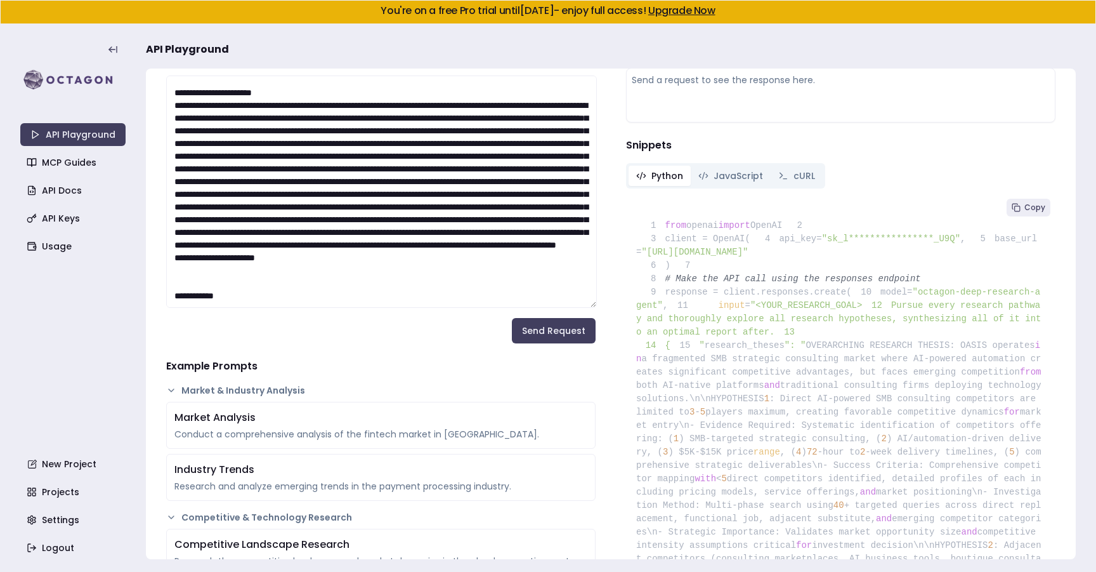
click at [507, 303] on textarea "Prompt" at bounding box center [381, 192] width 431 height 232
type textarea "**********"
click at [560, 335] on button "Send Request" at bounding box center [554, 330] width 84 height 25
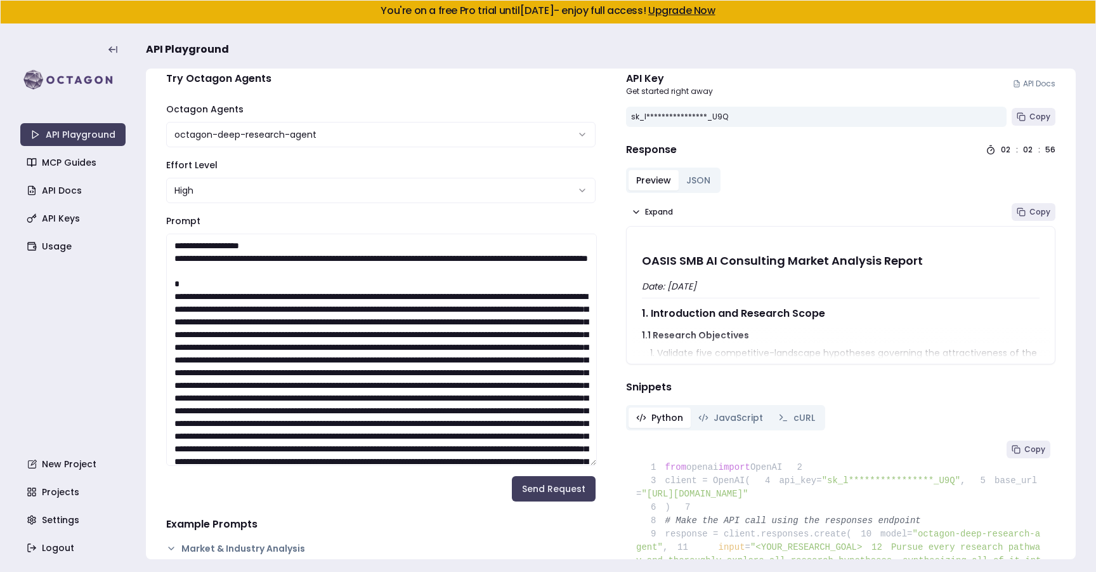
scroll to position [25, 0]
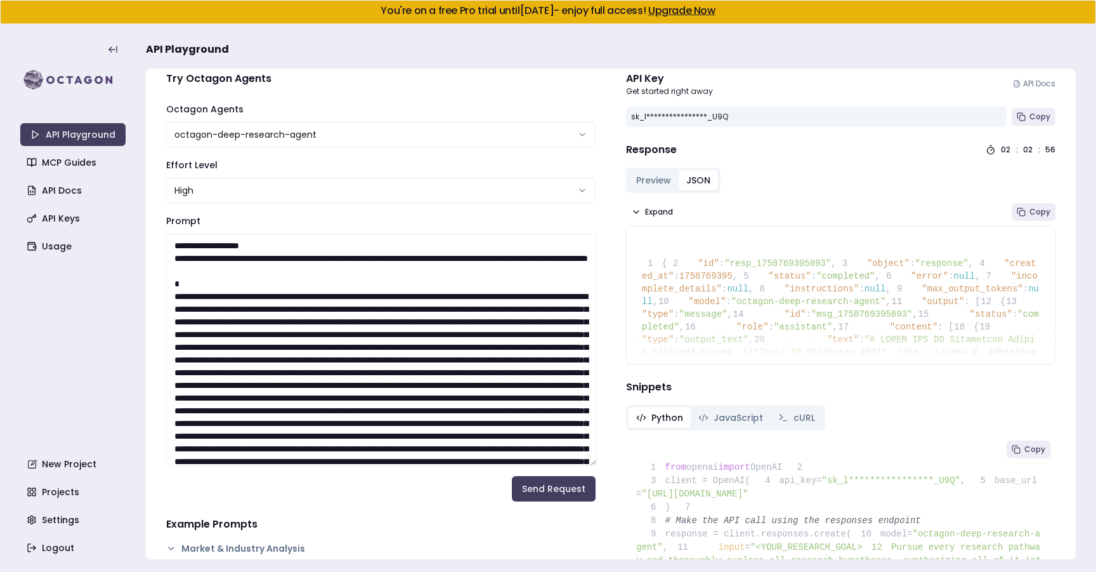
click at [705, 178] on button "JSON" at bounding box center [698, 180] width 39 height 20
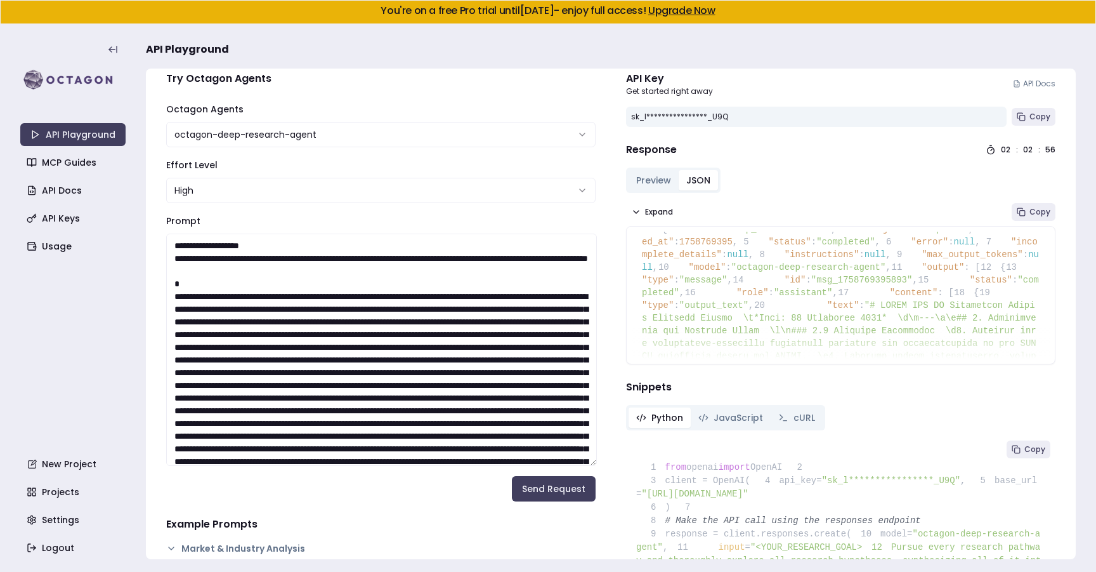
scroll to position [35, 0]
click at [662, 183] on button "Preview" at bounding box center [654, 180] width 50 height 20
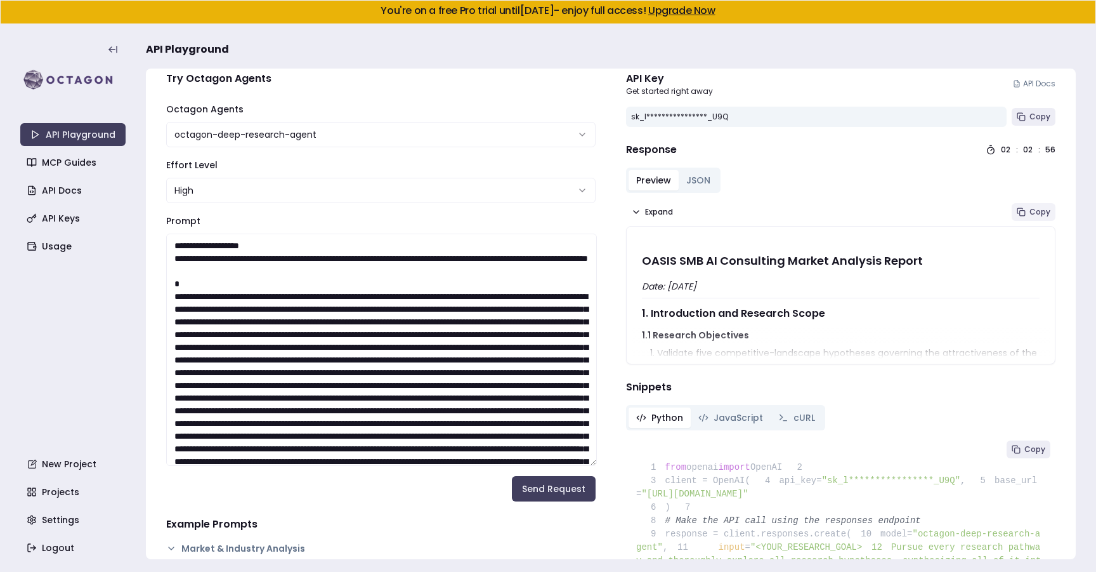
click at [1024, 209] on icon at bounding box center [1021, 211] width 9 height 9
